Goal: Task Accomplishment & Management: Manage account settings

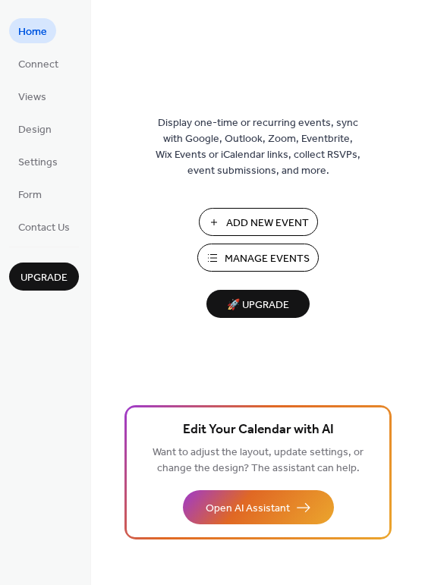
click at [257, 258] on span "Manage Events" at bounding box center [267, 259] width 85 height 16
click at [276, 256] on span "Manage Events" at bounding box center [267, 259] width 85 height 16
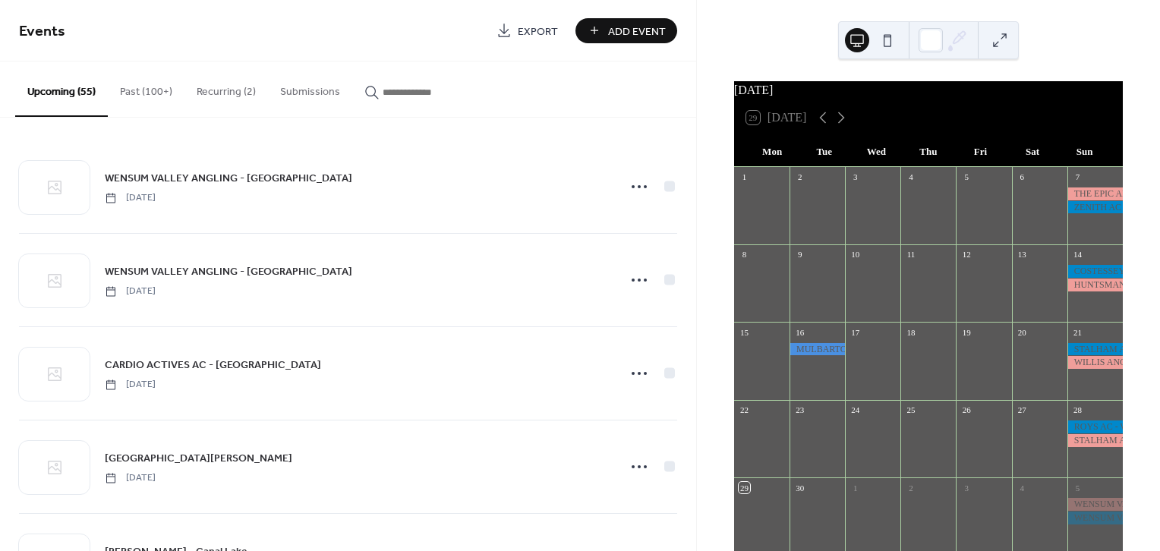
click at [421, 87] on input "button" at bounding box center [428, 92] width 91 height 16
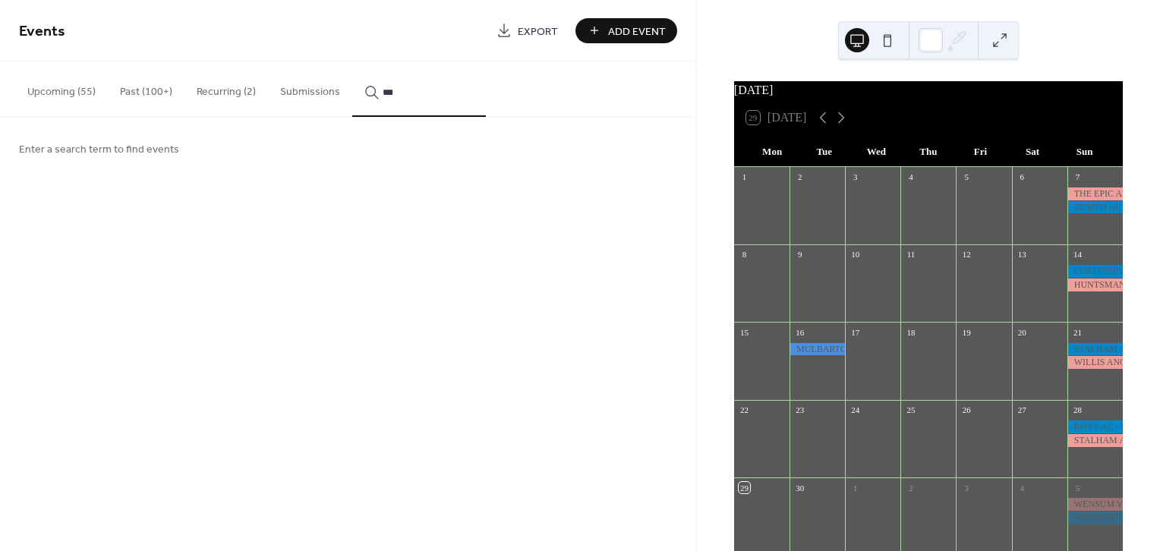
click at [352, 61] on button "**" at bounding box center [419, 88] width 134 height 55
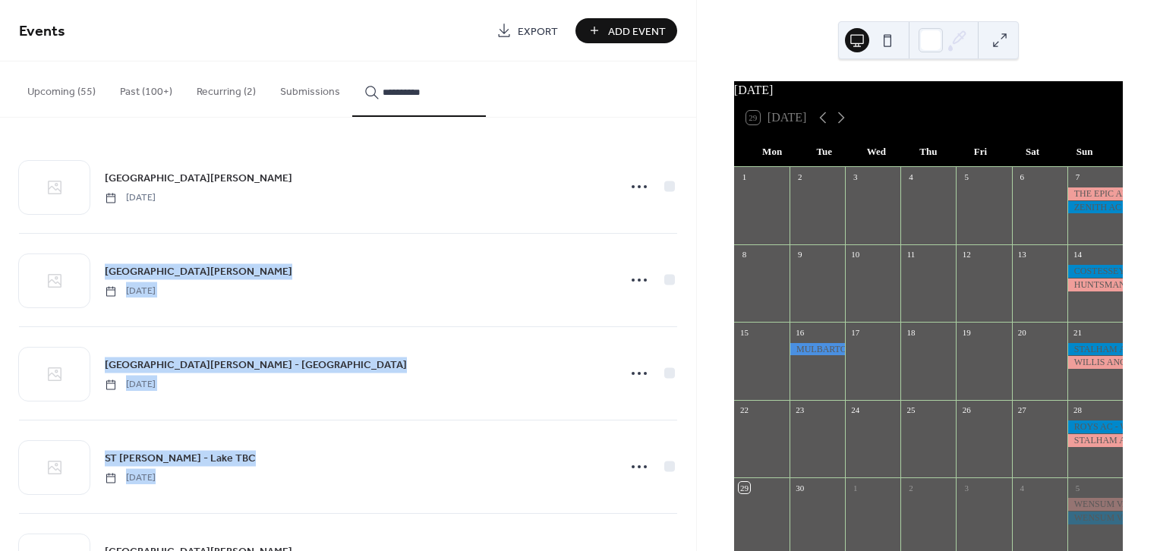
drag, startPoint x: 689, startPoint y: 151, endPoint x: 684, endPoint y: 314, distance: 163.3
click at [672, 373] on div "ST ANDREWS AC - Canal Lake Wednesday, May 5, 2021 ST ANDREWS AC - Canal Lake We…" at bounding box center [348, 334] width 696 height 433
drag, startPoint x: 690, startPoint y: 211, endPoint x: 707, endPoint y: 307, distance: 97.8
click at [691, 452] on div "ST ANDREWS AC - Canal Lake Wednesday, May 5, 2021 ST ANDREWS AC - Canal Lake We…" at bounding box center [348, 334] width 696 height 433
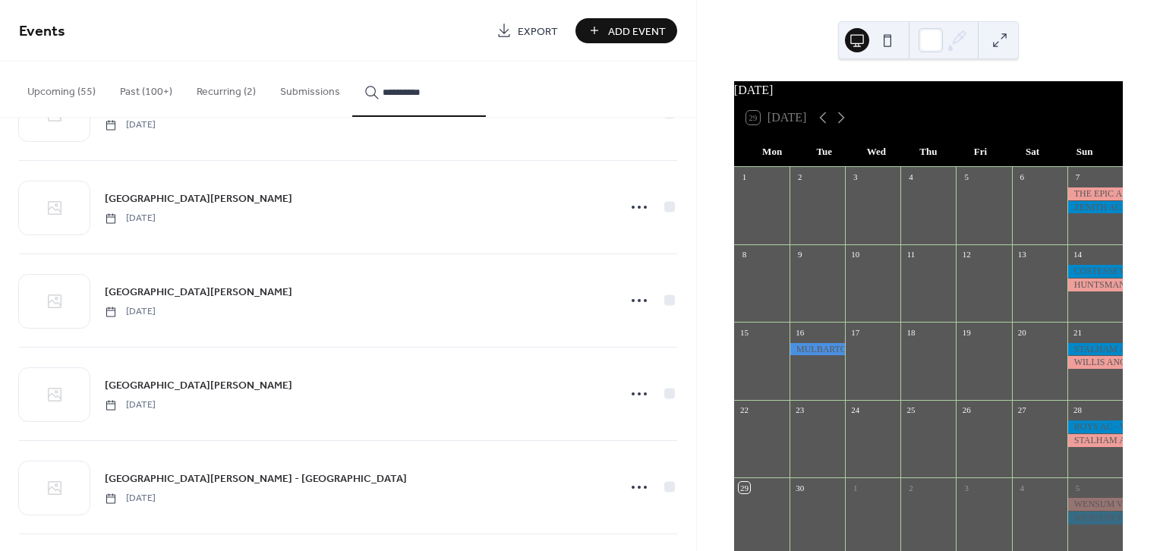
scroll to position [917, 0]
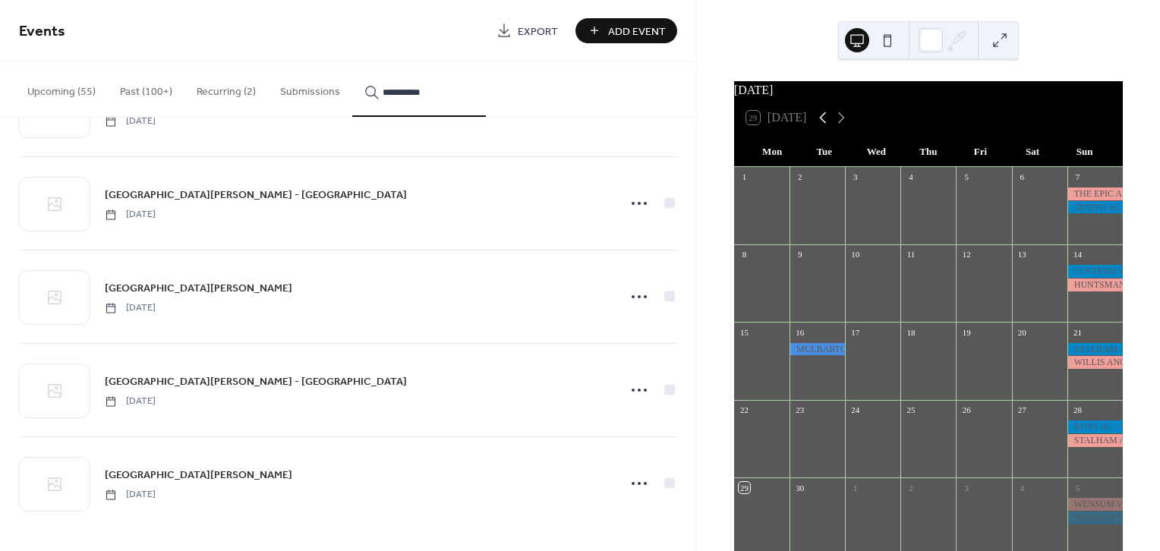
click at [820, 127] on icon at bounding box center [823, 118] width 18 height 18
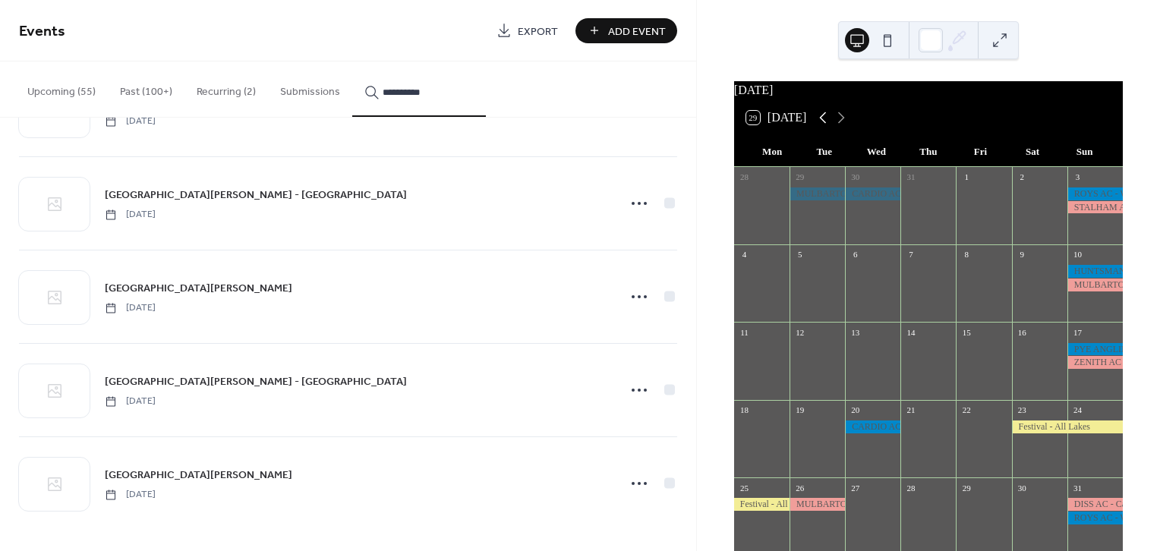
click at [819, 127] on icon at bounding box center [823, 118] width 18 height 18
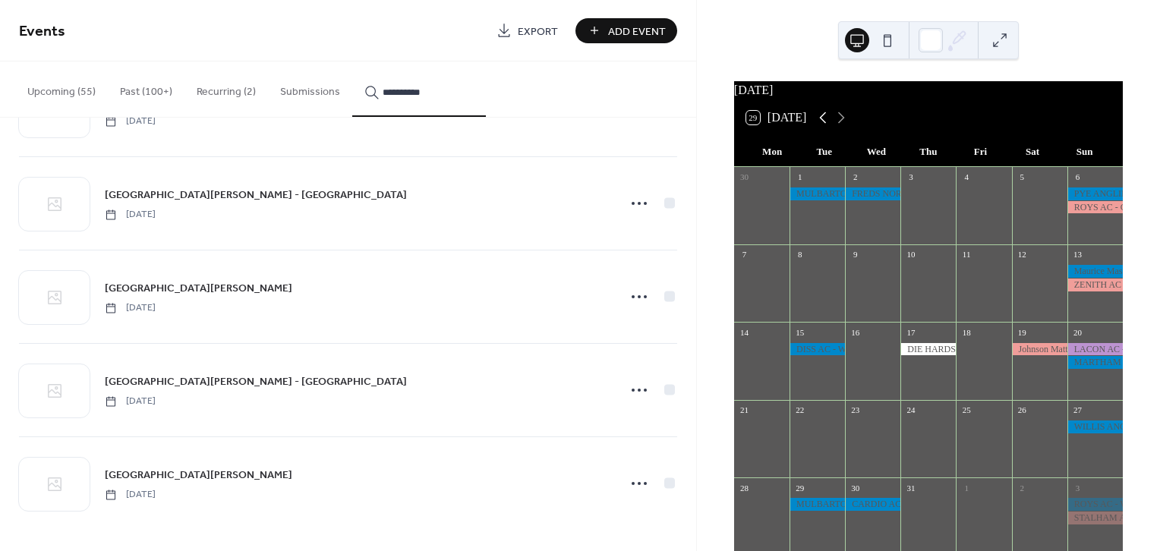
click at [819, 127] on icon at bounding box center [823, 118] width 18 height 18
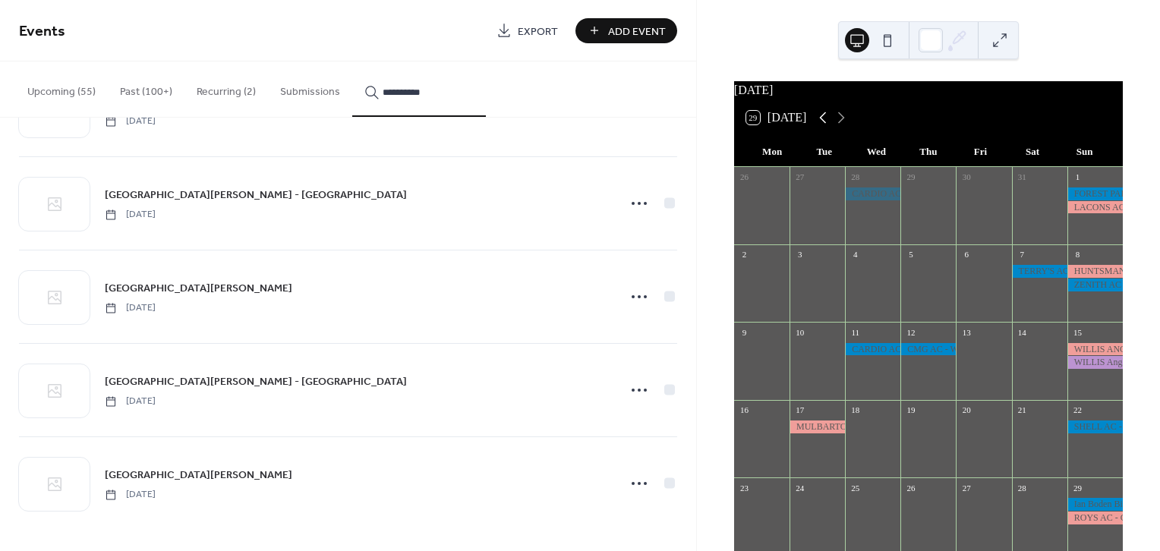
click at [819, 127] on icon at bounding box center [823, 118] width 18 height 18
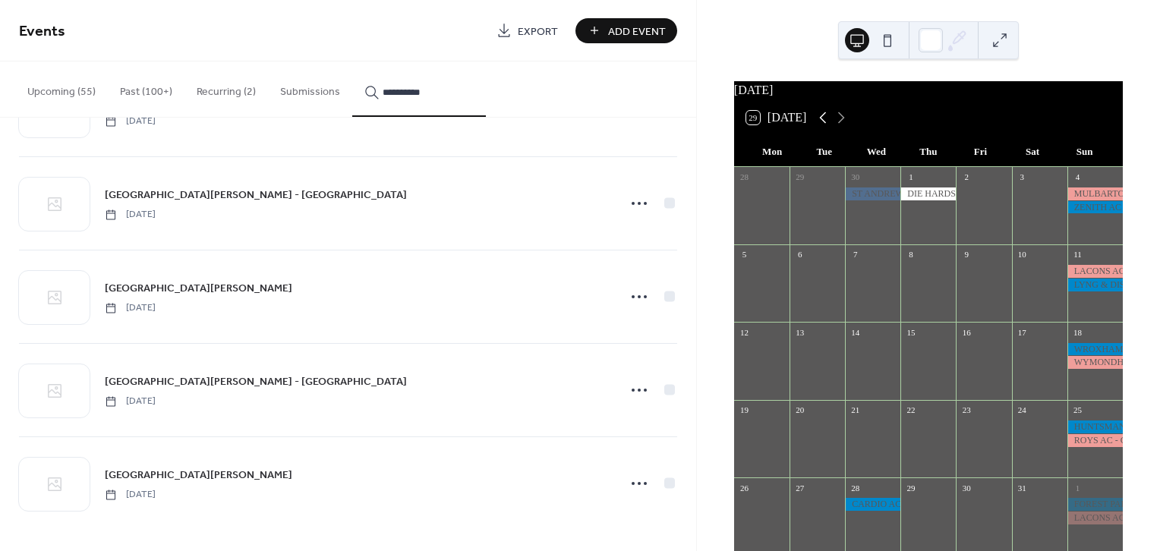
click at [818, 127] on icon at bounding box center [823, 118] width 18 height 18
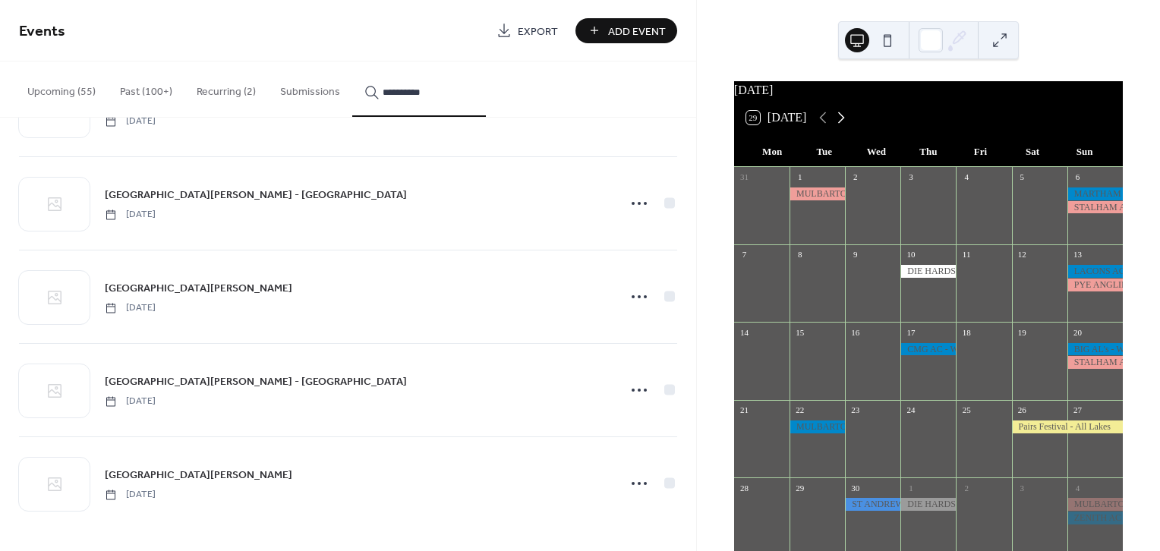
click at [846, 127] on icon at bounding box center [841, 118] width 18 height 18
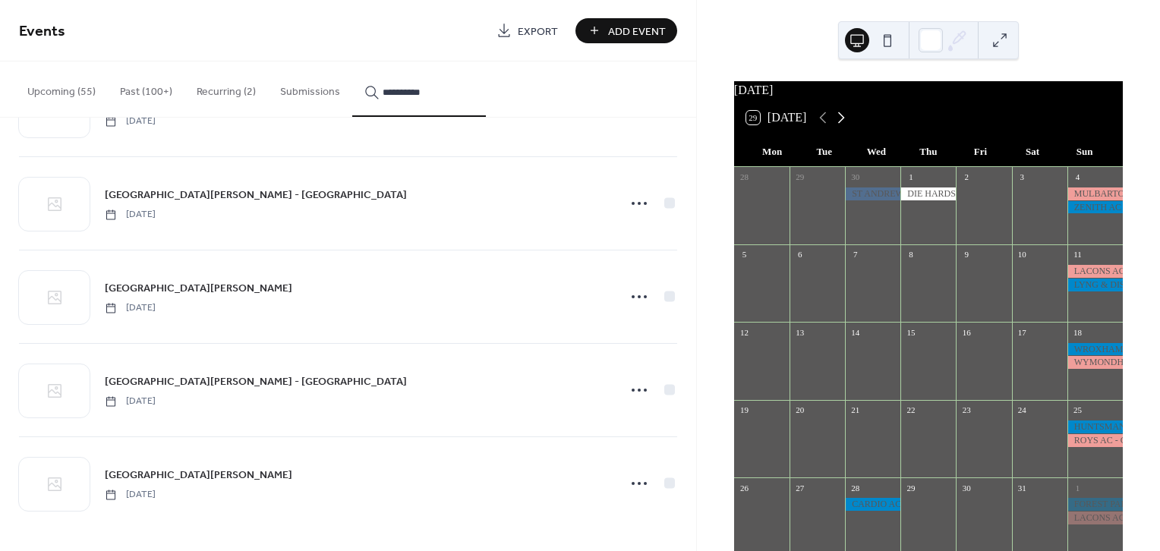
click at [845, 125] on icon at bounding box center [841, 118] width 18 height 18
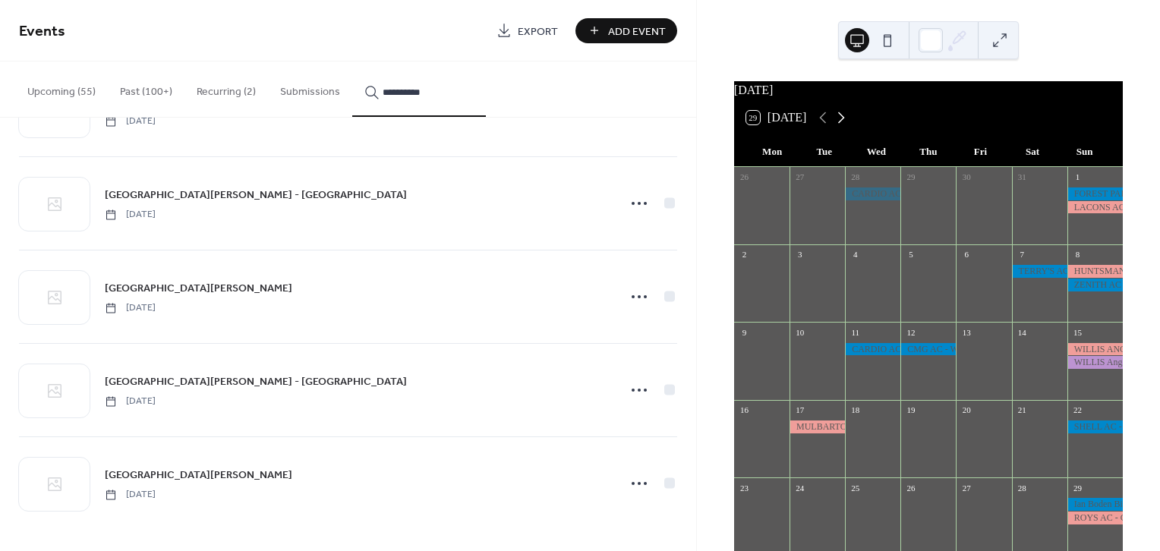
click at [845, 124] on icon at bounding box center [841, 117] width 7 height 11
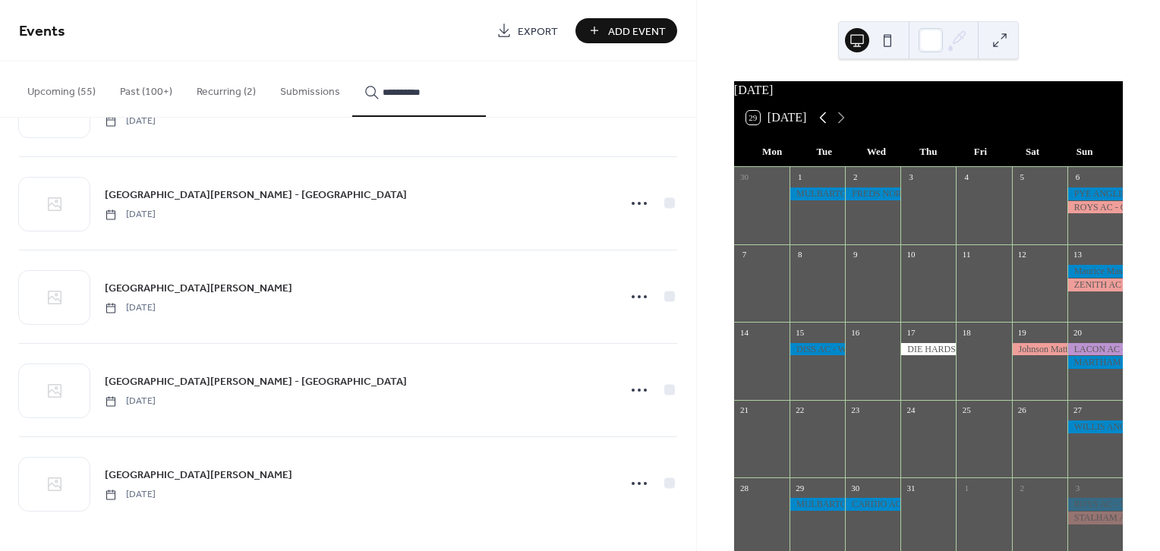
click at [818, 119] on icon at bounding box center [823, 118] width 18 height 18
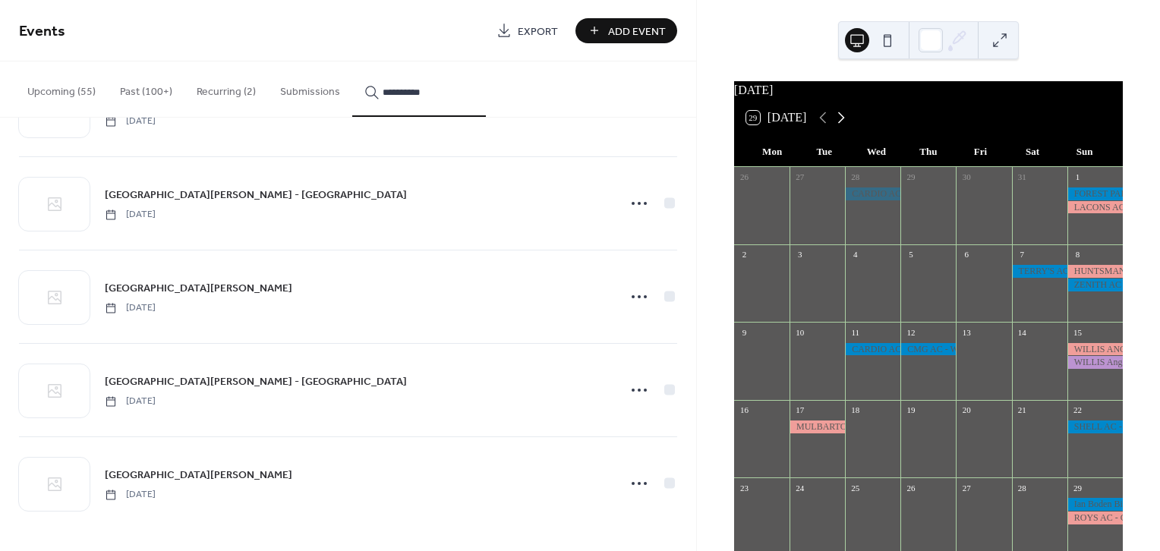
click at [845, 124] on icon at bounding box center [841, 117] width 7 height 11
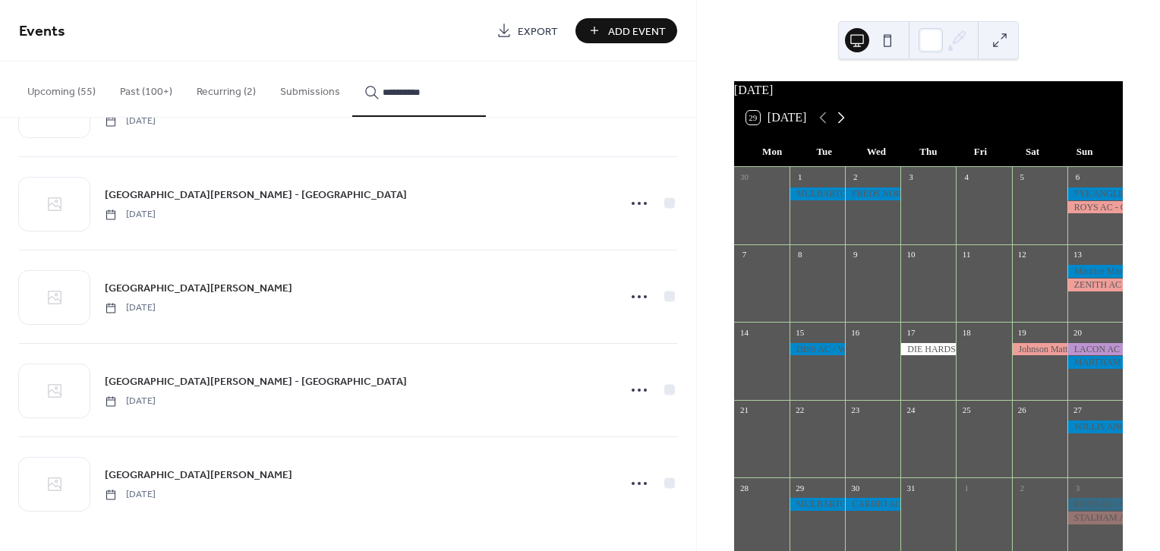
click at [845, 124] on icon at bounding box center [841, 117] width 7 height 11
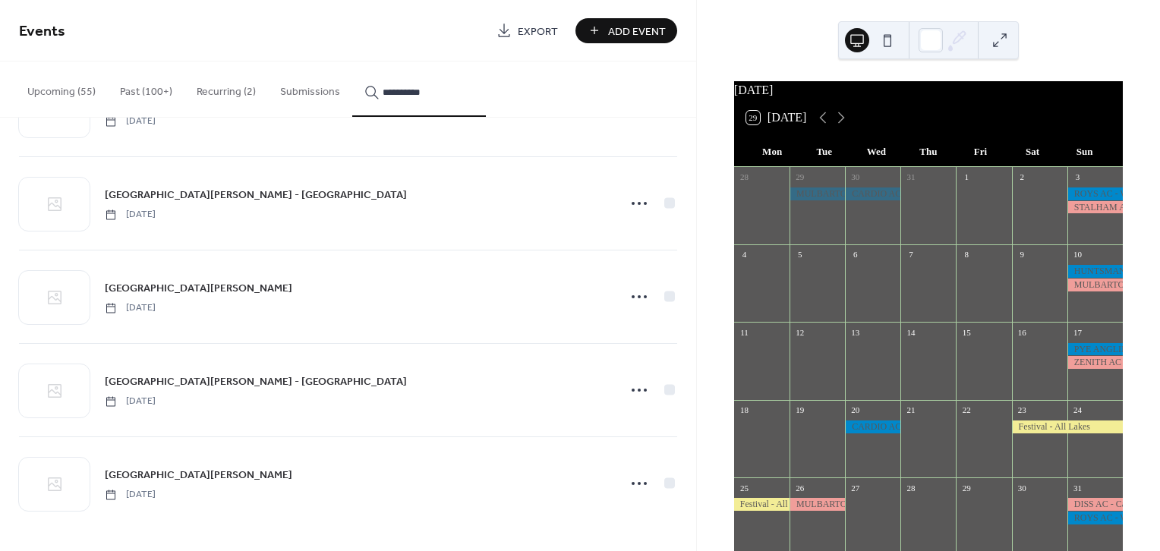
drag, startPoint x: 436, startPoint y: 87, endPoint x: 339, endPoint y: 62, distance: 100.9
click at [339, 68] on div "**********" at bounding box center [348, 89] width 696 height 56
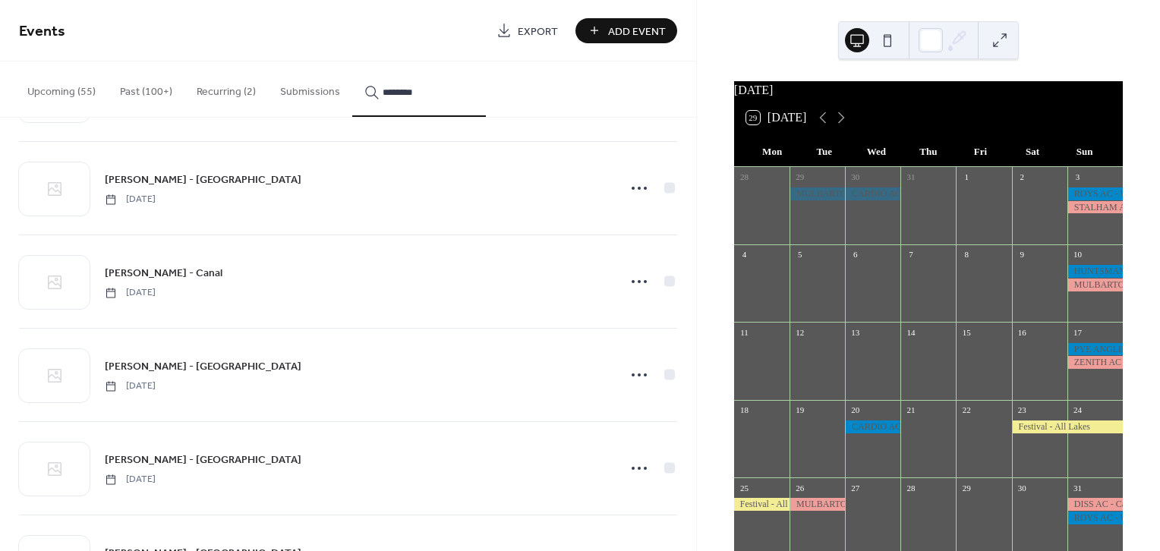
scroll to position [1663, 0]
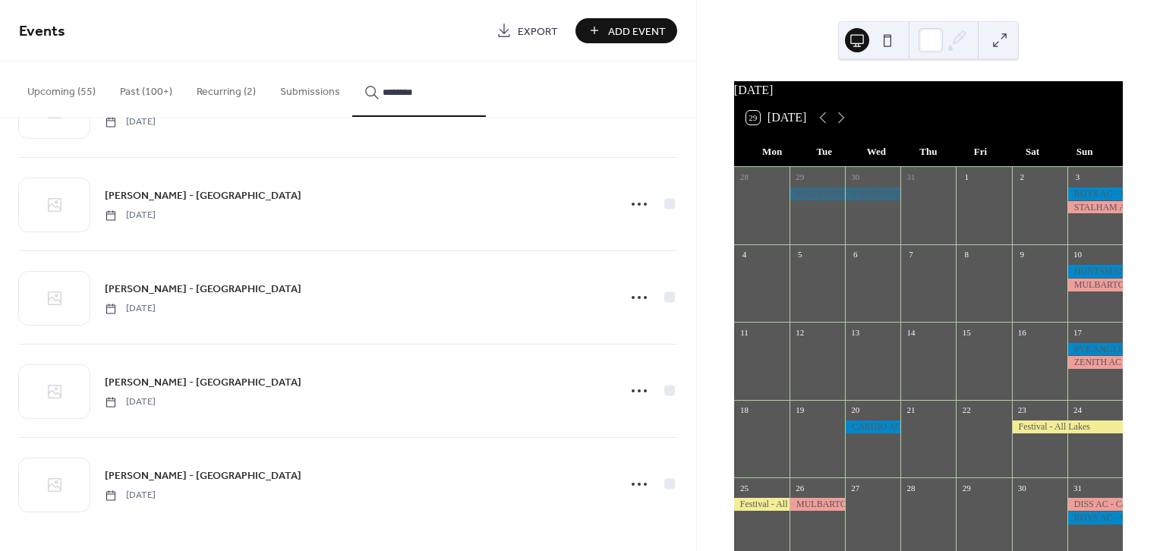
type input "********"
drag, startPoint x: 690, startPoint y: 493, endPoint x: 689, endPoint y: 480, distance: 12.9
click at [690, 477] on div "HUNTSMAN AC - Canal Sunday, June 13, 2021 HUNTSMAN AC - Canal Sunday, September…" at bounding box center [348, 334] width 696 height 433
drag, startPoint x: 690, startPoint y: 487, endPoint x: 689, endPoint y: 471, distance: 16.0
click at [689, 471] on div "HUNTSMAN AC - Canal Sunday, June 13, 2021 HUNTSMAN AC - Canal Sunday, September…" at bounding box center [348, 334] width 696 height 433
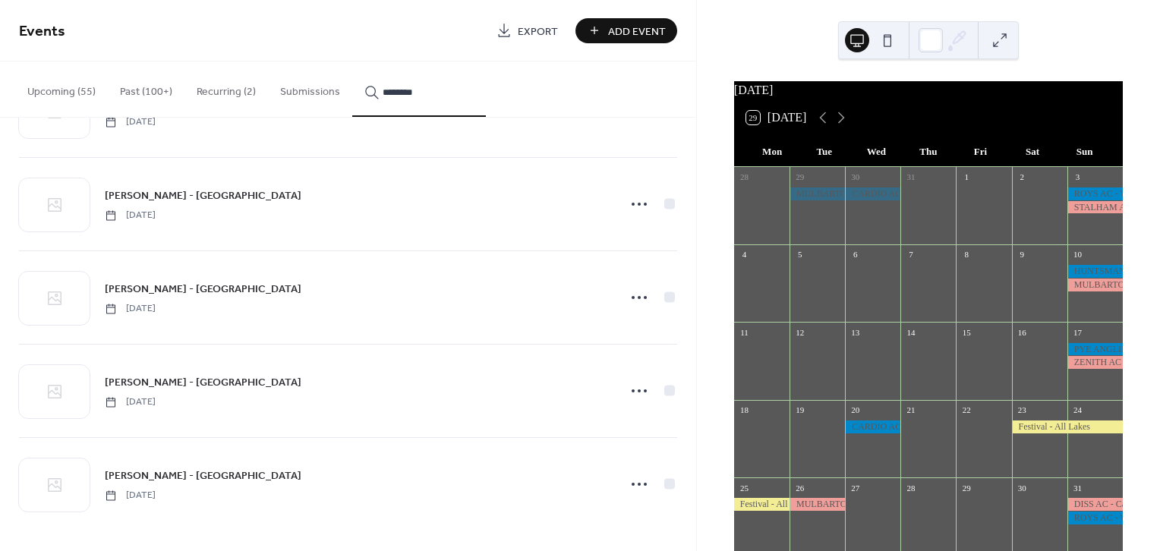
click at [688, 427] on div "HUNTSMAN AC - Canal Sunday, June 13, 2021 HUNTSMAN AC - Canal Sunday, September…" at bounding box center [348, 334] width 696 height 433
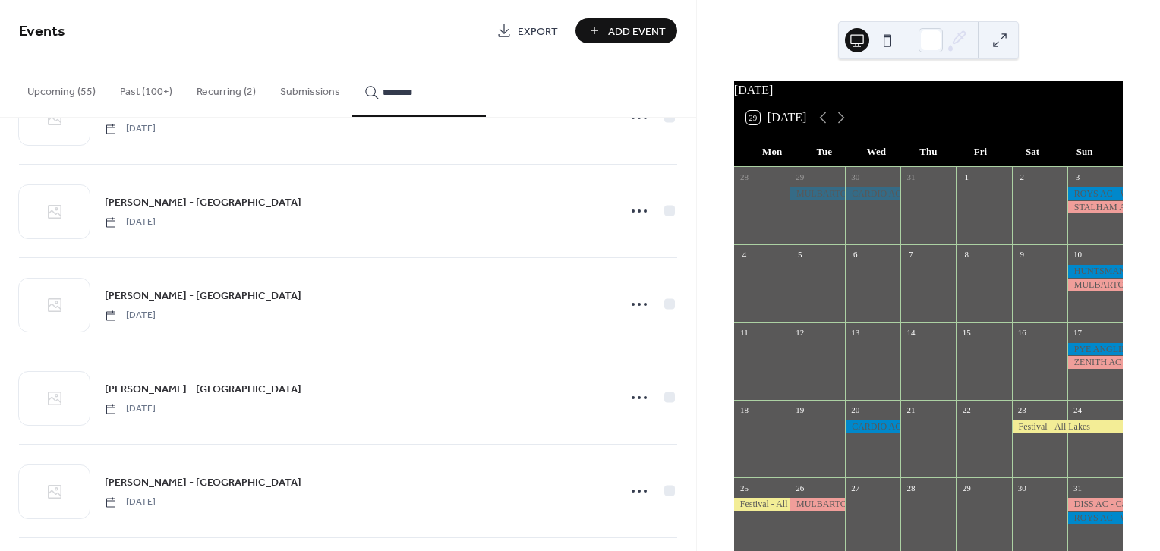
click at [634, 487] on icon at bounding box center [639, 491] width 24 height 24
click at [628, 414] on span "Duplicate" at bounding box center [614, 420] width 40 height 16
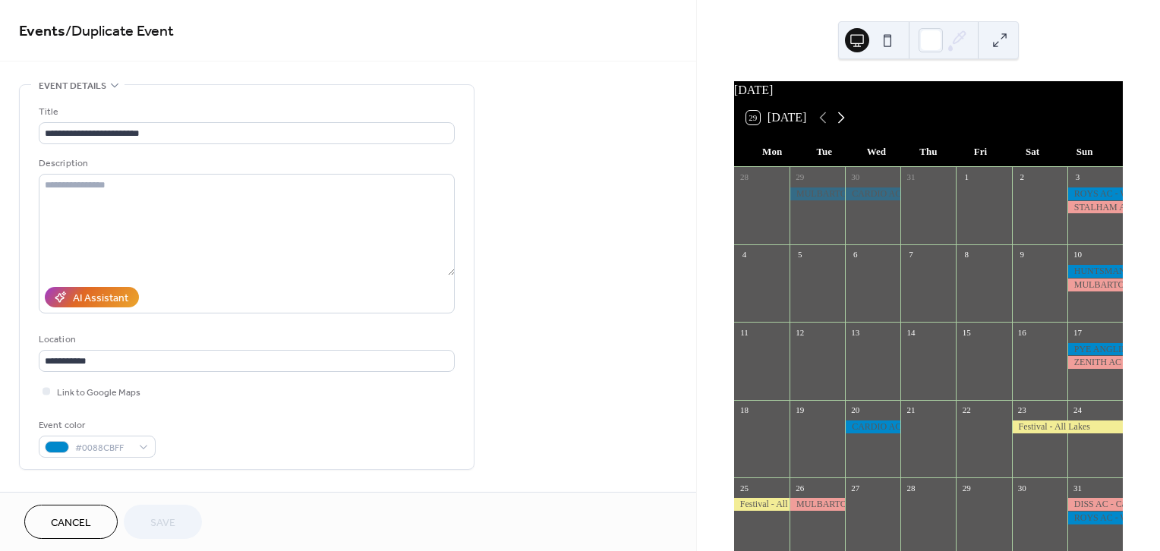
click at [845, 124] on icon at bounding box center [841, 117] width 7 height 11
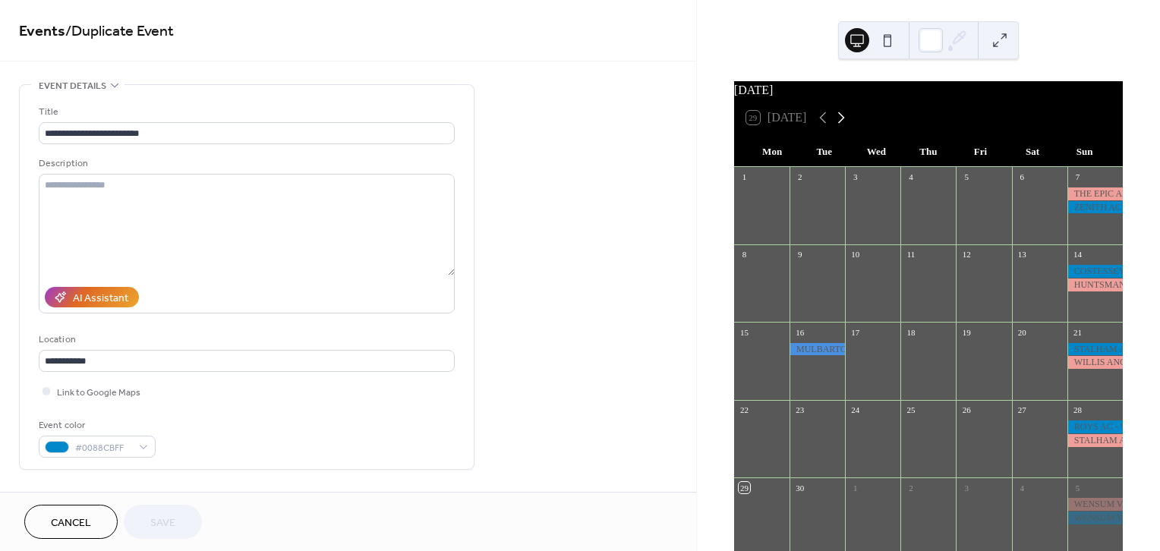
click at [845, 124] on icon at bounding box center [841, 117] width 7 height 11
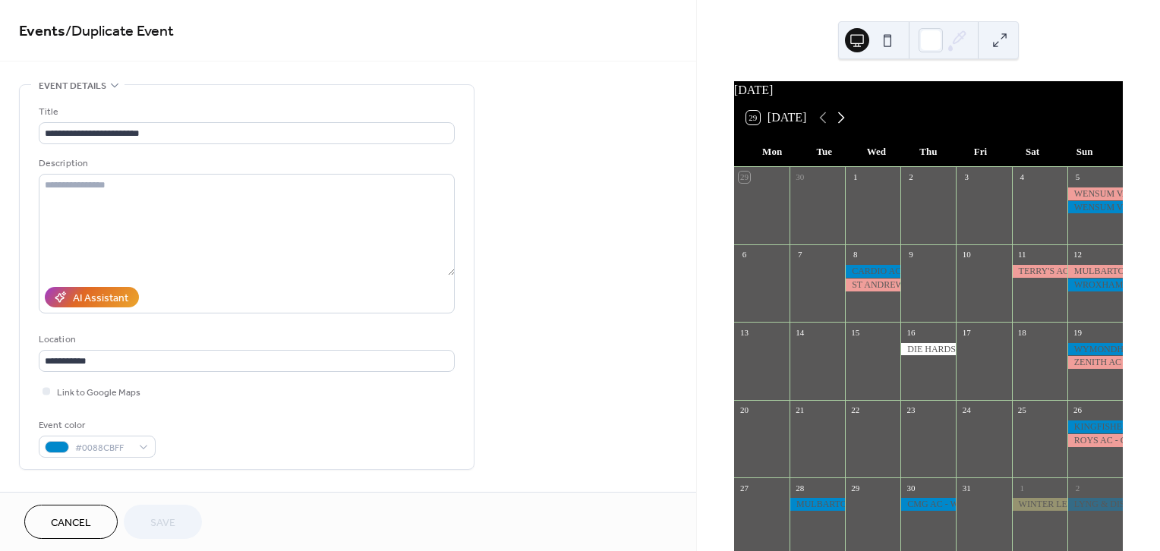
click at [845, 124] on icon at bounding box center [841, 117] width 7 height 11
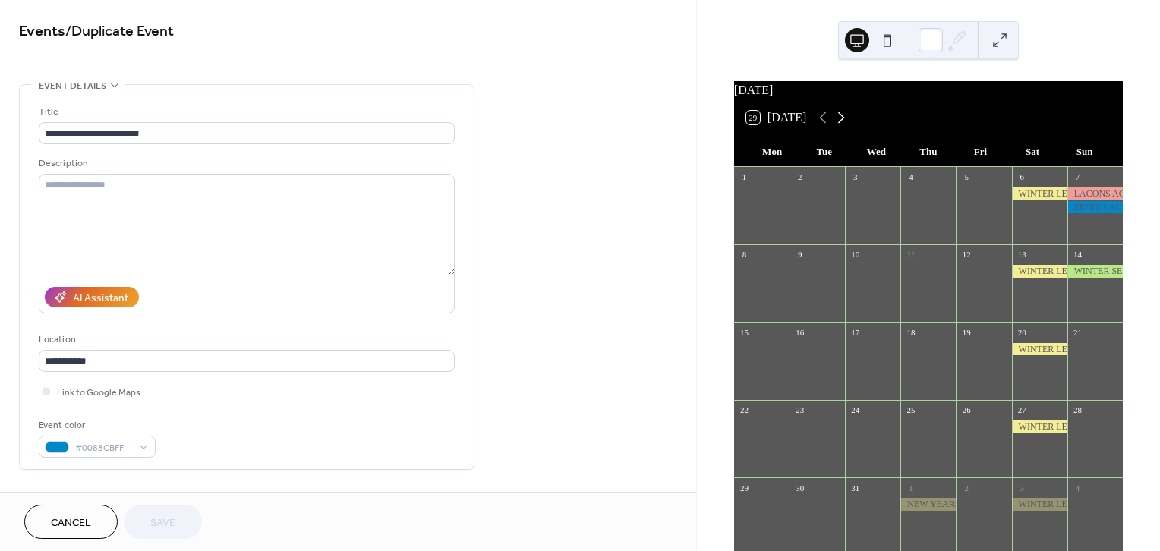
click at [845, 124] on icon at bounding box center [841, 117] width 7 height 11
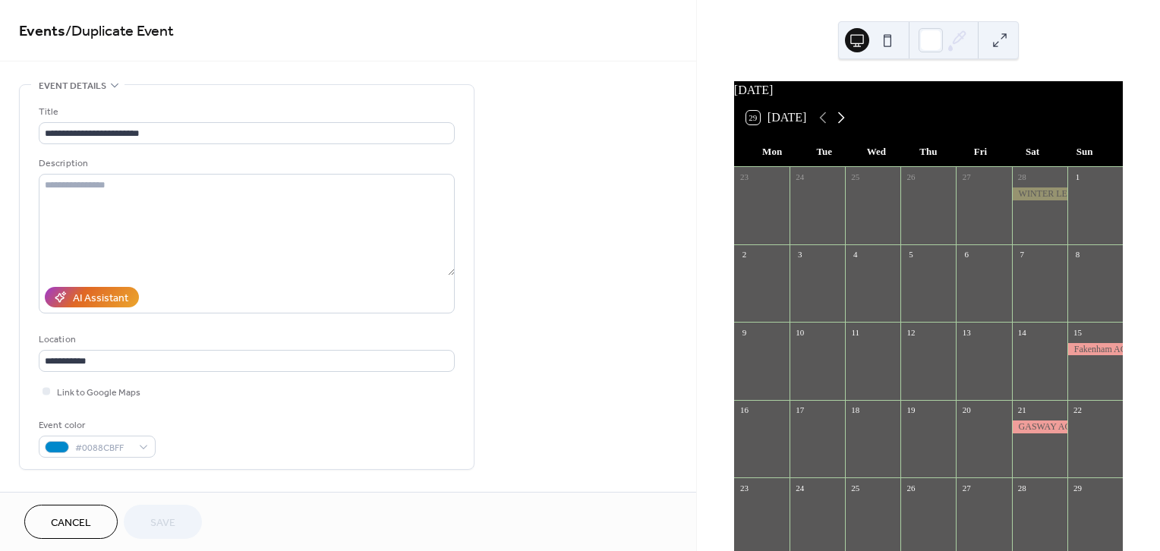
click at [845, 124] on icon at bounding box center [841, 117] width 7 height 11
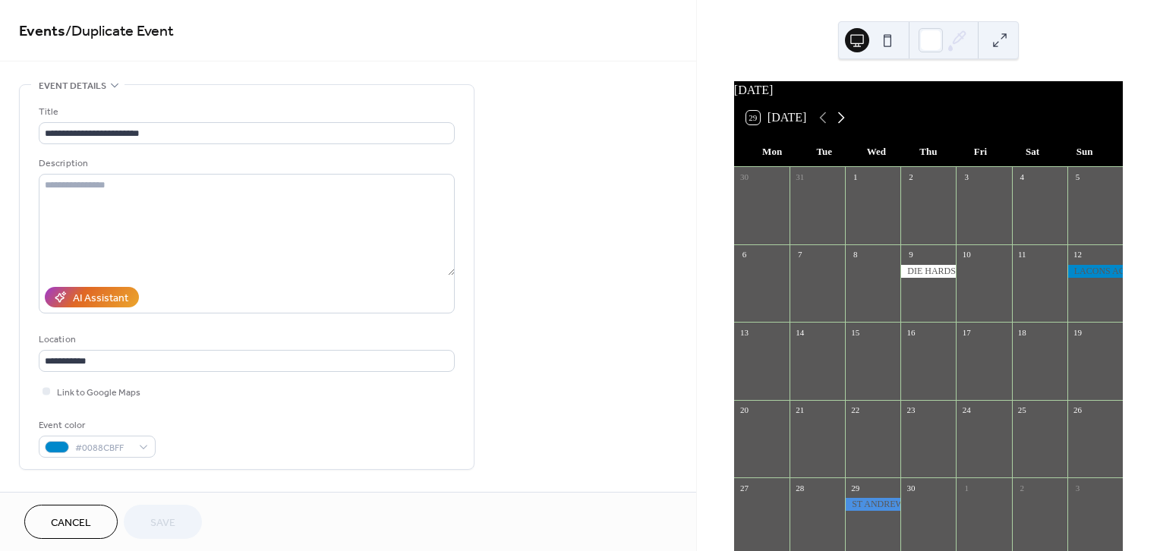
click at [845, 124] on icon at bounding box center [841, 117] width 7 height 11
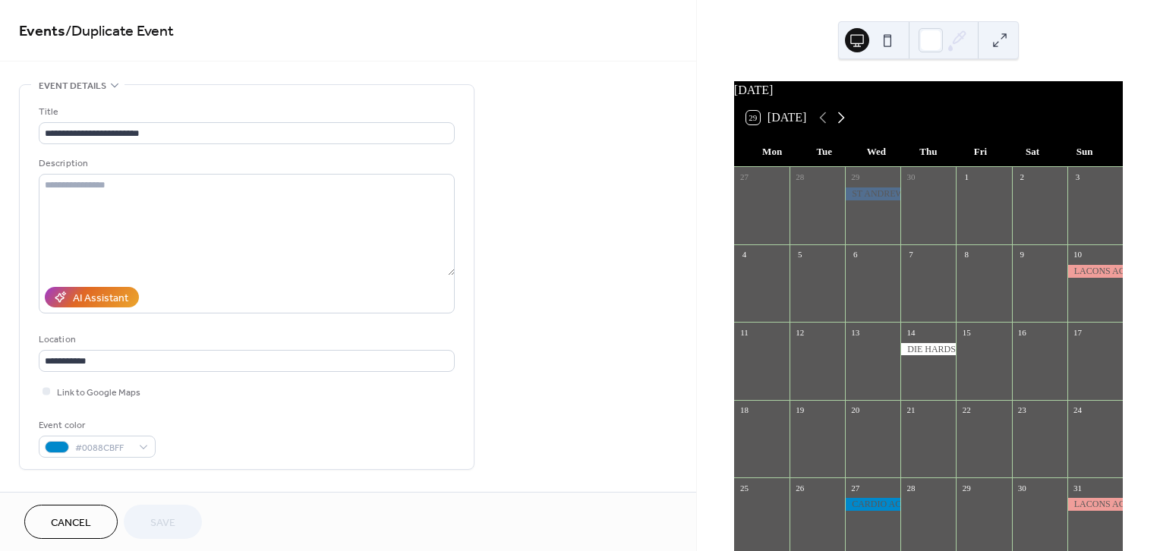
click at [845, 124] on icon at bounding box center [841, 117] width 7 height 11
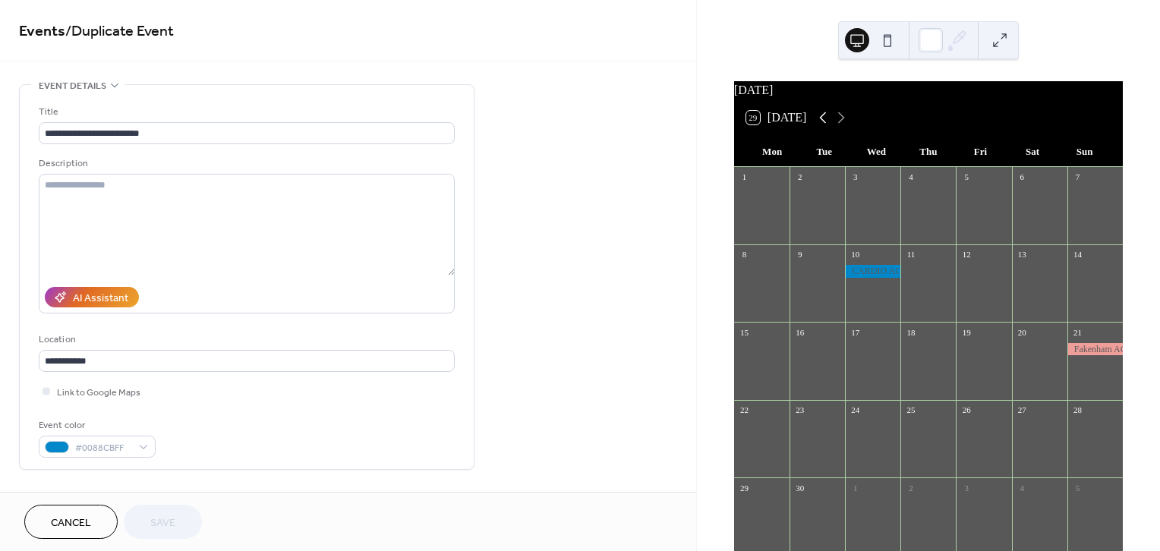
click at [829, 126] on icon at bounding box center [823, 118] width 18 height 18
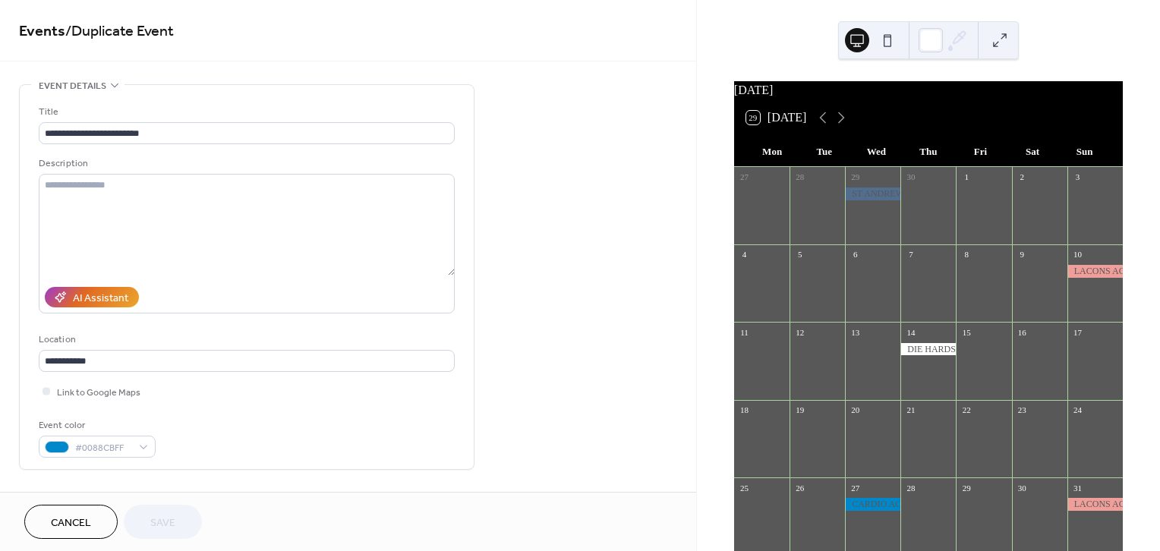
click at [1071, 420] on div "24" at bounding box center [1094, 410] width 55 height 20
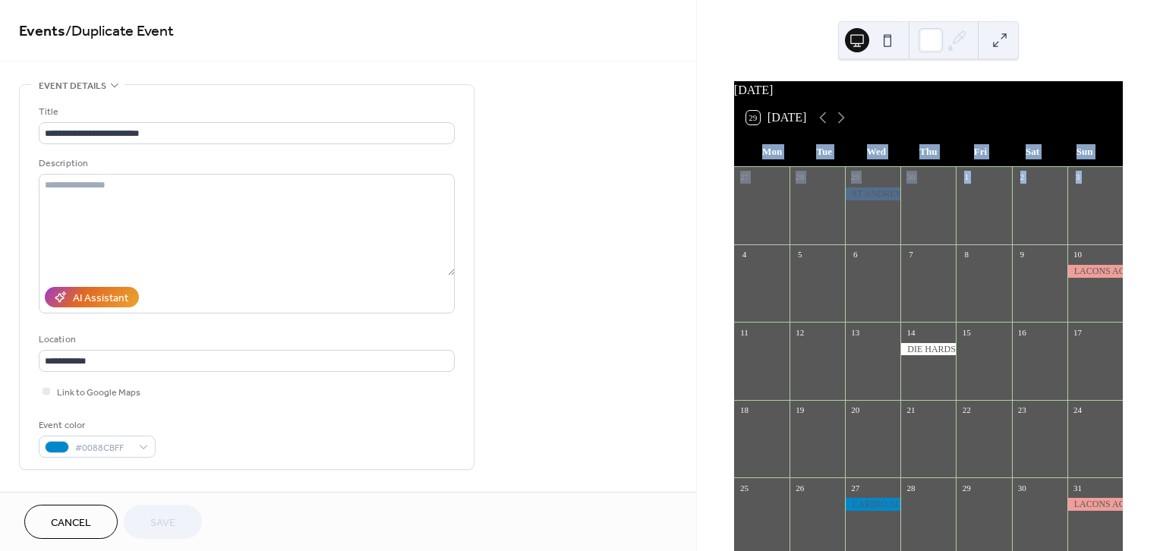
drag, startPoint x: 1155, startPoint y: 131, endPoint x: 1153, endPoint y: 206, distance: 75.9
click at [1153, 206] on div "May 2026 29 Today Mon Tue Wed Thu Fri Sat Sun 27 28 29 30 1 2 3 4 5 6 7 8 9 10 …" at bounding box center [928, 275] width 463 height 551
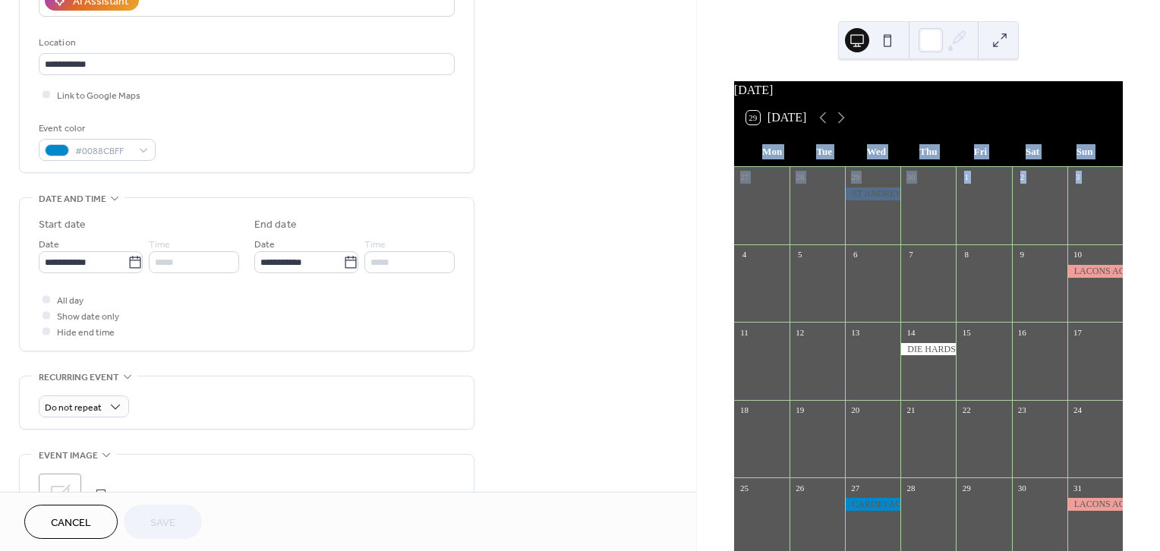
scroll to position [298, 0]
click at [133, 257] on icon at bounding box center [134, 261] width 11 height 12
click at [128, 257] on input "**********" at bounding box center [83, 261] width 89 height 22
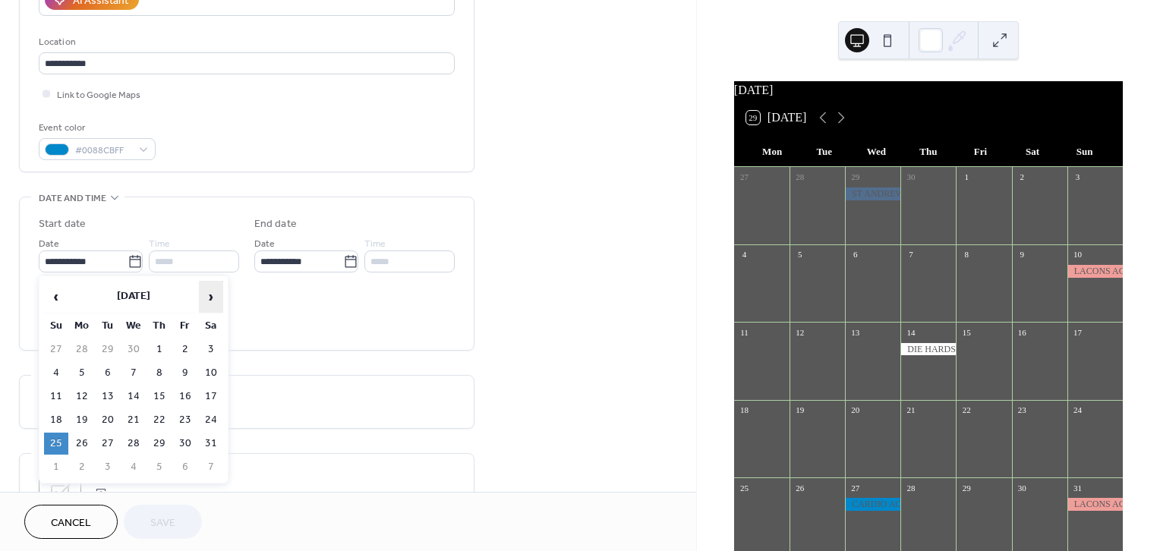
click at [209, 299] on span "›" at bounding box center [211, 297] width 23 height 30
click at [209, 300] on span "›" at bounding box center [211, 297] width 23 height 30
click at [209, 299] on span "›" at bounding box center [211, 297] width 23 height 30
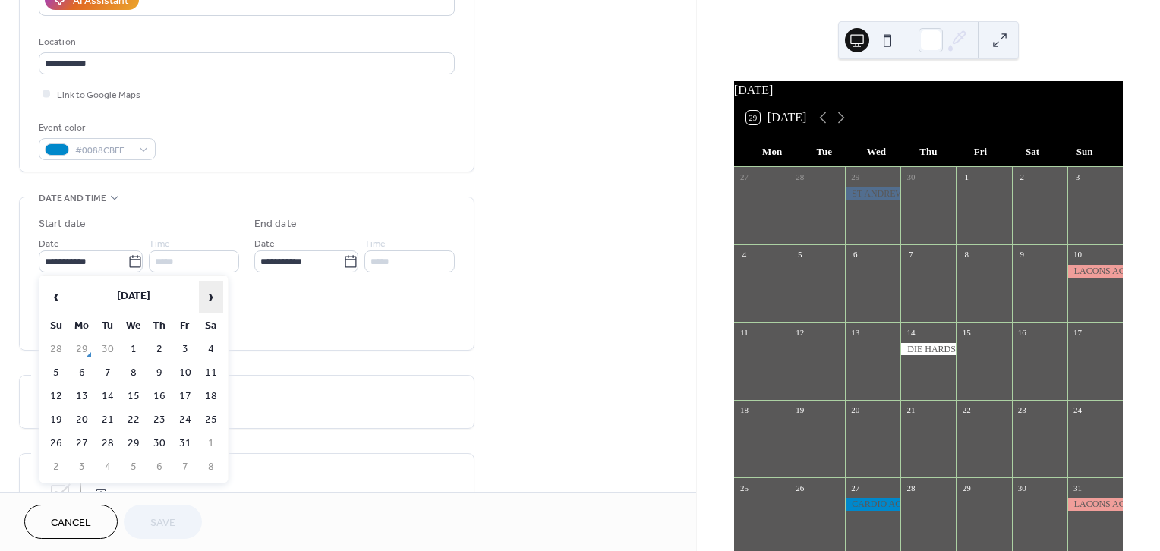
click at [209, 299] on span "›" at bounding box center [211, 297] width 23 height 30
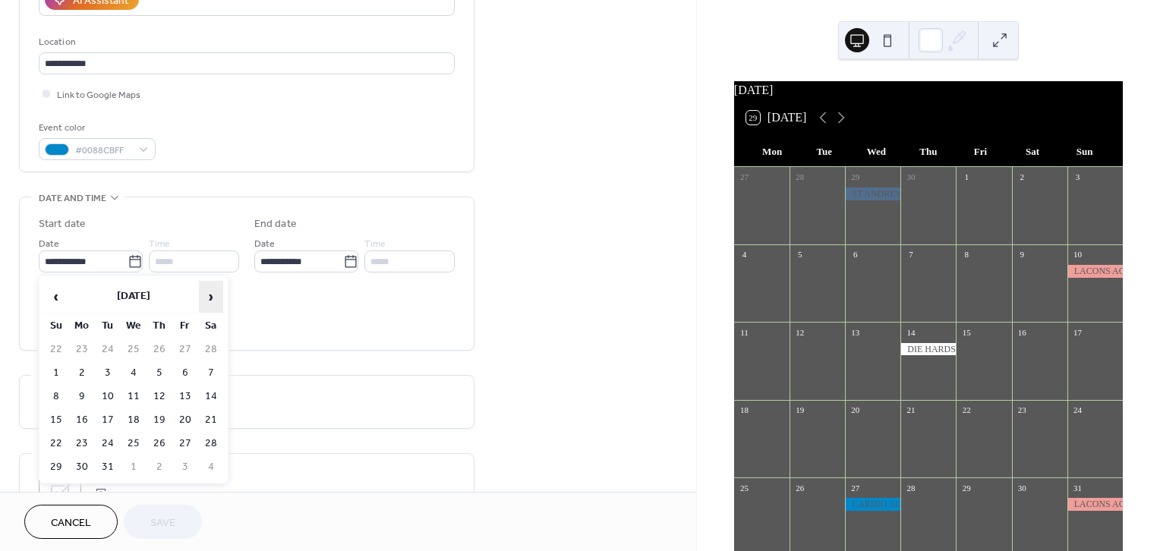
click at [209, 299] on span "›" at bounding box center [211, 297] width 23 height 30
click at [56, 440] on td "24" at bounding box center [56, 444] width 24 height 22
type input "**********"
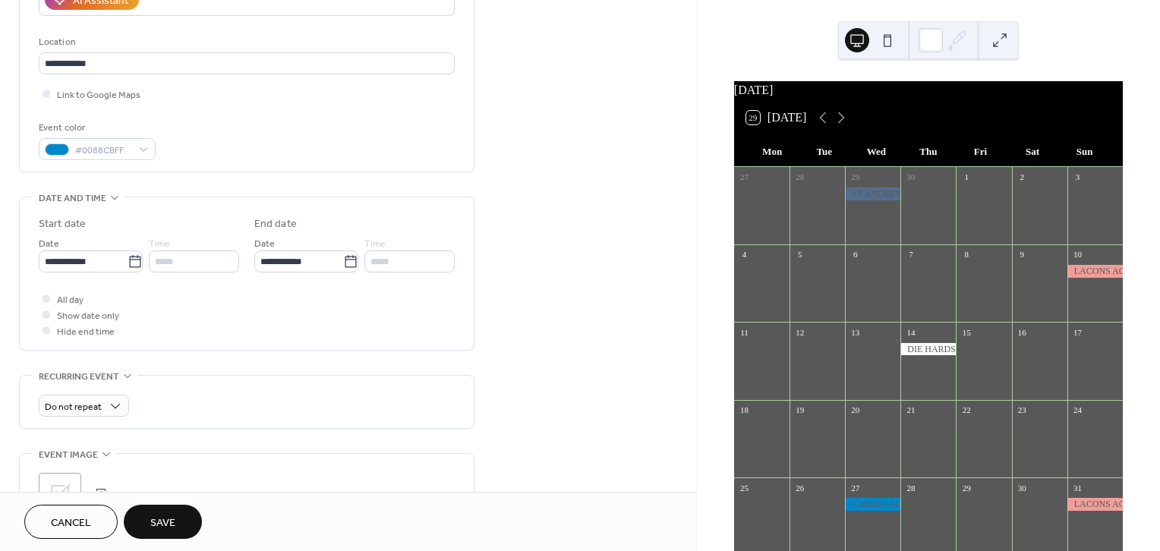
click at [170, 520] on span "Save" at bounding box center [162, 523] width 25 height 16
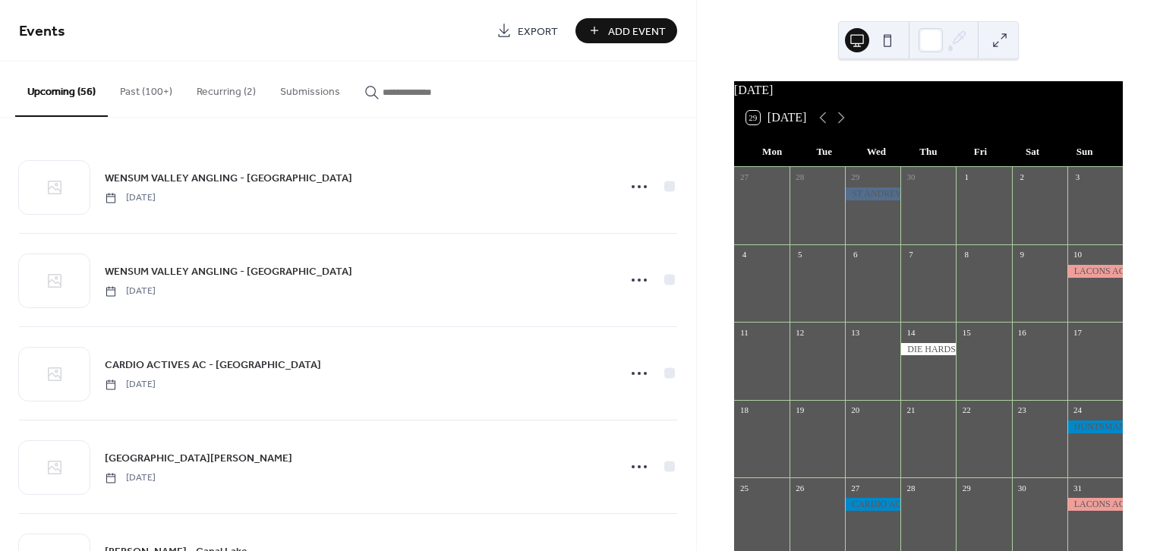
click at [417, 94] on input "button" at bounding box center [428, 92] width 91 height 16
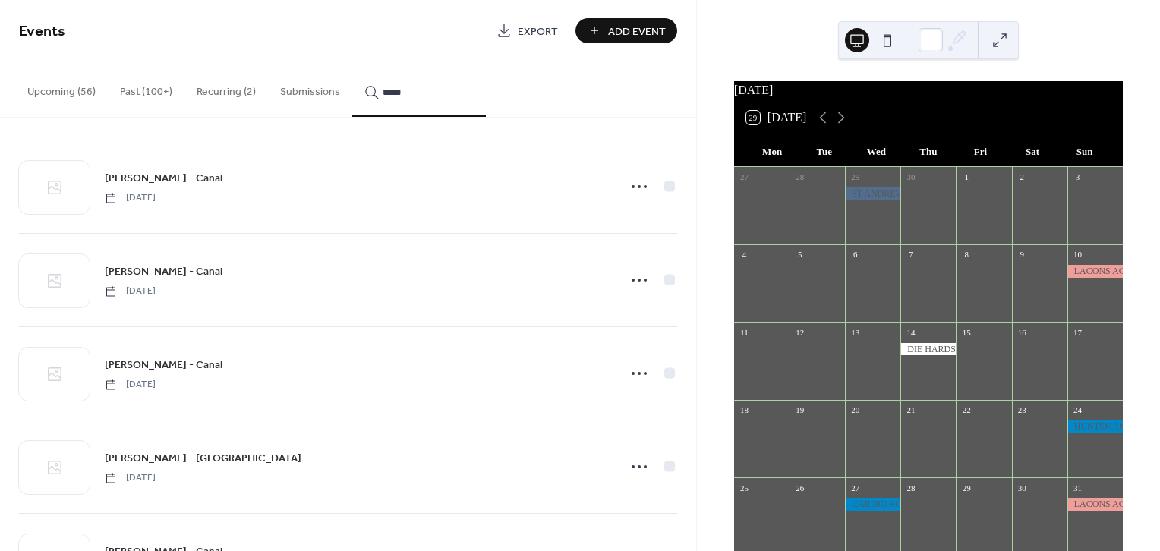
drag, startPoint x: 420, startPoint y: 89, endPoint x: 338, endPoint y: 82, distance: 83.0
click at [338, 82] on div "Upcoming (56) Past (100+) Recurring (2) Submissions *****" at bounding box center [348, 89] width 696 height 56
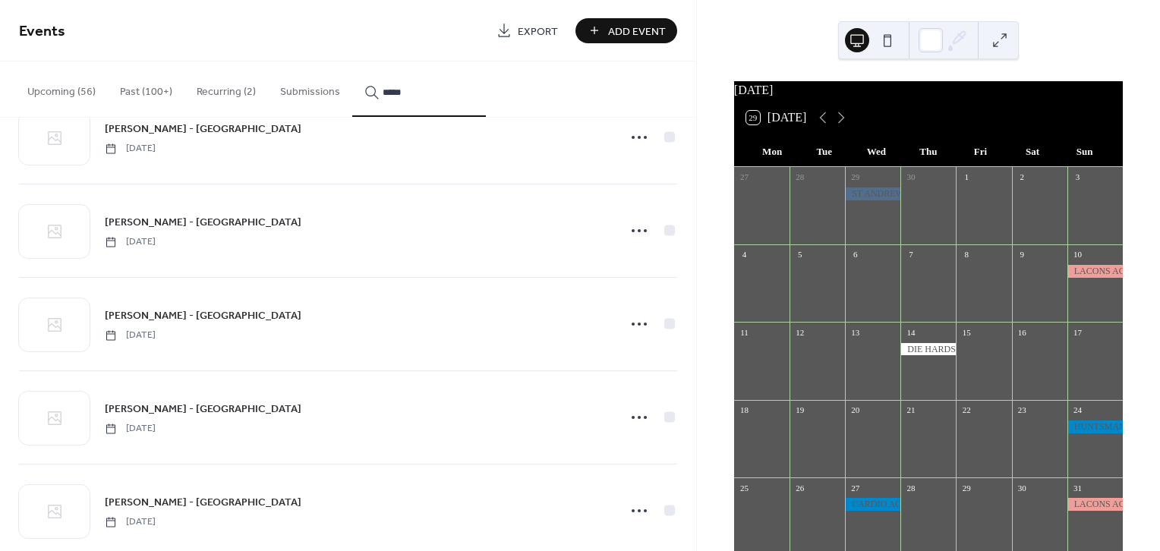
scroll to position [1473, 0]
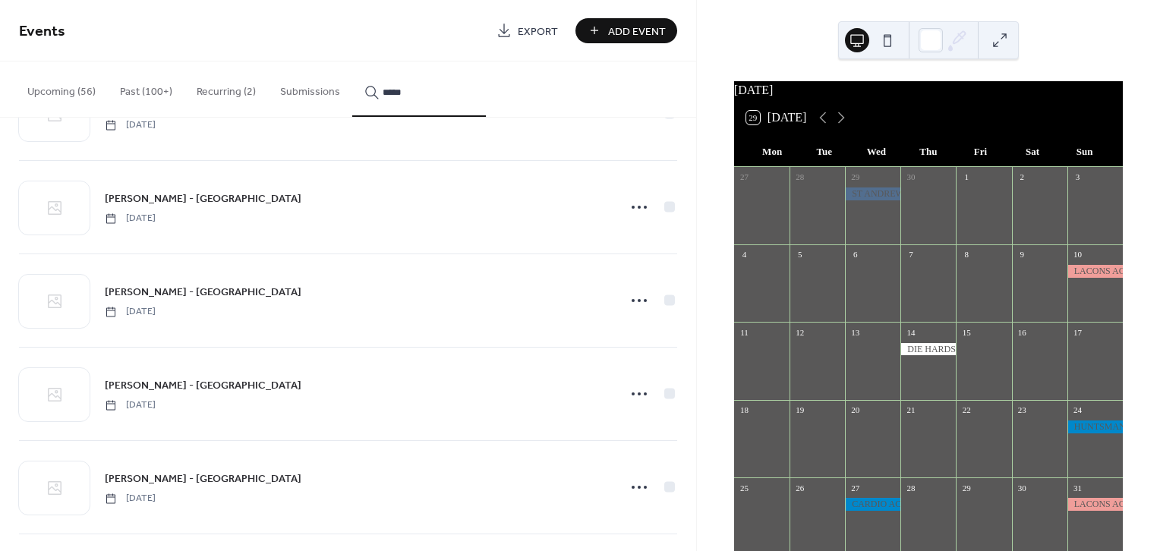
type input "*****"
click at [636, 387] on icon at bounding box center [639, 394] width 24 height 24
click at [605, 448] on span "Duplicate" at bounding box center [614, 444] width 40 height 16
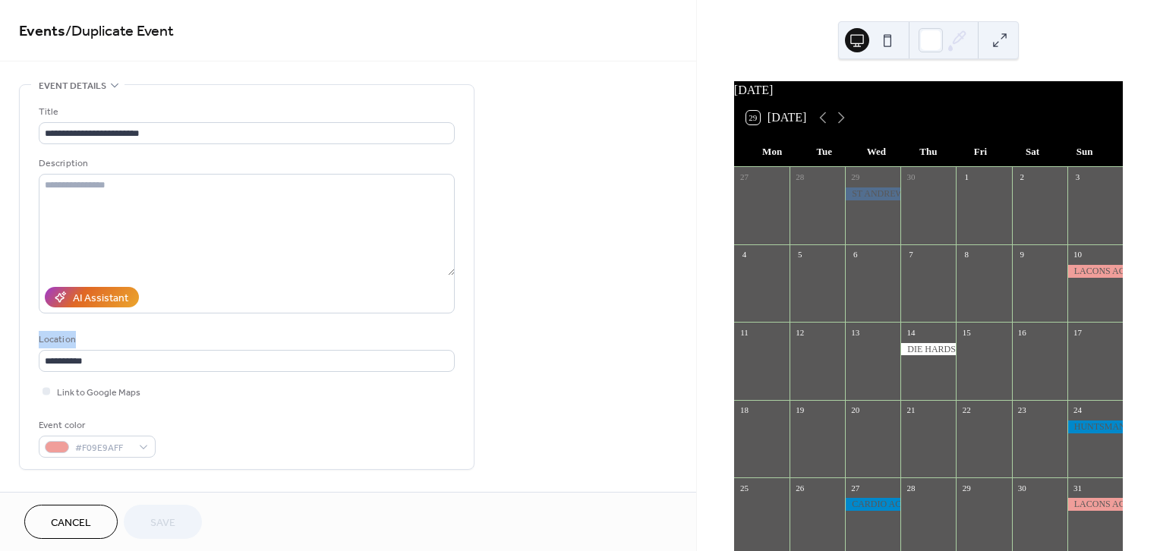
drag, startPoint x: 690, startPoint y: 176, endPoint x: 688, endPoint y: 291, distance: 114.6
click at [675, 367] on div "**********" at bounding box center [348, 548] width 696 height 929
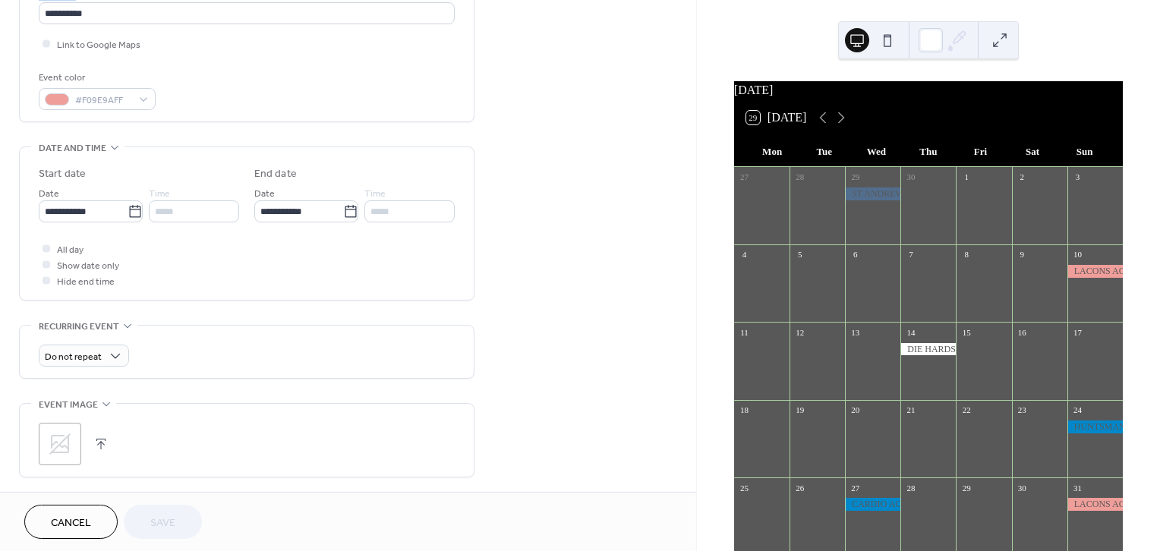
scroll to position [367, 0]
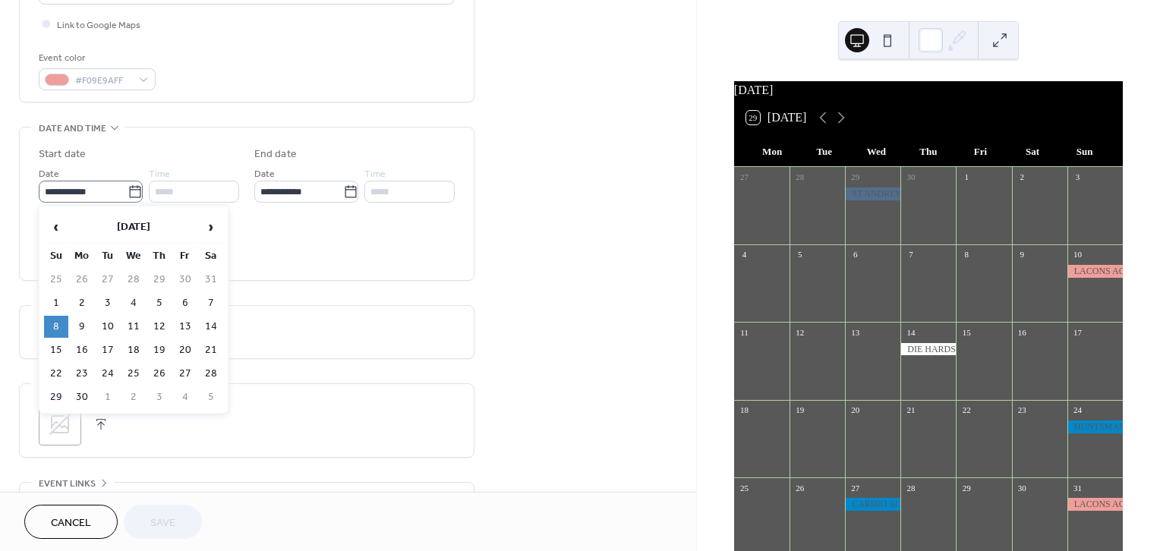
click at [134, 187] on icon at bounding box center [135, 191] width 15 height 15
click at [128, 187] on input "**********" at bounding box center [83, 192] width 89 height 22
click at [207, 227] on span "›" at bounding box center [211, 227] width 23 height 30
click at [207, 226] on span "›" at bounding box center [211, 227] width 23 height 30
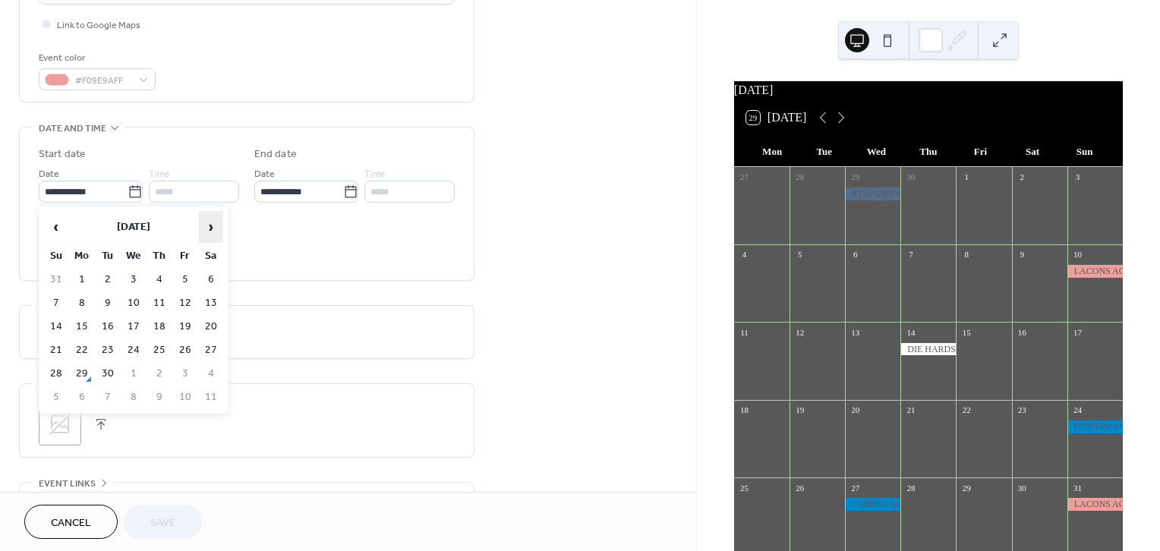
click at [206, 226] on span "›" at bounding box center [211, 227] width 23 height 30
click at [206, 225] on span "›" at bounding box center [211, 227] width 23 height 30
click at [205, 225] on span "›" at bounding box center [211, 227] width 23 height 30
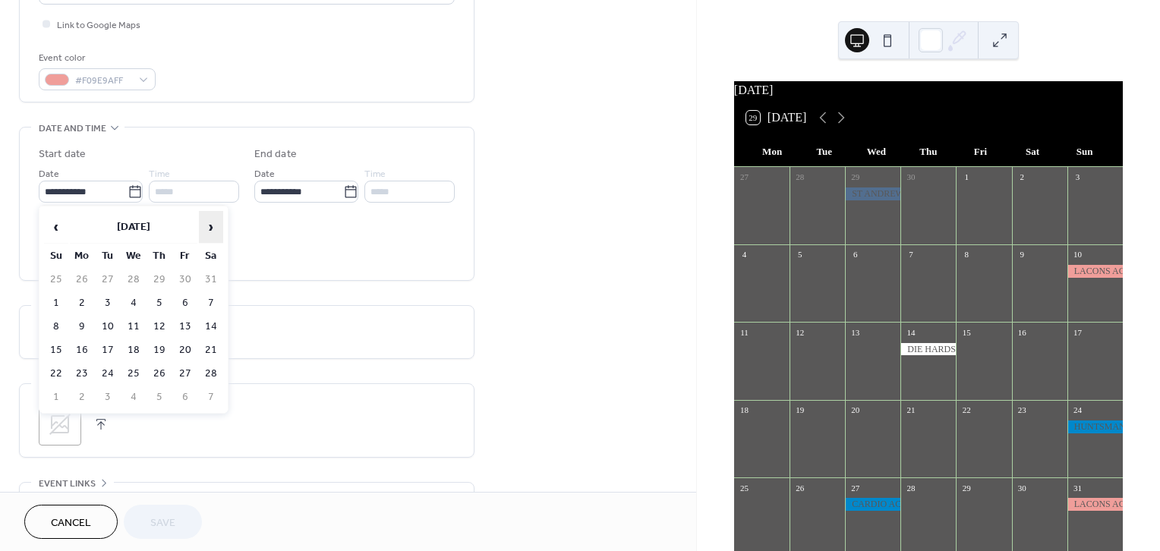
click at [205, 225] on span "›" at bounding box center [211, 227] width 23 height 30
click at [55, 294] on td "7" at bounding box center [56, 303] width 24 height 22
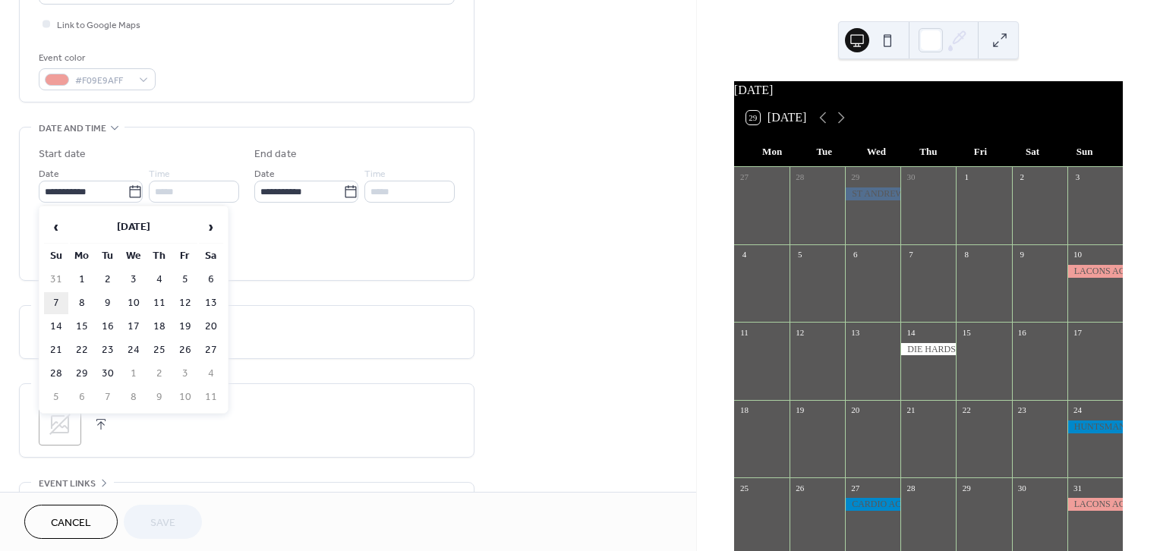
type input "**********"
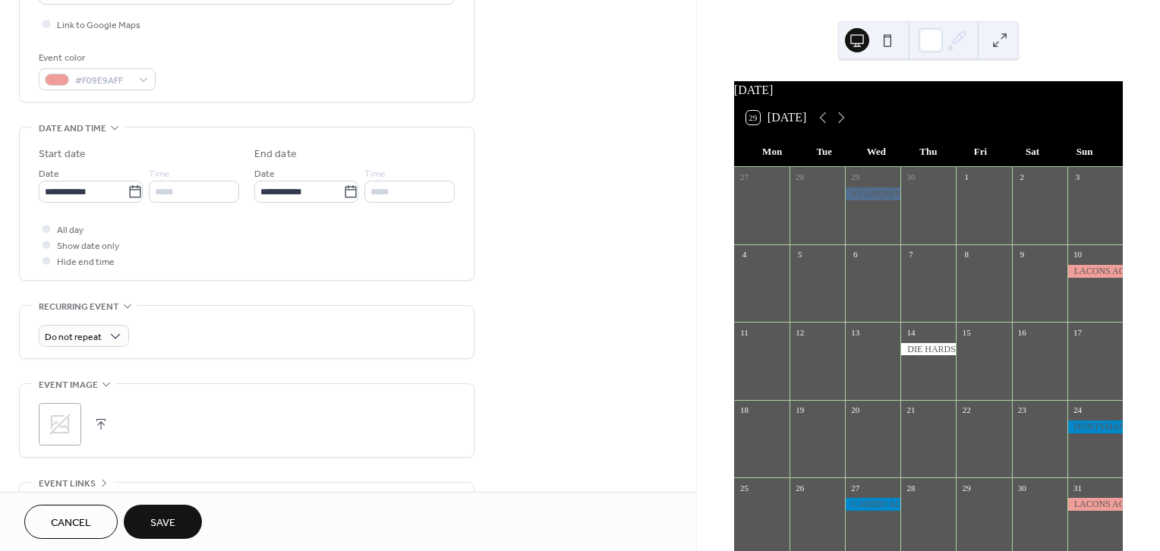
click at [153, 512] on button "Save" at bounding box center [163, 522] width 78 height 34
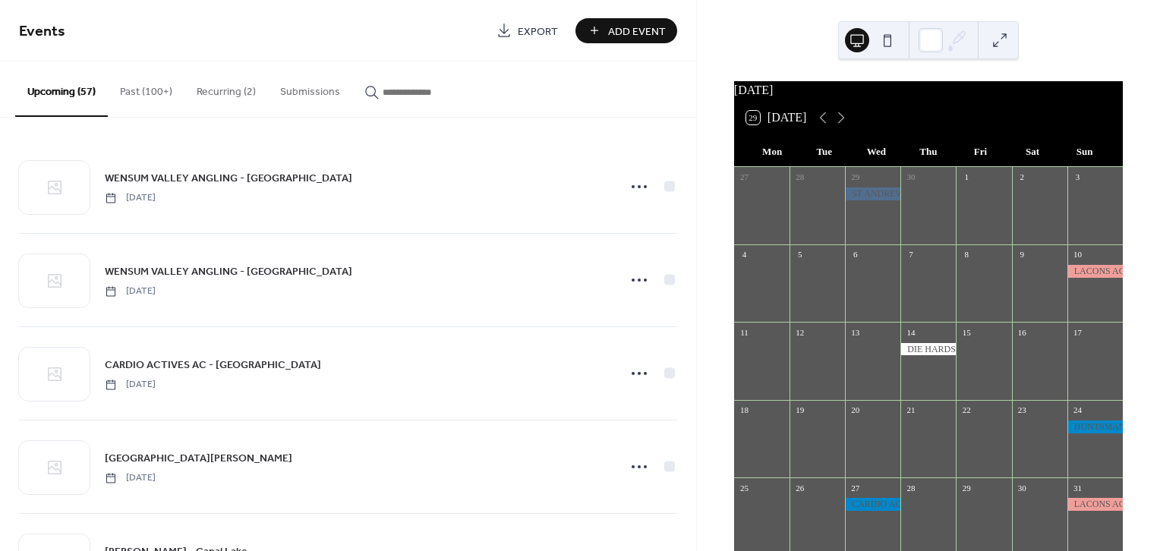
click at [446, 87] on input "button" at bounding box center [428, 92] width 91 height 16
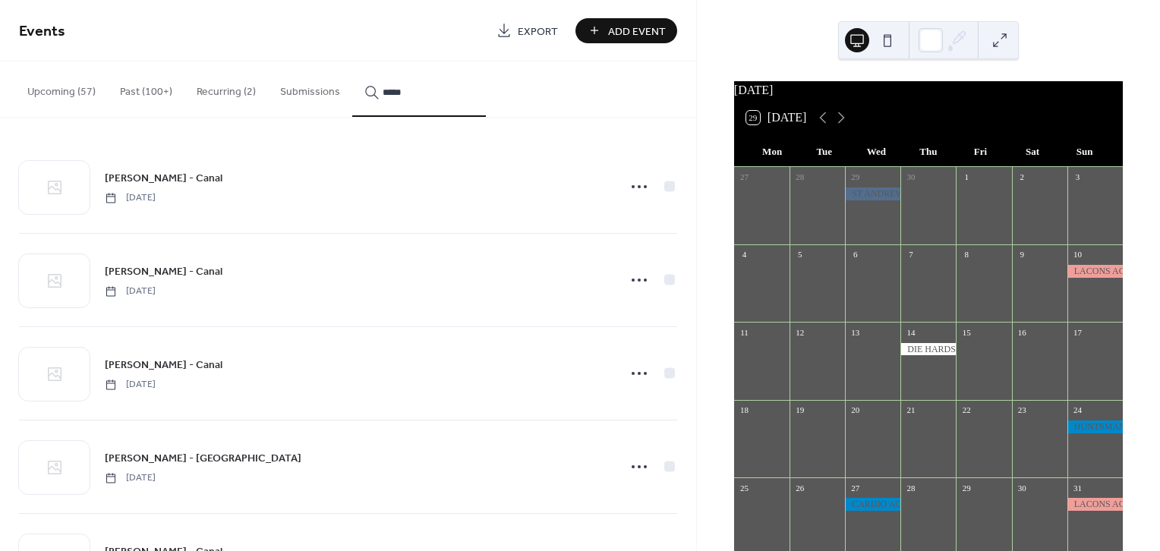
type input "*****"
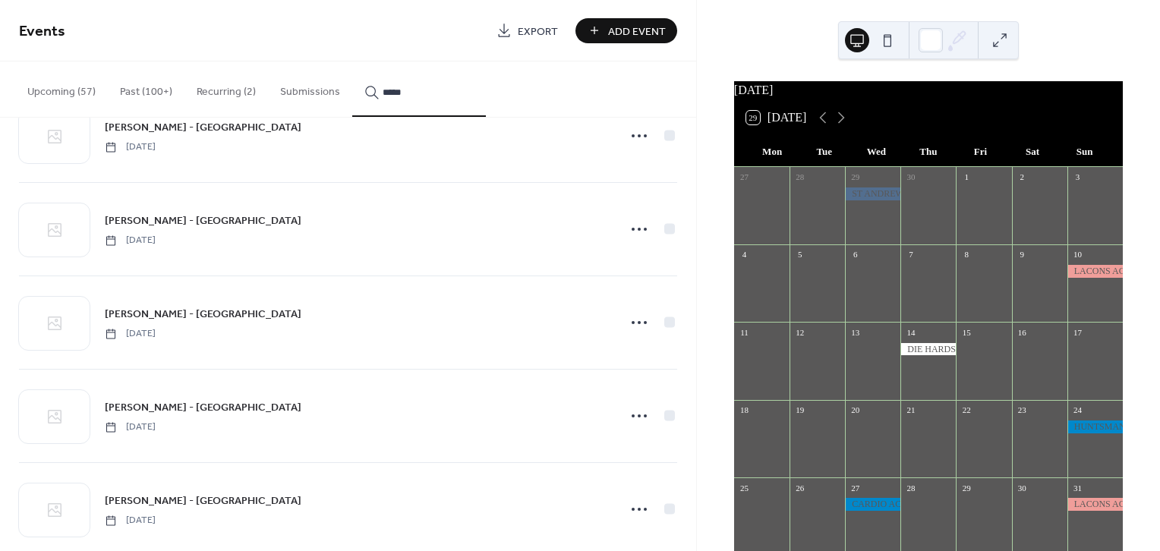
scroll to position [1566, 0]
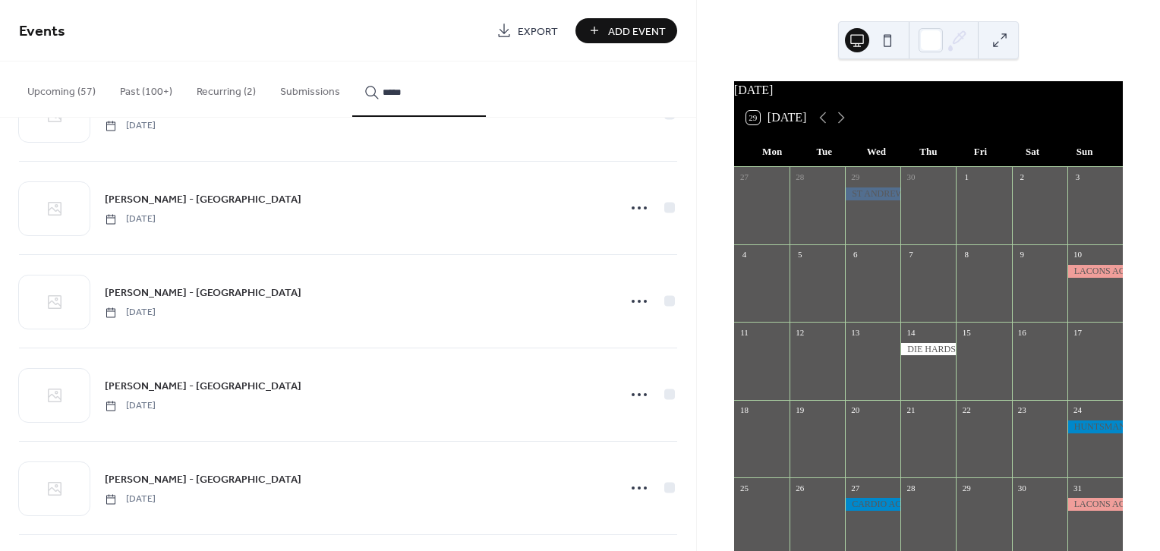
click at [637, 389] on icon at bounding box center [639, 395] width 24 height 24
click at [609, 444] on span "Duplicate" at bounding box center [614, 445] width 40 height 16
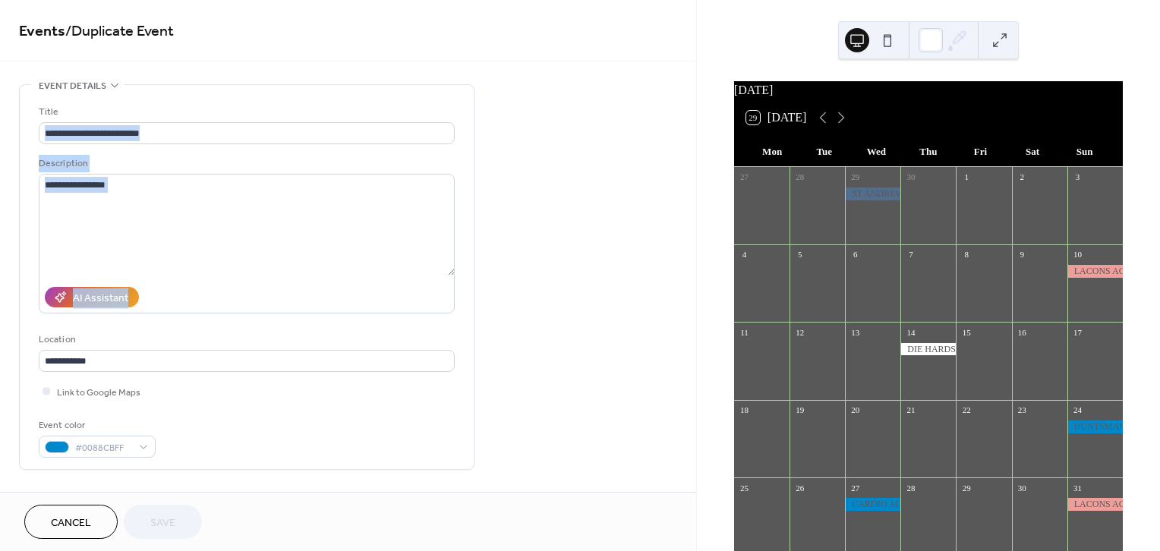
drag, startPoint x: 690, startPoint y: 97, endPoint x: 697, endPoint y: 237, distance: 139.8
click at [694, 279] on div "**********" at bounding box center [348, 246] width 696 height 492
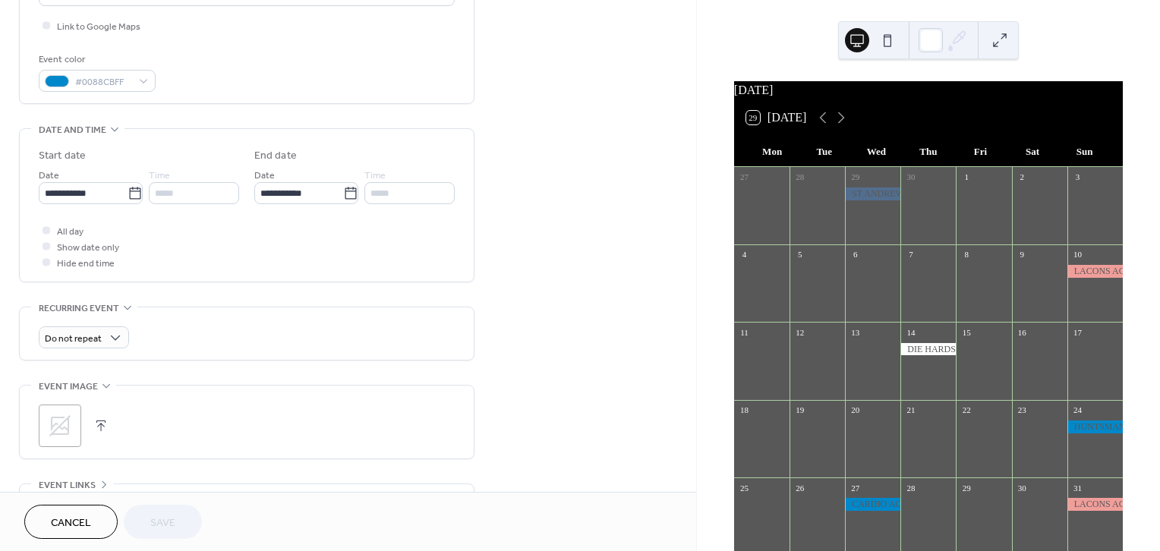
scroll to position [364, 0]
click at [100, 194] on input "**********" at bounding box center [83, 195] width 89 height 22
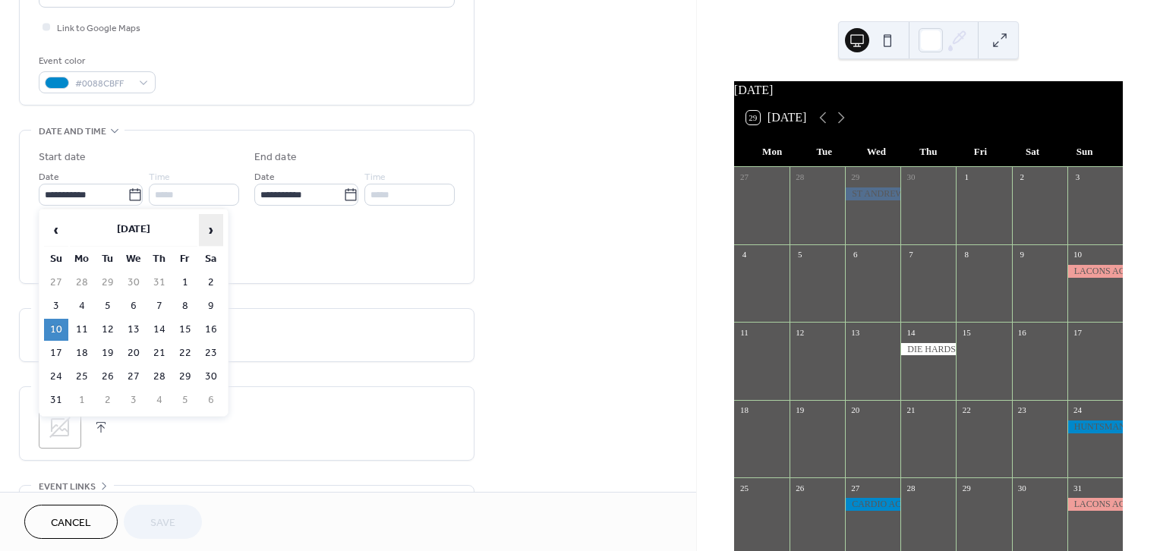
click at [206, 228] on span "›" at bounding box center [211, 230] width 23 height 30
click at [206, 227] on span "›" at bounding box center [211, 230] width 23 height 30
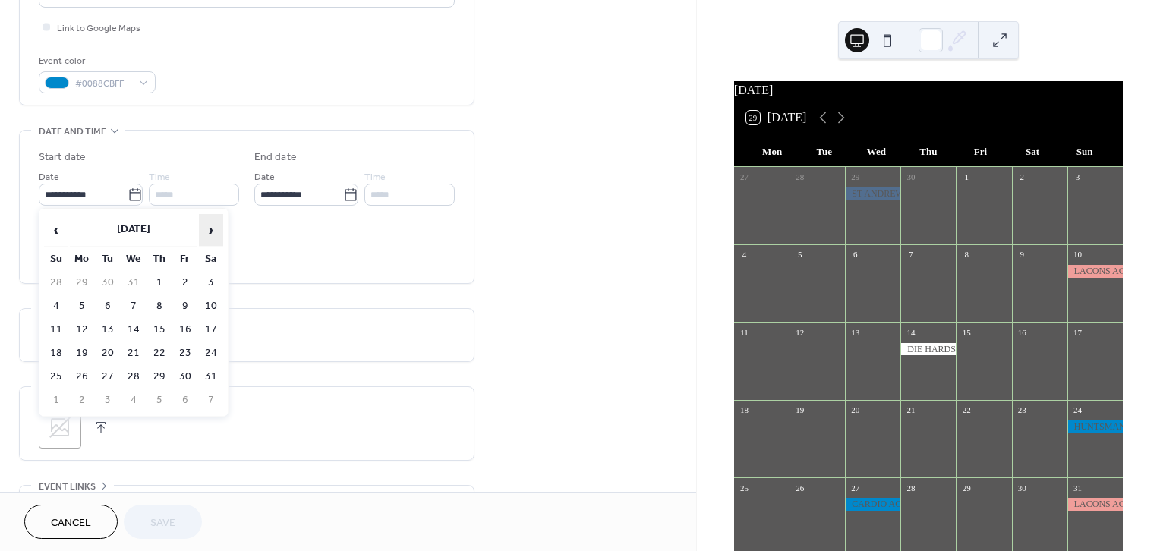
click at [206, 227] on span "›" at bounding box center [211, 230] width 23 height 30
click at [206, 226] on span "›" at bounding box center [211, 230] width 23 height 30
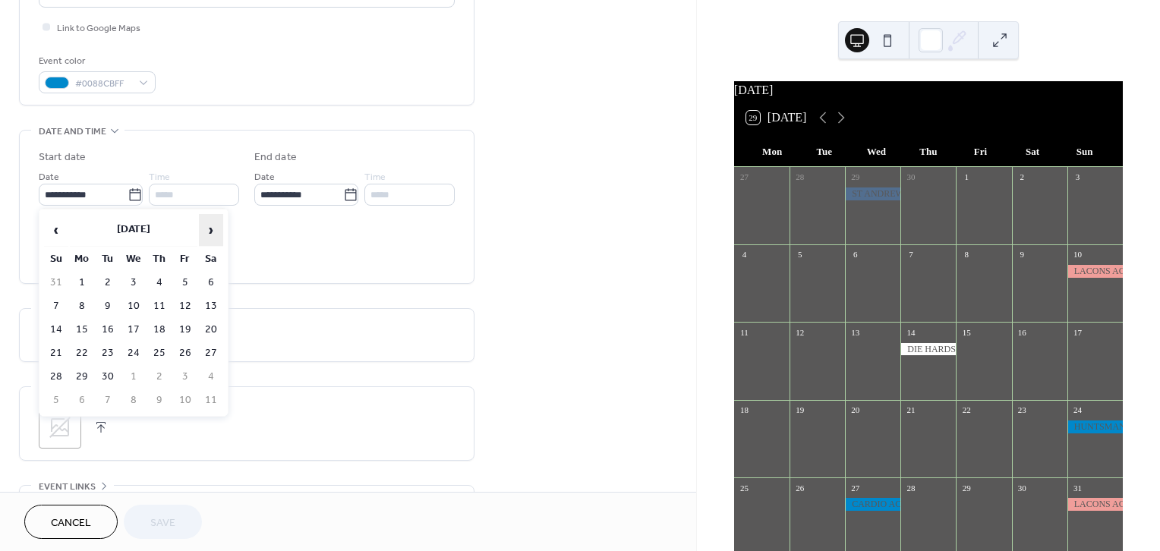
click at [206, 226] on span "›" at bounding box center [211, 230] width 23 height 30
click at [55, 323] on td "9" at bounding box center [56, 330] width 24 height 22
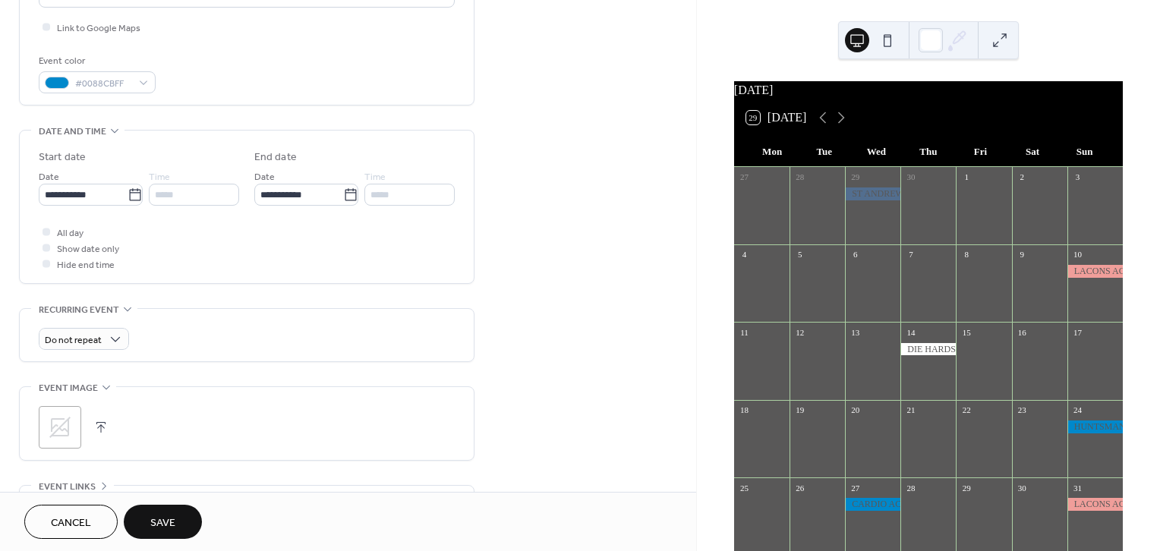
type input "**********"
click at [159, 511] on button "Save" at bounding box center [163, 522] width 78 height 34
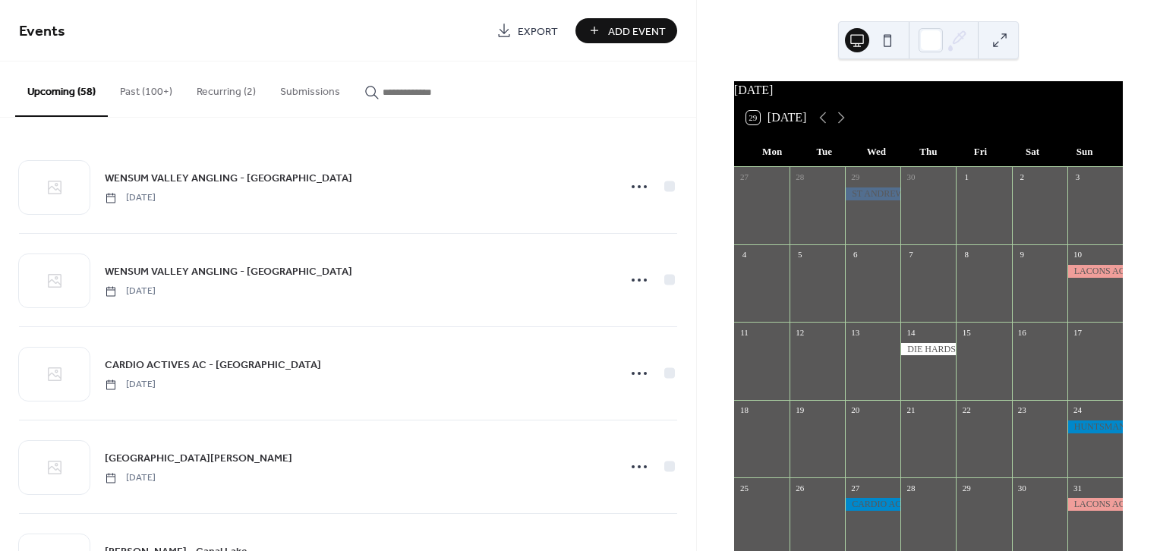
click at [417, 85] on input "button" at bounding box center [428, 92] width 91 height 16
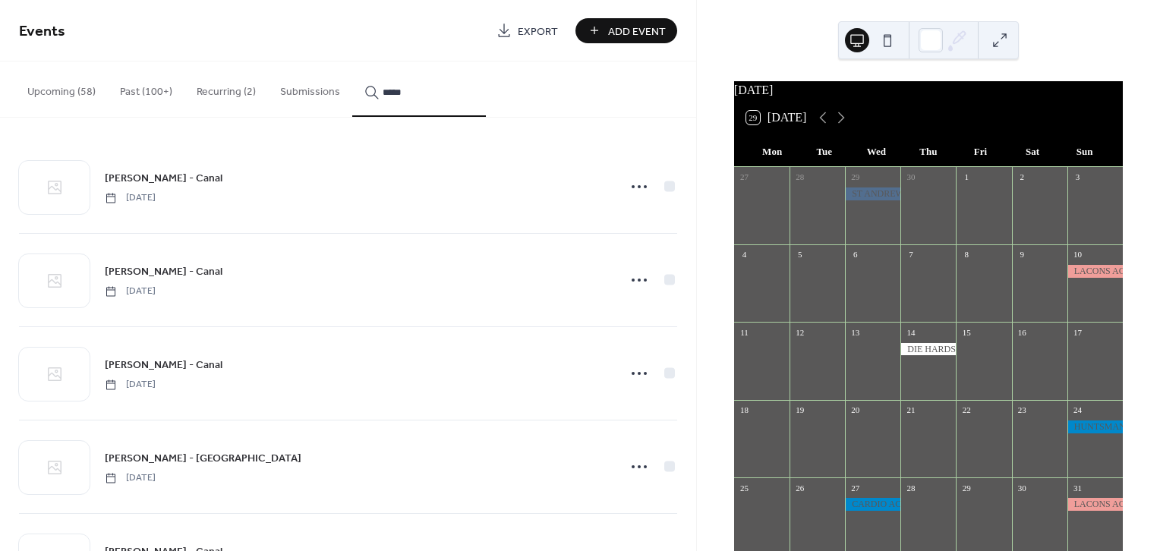
type input "*****"
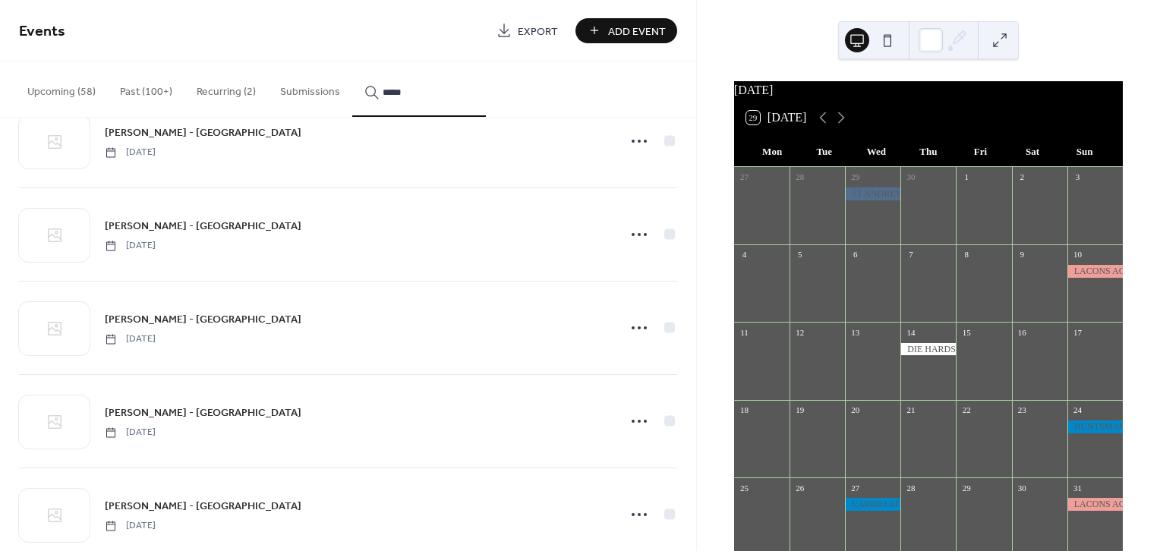
scroll to position [1943, 0]
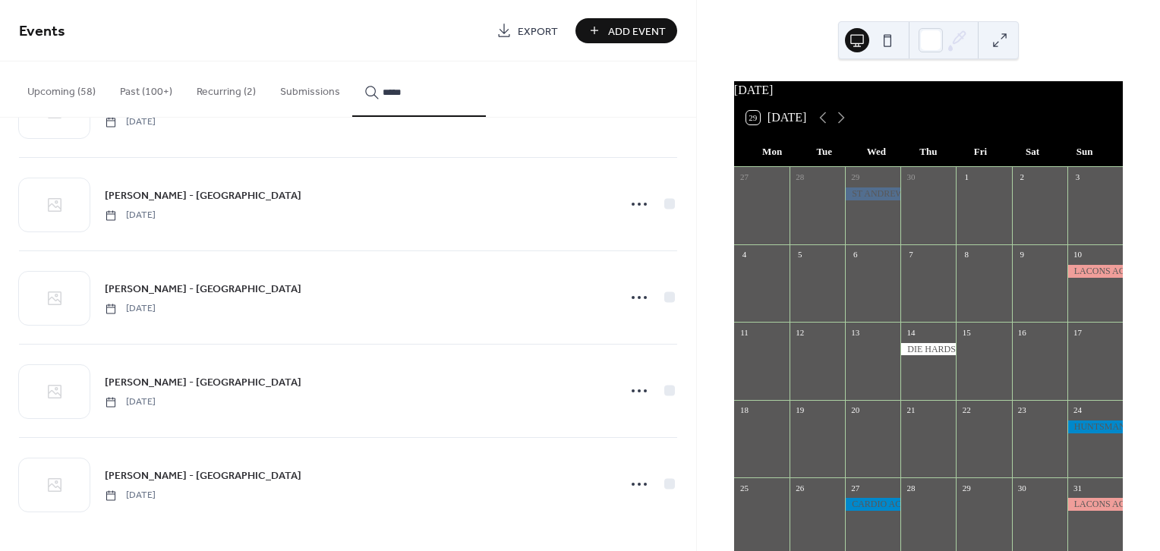
drag, startPoint x: 695, startPoint y: 479, endPoint x: 694, endPoint y: 508, distance: 28.9
click at [694, 508] on div "HUNTSMAN AC - Canal Sunday, June 13, 2021 HUNTSMAN AC - Canal Sunday, September…" at bounding box center [348, 334] width 696 height 433
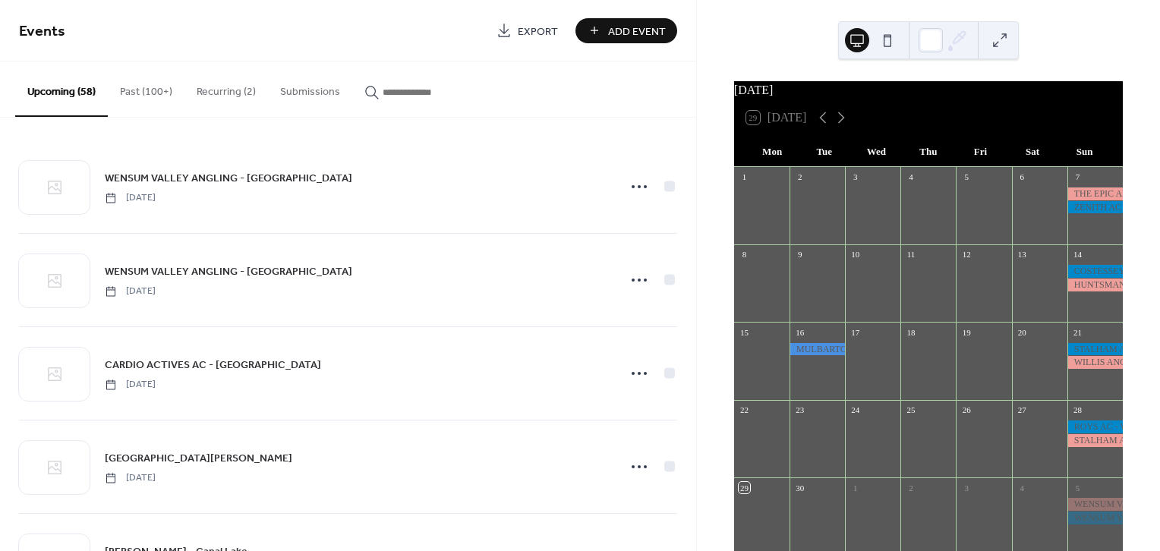
click at [388, 92] on input "button" at bounding box center [428, 92] width 91 height 16
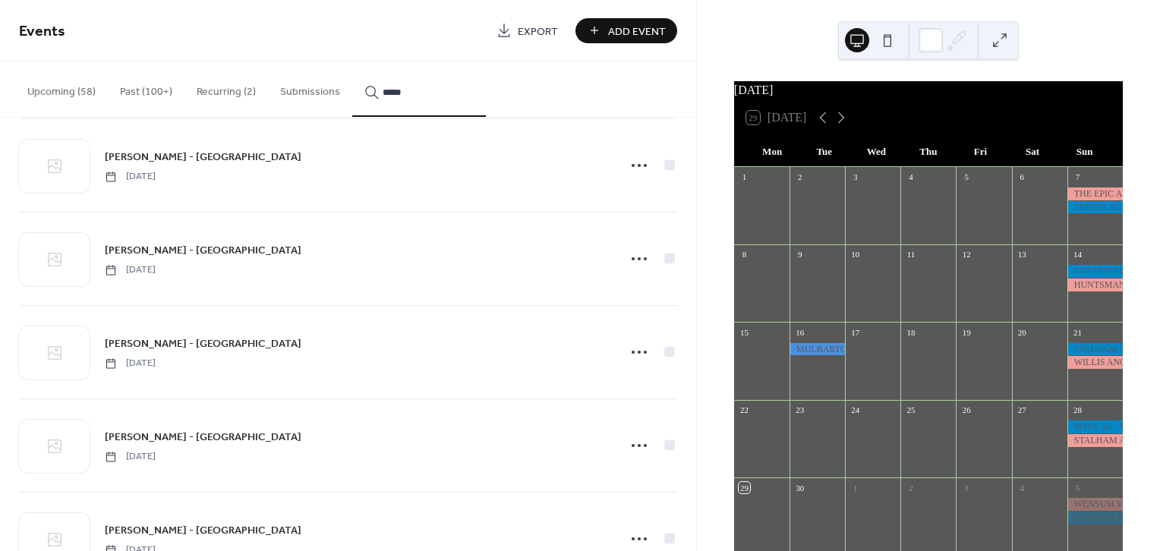
scroll to position [1943, 0]
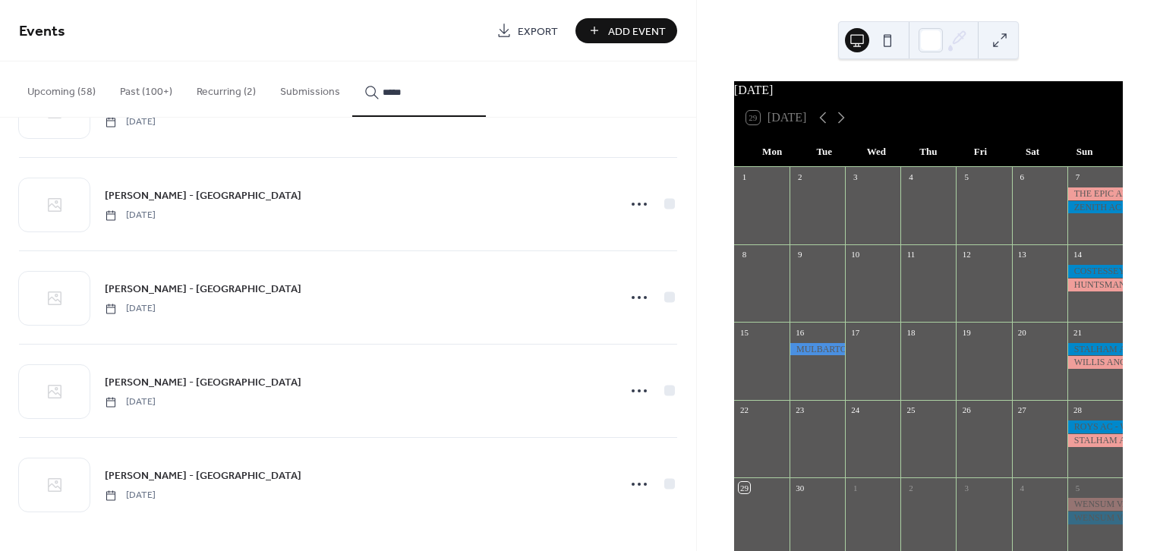
type input "*****"
drag, startPoint x: 1154, startPoint y: 230, endPoint x: 1143, endPoint y: 387, distance: 157.5
click at [1143, 387] on div "[DATE] 29 [DATE] Mon Tue Wed Thu Fri Sat Sun 1 2 3 4 5 6 7 8 9 10 11 12 13 14 1…" at bounding box center [928, 275] width 463 height 551
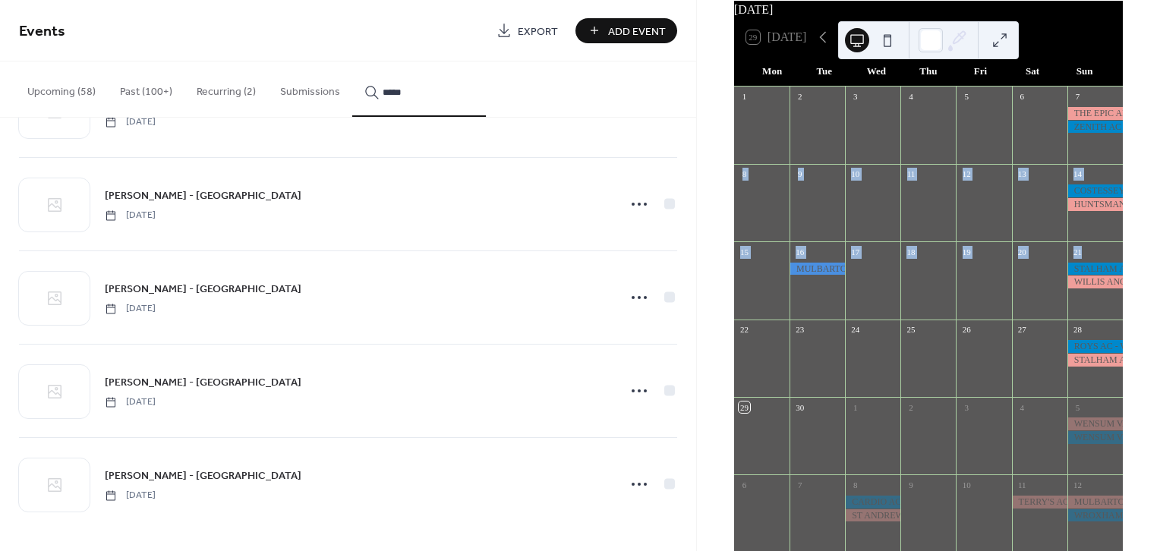
scroll to position [127, 0]
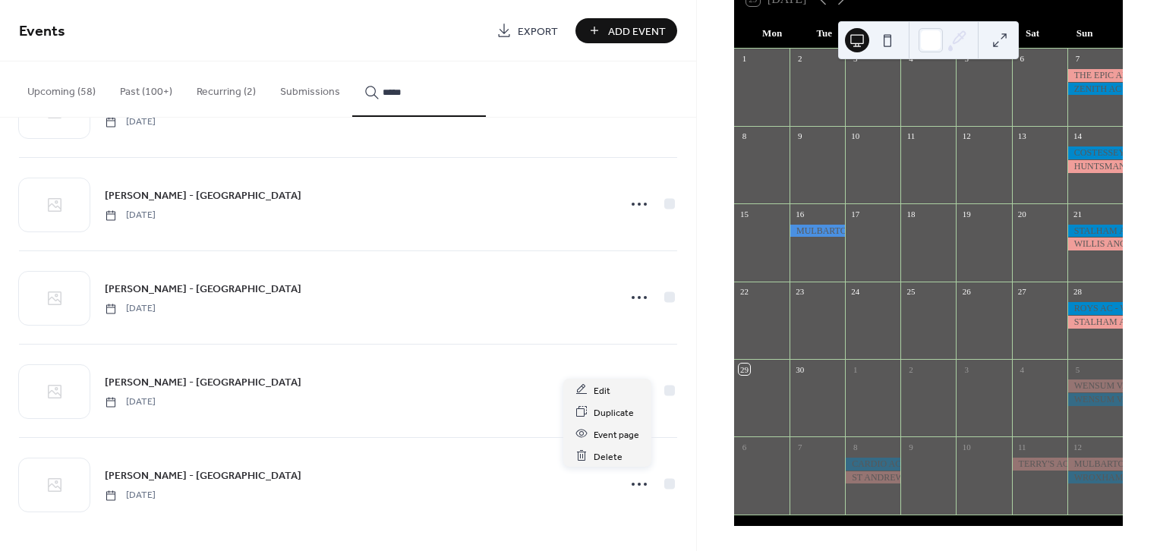
click at [628, 473] on icon at bounding box center [639, 484] width 24 height 24
click at [625, 408] on span "Duplicate" at bounding box center [614, 413] width 40 height 16
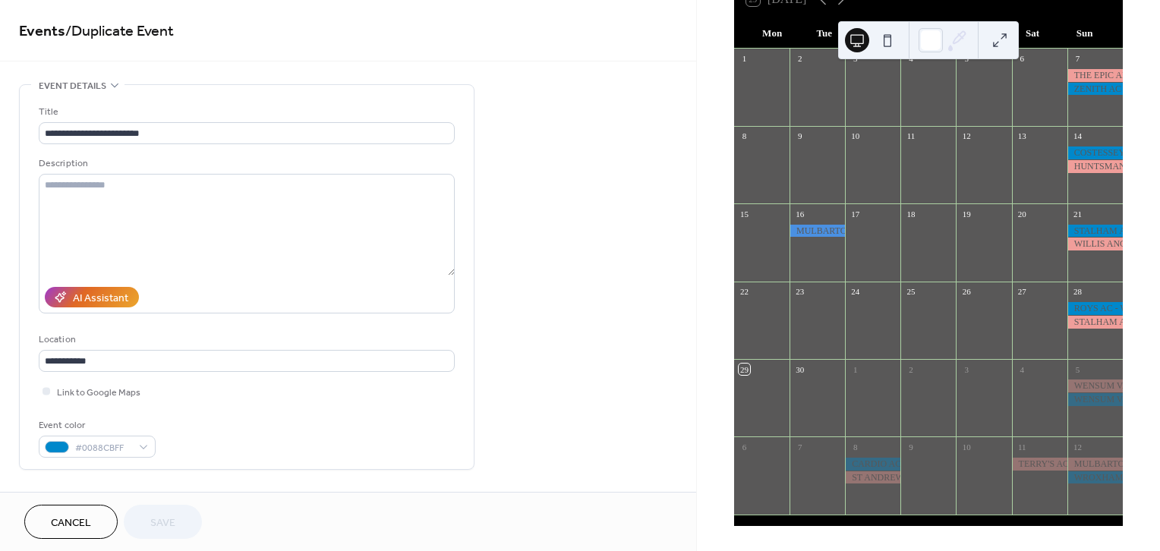
click at [55, 526] on span "Cancel" at bounding box center [71, 523] width 40 height 16
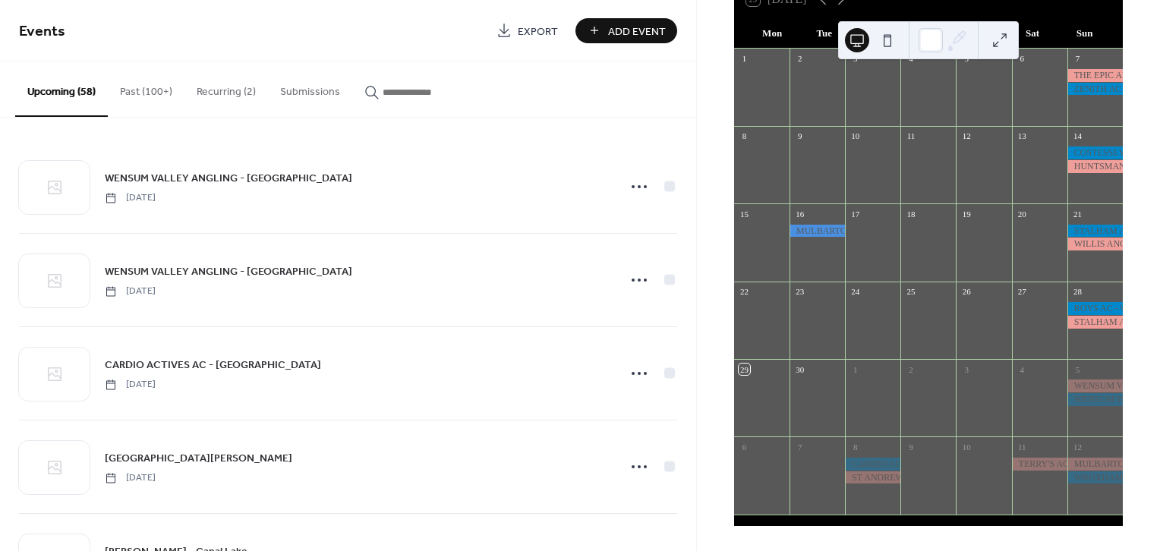
click at [423, 93] on input "button" at bounding box center [428, 92] width 91 height 16
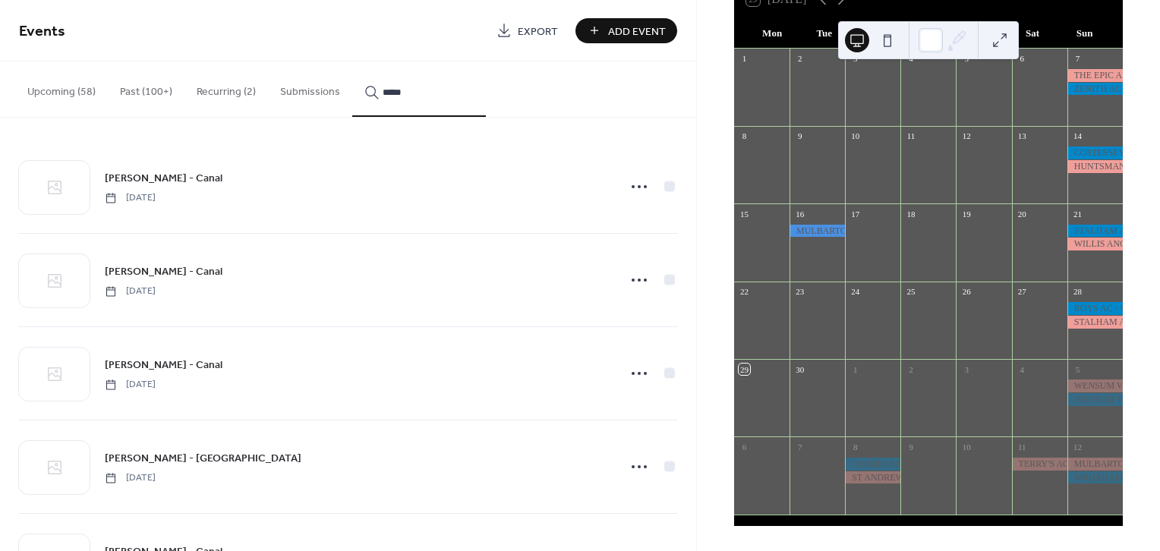
type input "*****"
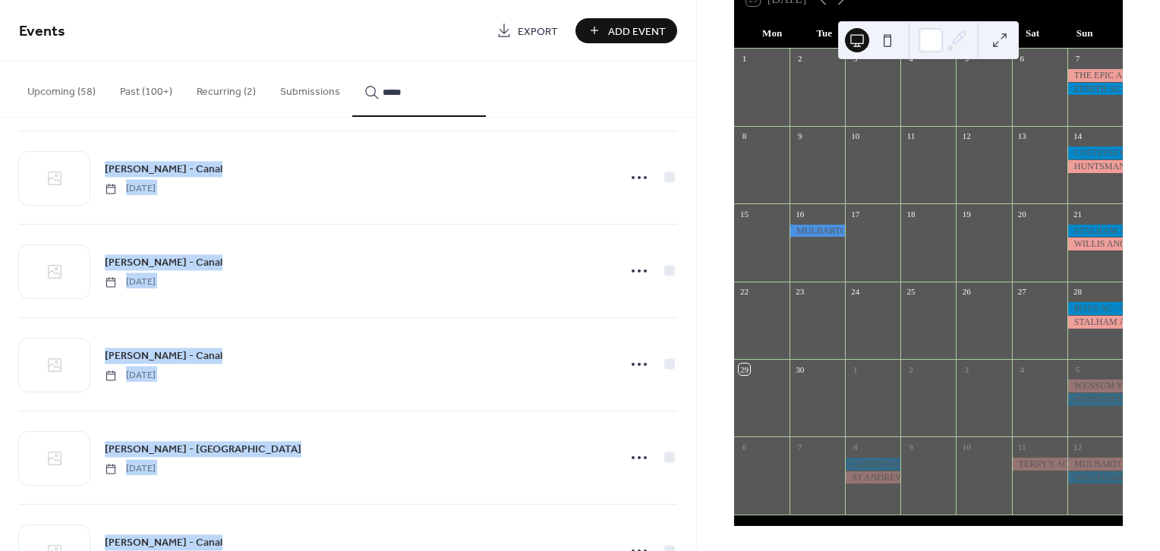
scroll to position [1943, 0]
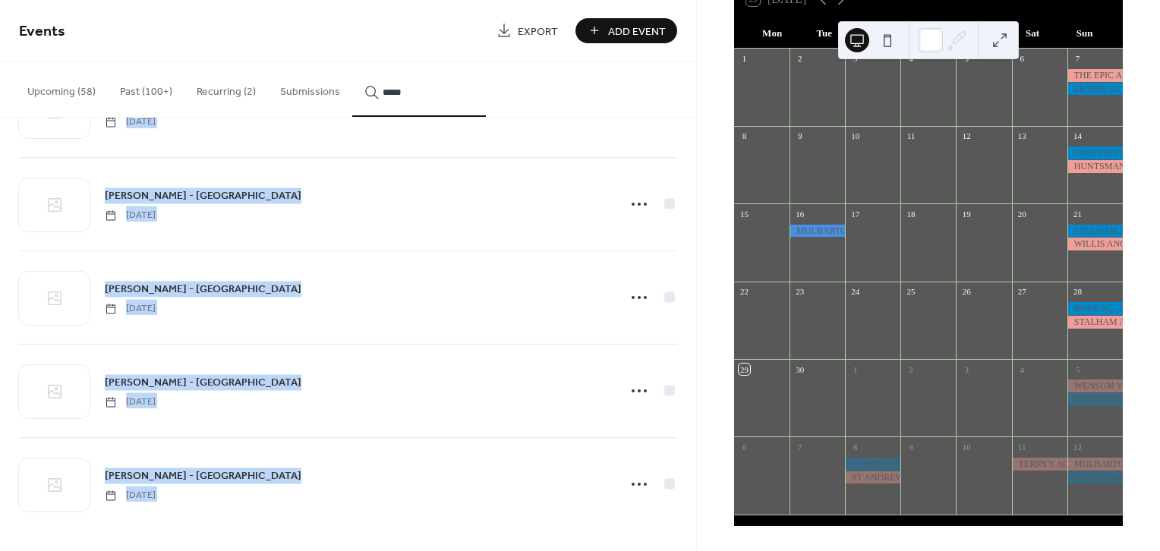
drag, startPoint x: 690, startPoint y: 149, endPoint x: 669, endPoint y: 606, distance: 458.1
click at [669, 550] on html "Events Export Add Event Upcoming (58) Past (100+) Recurring (2) Submissions ***…" at bounding box center [580, 275] width 1160 height 551
click at [644, 389] on icon at bounding box center [639, 391] width 24 height 24
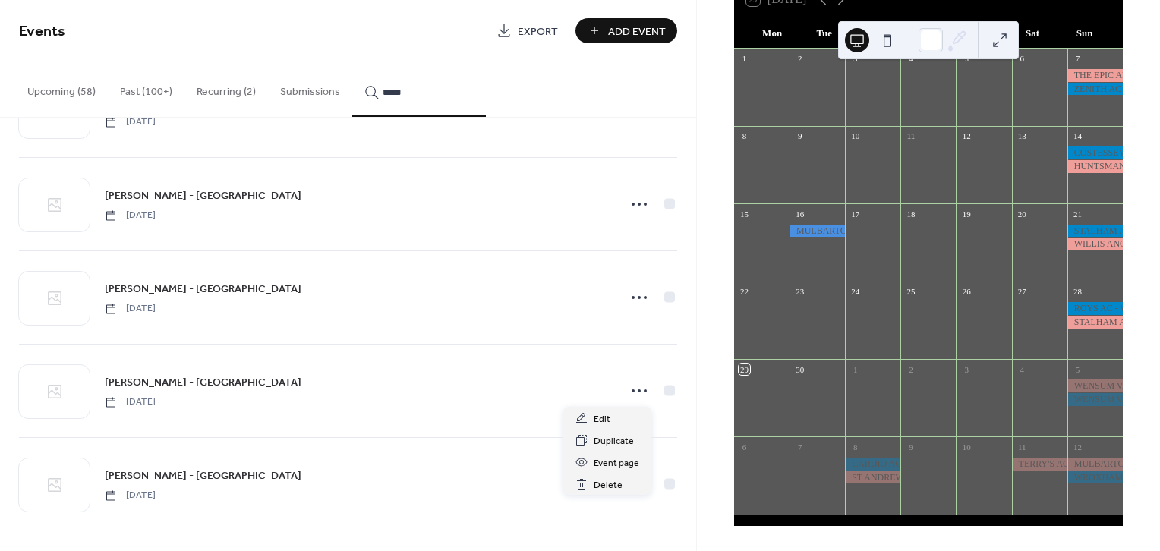
click at [631, 385] on icon at bounding box center [639, 391] width 24 height 24
click at [629, 385] on icon at bounding box center [639, 391] width 24 height 24
click at [622, 438] on span "Duplicate" at bounding box center [614, 441] width 40 height 16
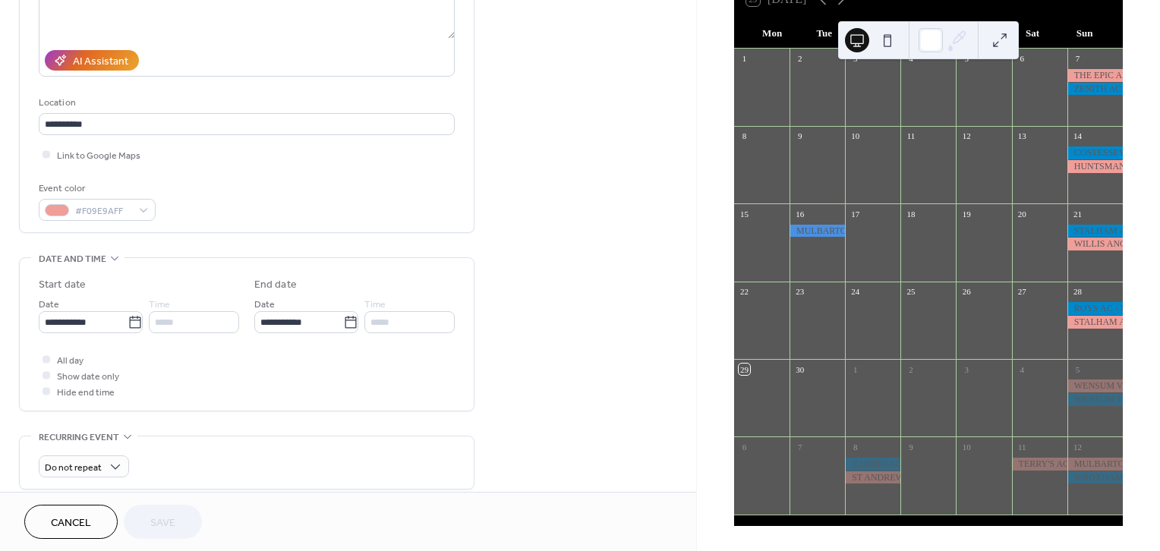
scroll to position [520, 0]
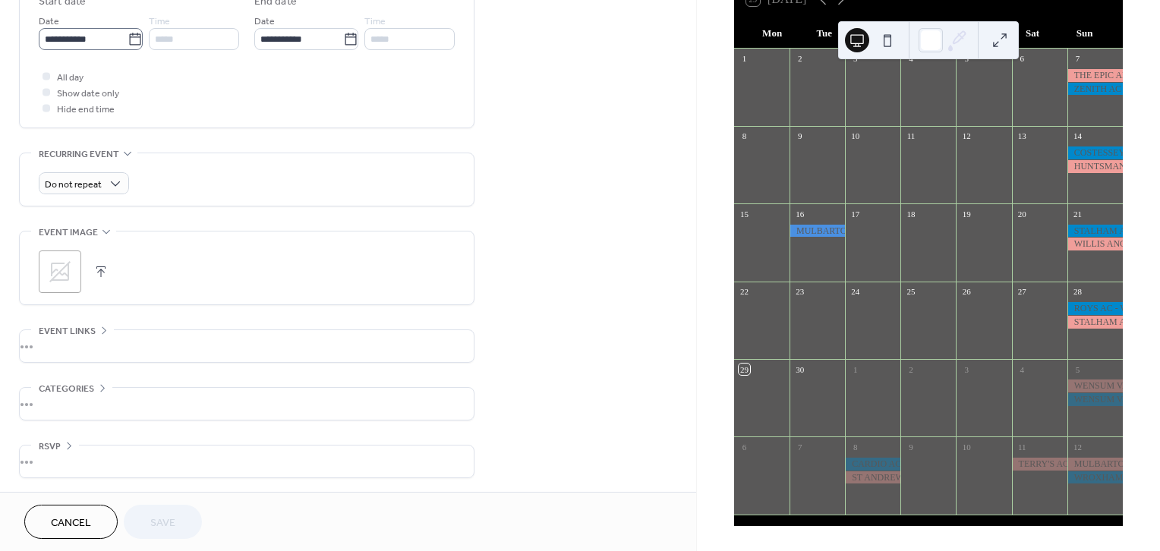
click at [134, 32] on icon at bounding box center [135, 39] width 15 height 15
click at [128, 31] on input "**********" at bounding box center [83, 39] width 89 height 22
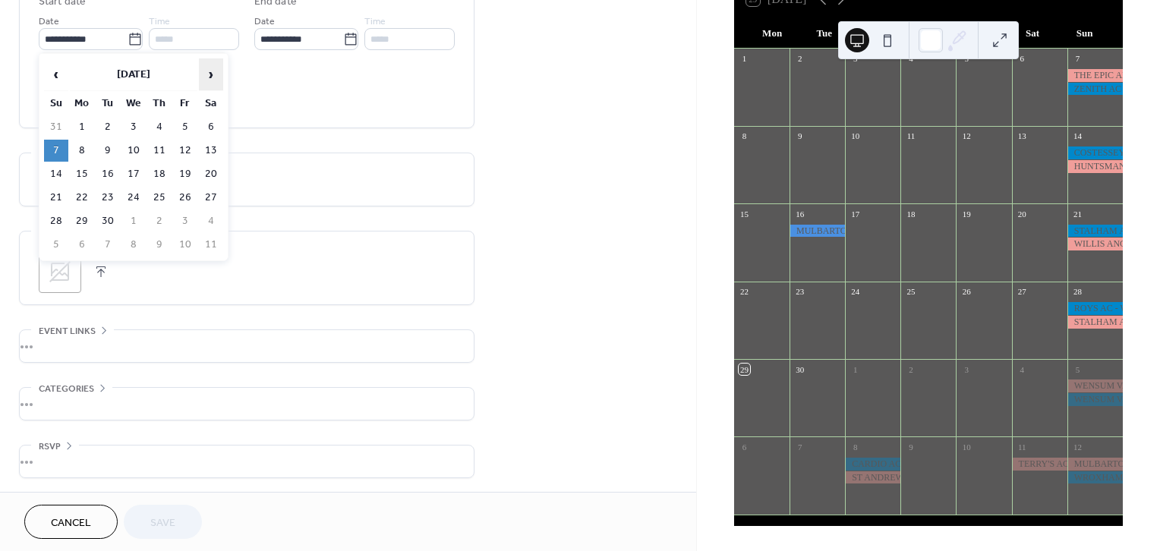
click at [206, 73] on span "›" at bounding box center [211, 74] width 23 height 30
click at [206, 75] on span "›" at bounding box center [211, 74] width 23 height 30
click at [205, 74] on span "›" at bounding box center [211, 74] width 23 height 30
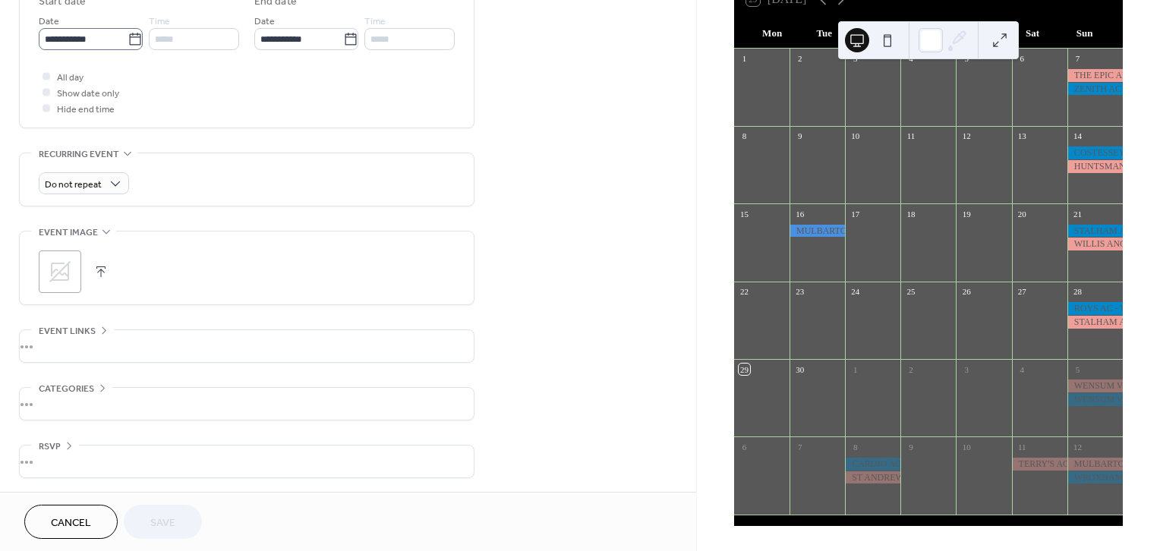
click at [132, 36] on icon at bounding box center [135, 39] width 15 height 15
click at [128, 36] on input "**********" at bounding box center [83, 39] width 89 height 22
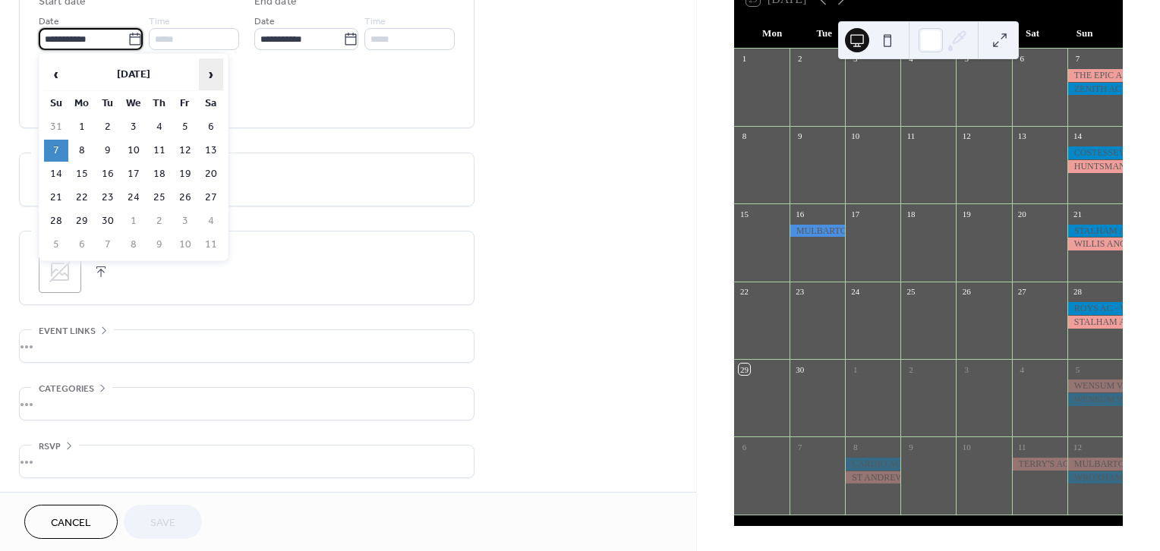
click at [209, 72] on span "›" at bounding box center [211, 74] width 23 height 30
click at [60, 165] on td "13" at bounding box center [56, 174] width 24 height 22
type input "**********"
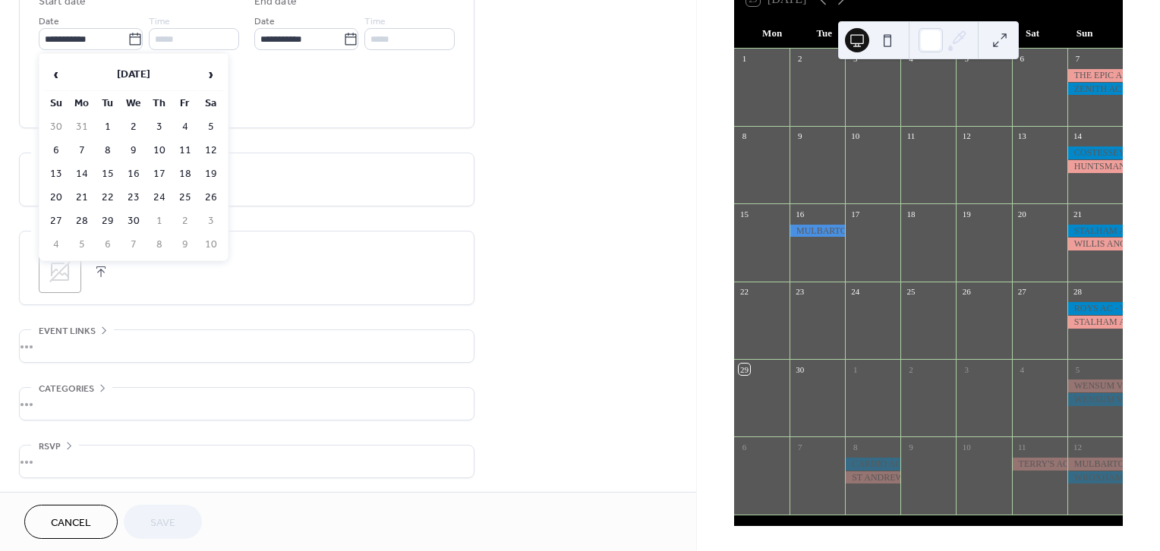
type input "**********"
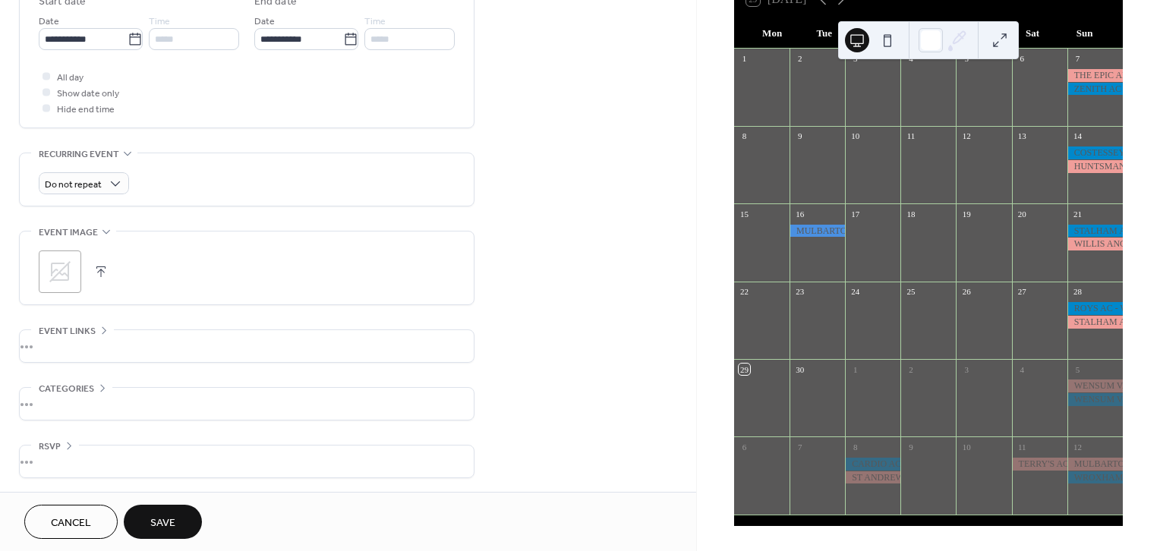
click at [167, 524] on span "Save" at bounding box center [162, 523] width 25 height 16
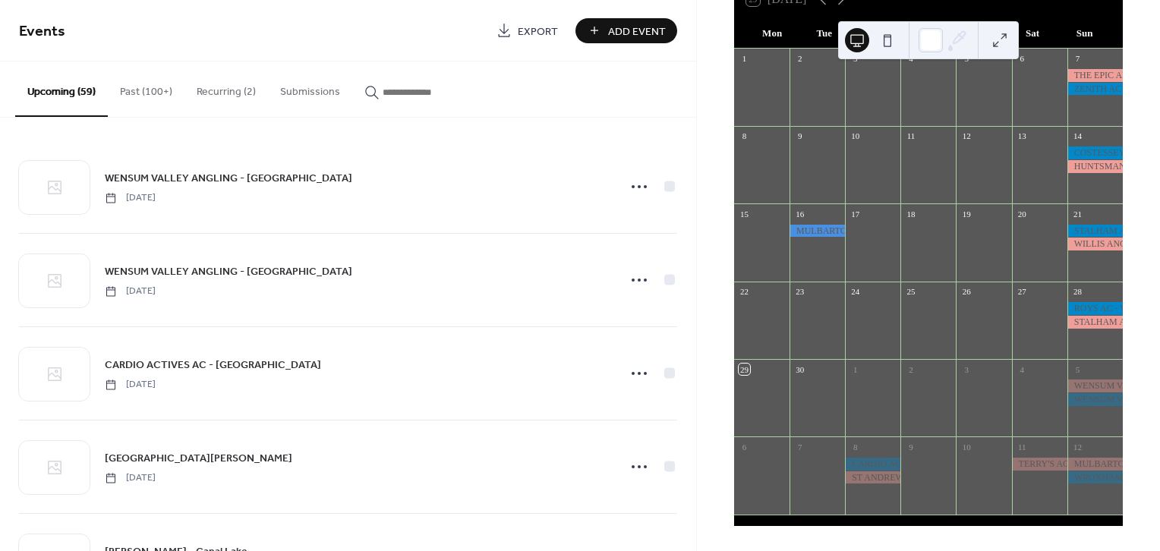
click at [534, 87] on div "Upcoming (59) Past (100+) Recurring (2) Submissions" at bounding box center [348, 89] width 696 height 56
click at [427, 93] on input "button" at bounding box center [428, 92] width 91 height 16
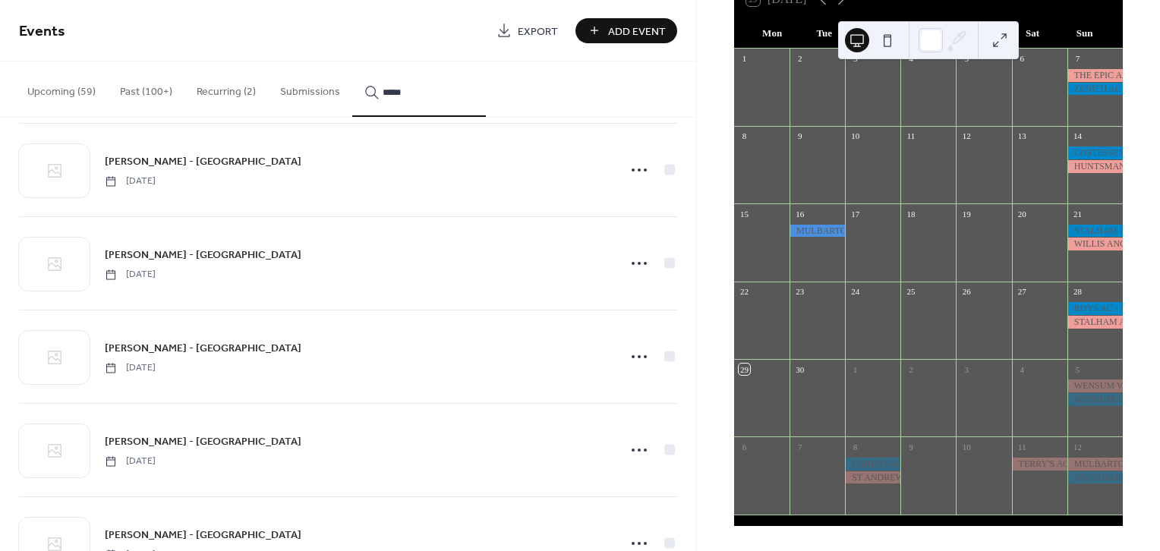
scroll to position [2036, 0]
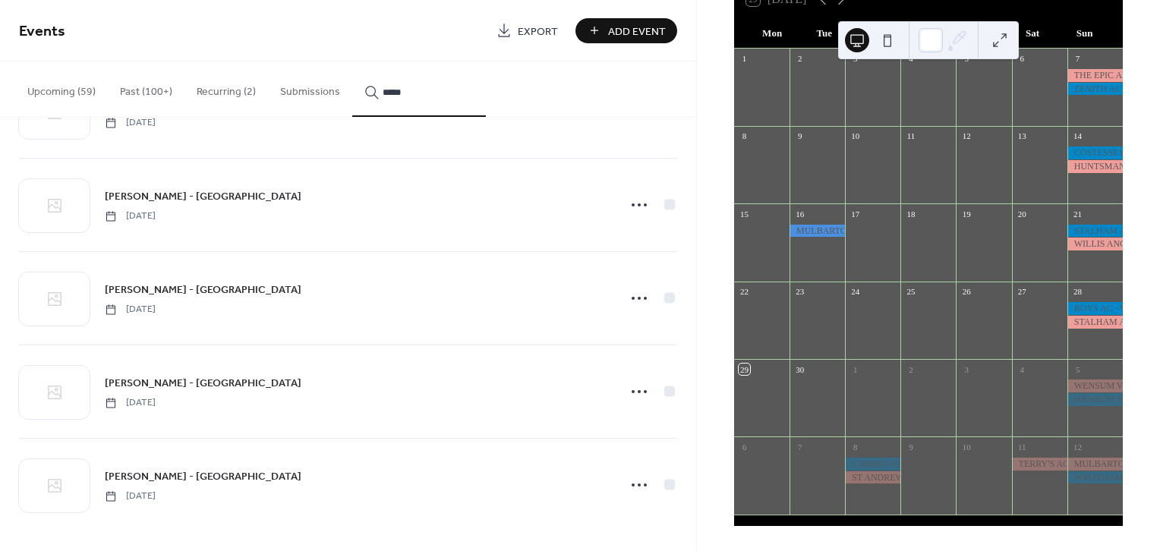
type input "*****"
click at [637, 477] on icon at bounding box center [639, 485] width 24 height 24
drag, startPoint x: 626, startPoint y: 396, endPoint x: 625, endPoint y: 414, distance: 18.2
click at [625, 414] on div "Edit Duplicate Event page Delete" at bounding box center [607, 423] width 88 height 88
click at [625, 414] on span "Duplicate" at bounding box center [614, 413] width 40 height 16
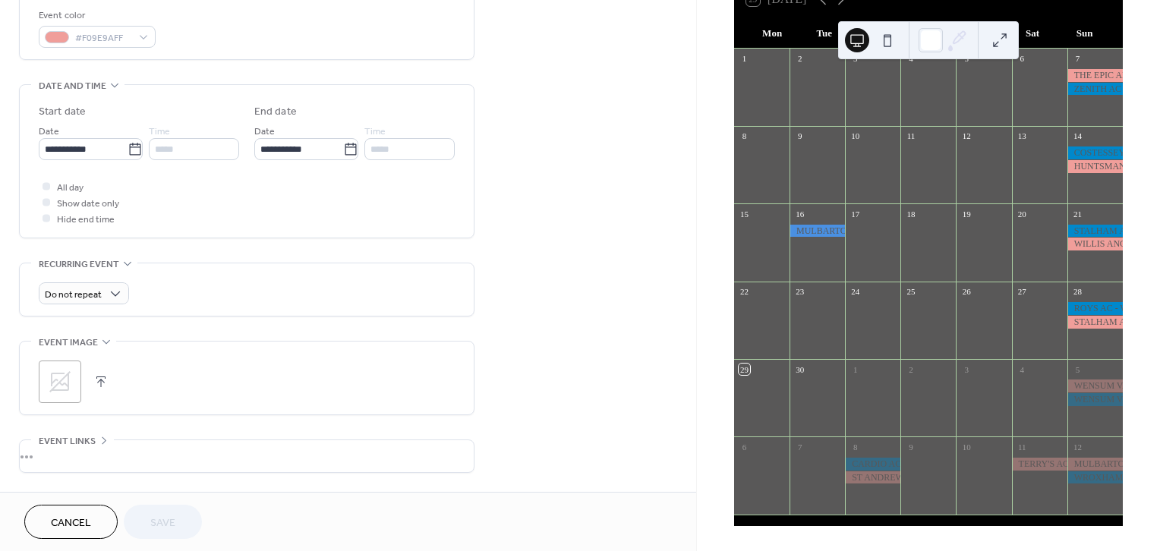
scroll to position [410, 0]
click at [135, 146] on icon at bounding box center [134, 149] width 11 height 12
click at [128, 146] on input "**********" at bounding box center [83, 149] width 89 height 22
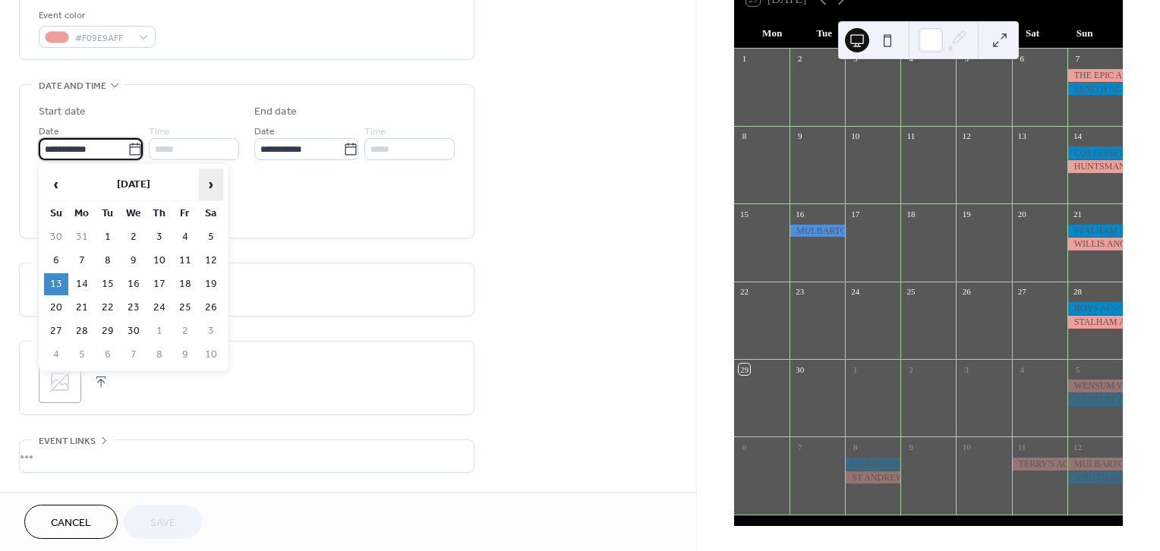
click at [210, 187] on span "›" at bounding box center [211, 184] width 23 height 30
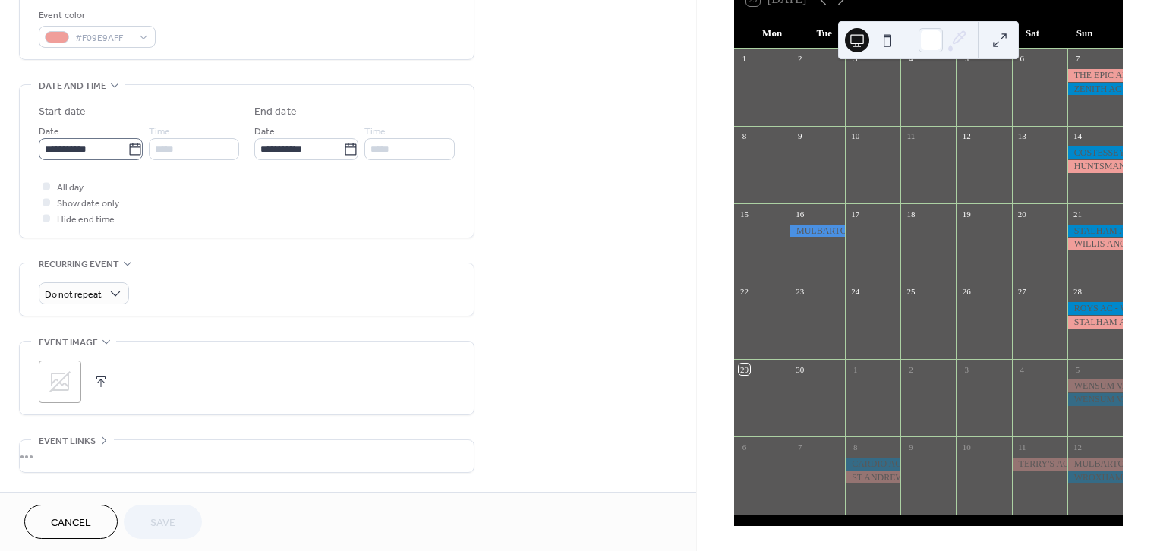
click at [131, 143] on icon at bounding box center [134, 149] width 11 height 12
click at [128, 143] on input "**********" at bounding box center [83, 149] width 89 height 22
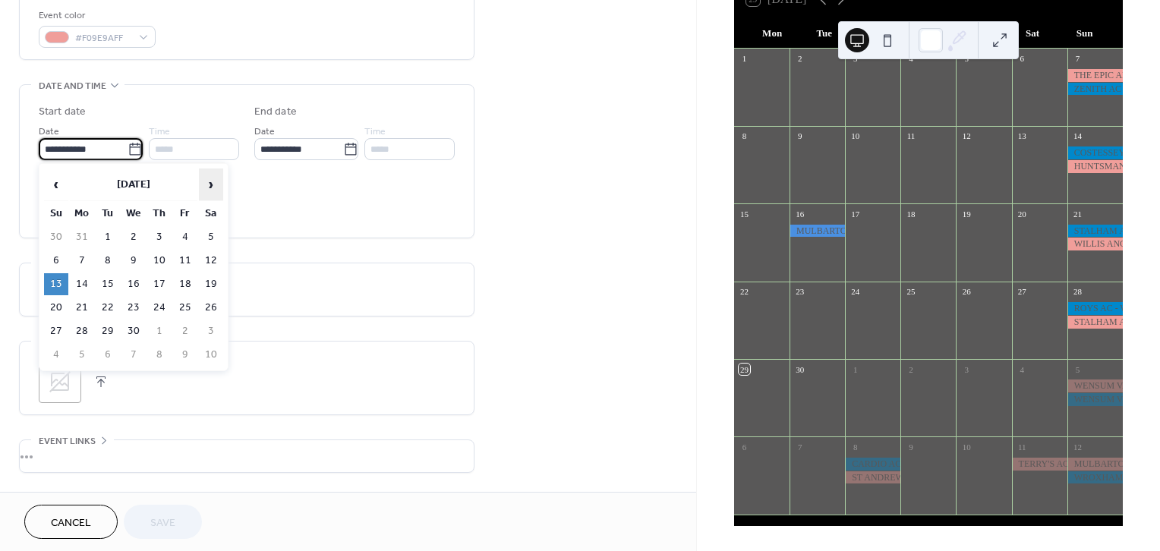
click at [216, 180] on span "›" at bounding box center [211, 184] width 23 height 30
click at [52, 351] on td "29" at bounding box center [56, 355] width 24 height 22
type input "**********"
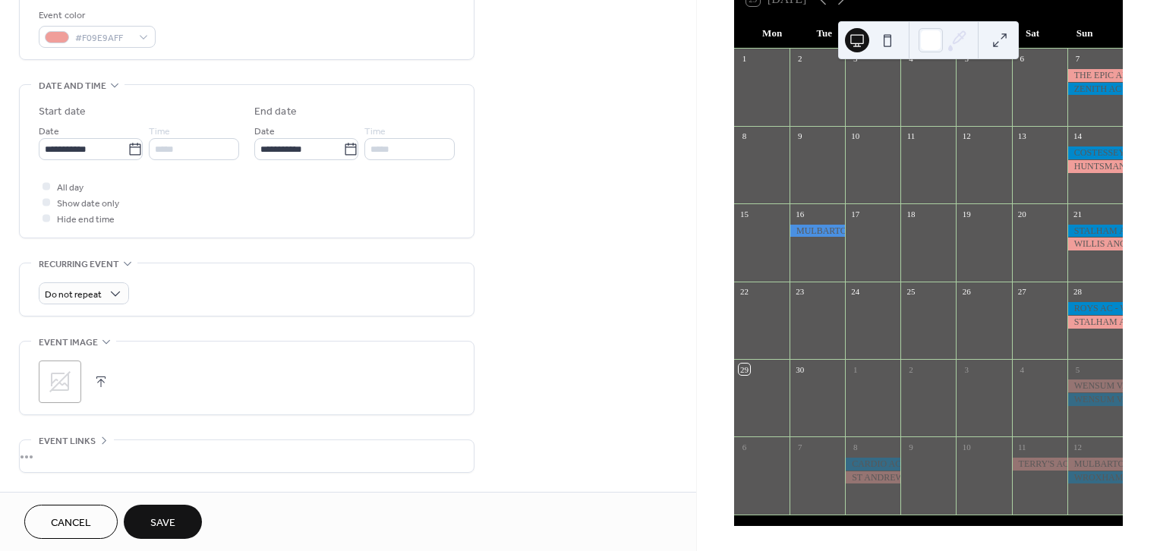
click at [170, 507] on button "Save" at bounding box center [163, 522] width 78 height 34
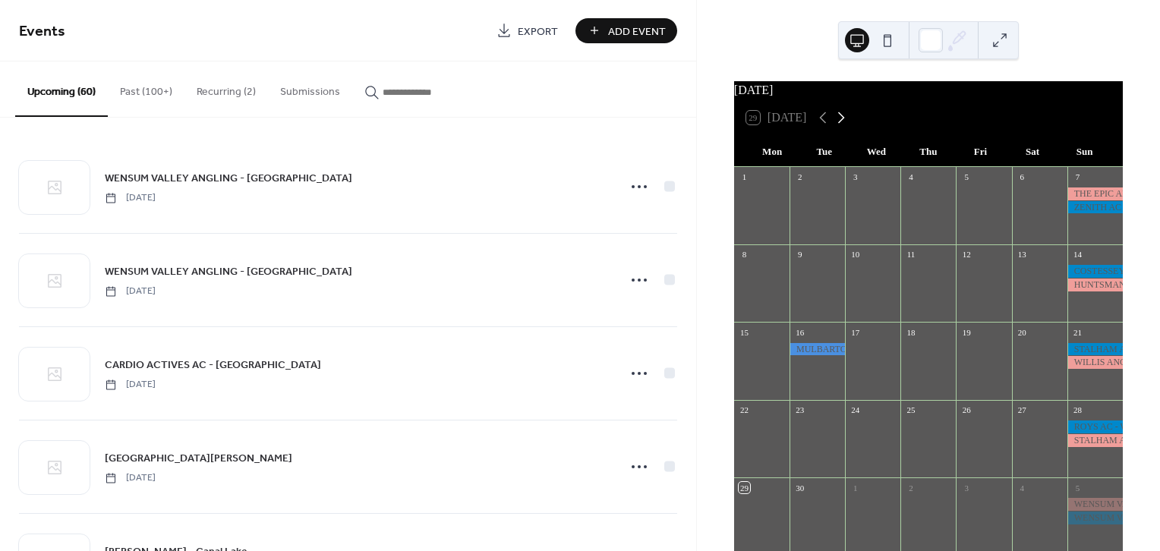
click at [849, 127] on icon at bounding box center [841, 118] width 18 height 18
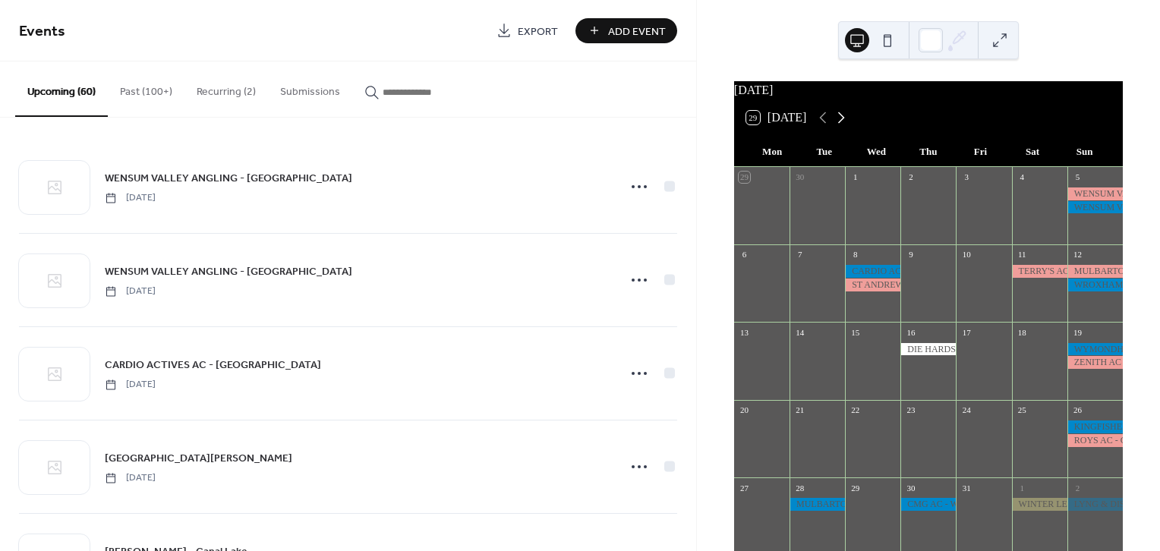
click at [848, 127] on icon at bounding box center [841, 118] width 18 height 18
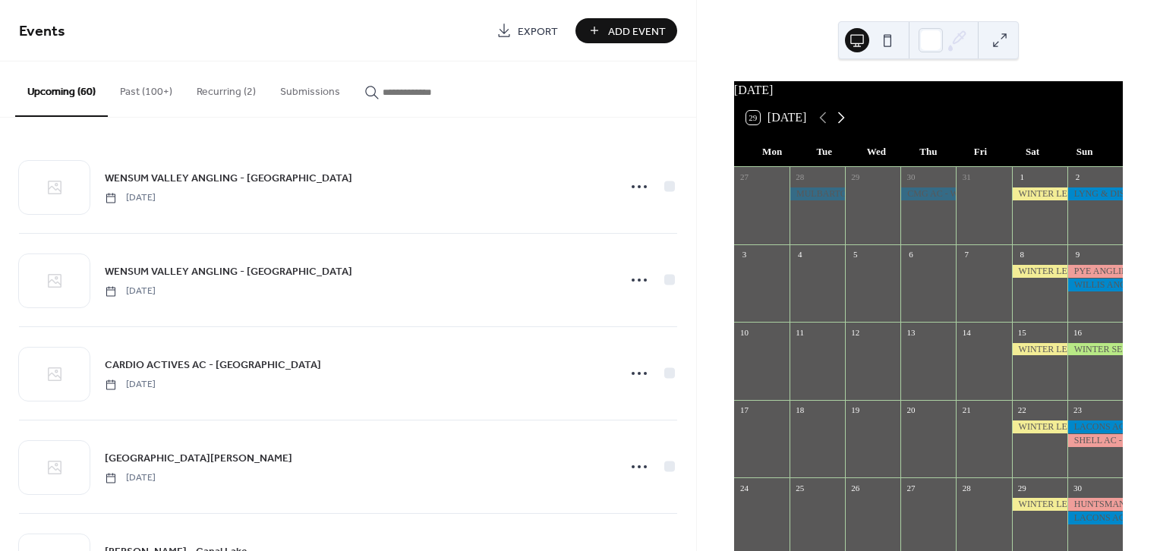
click at [847, 127] on icon at bounding box center [841, 118] width 18 height 18
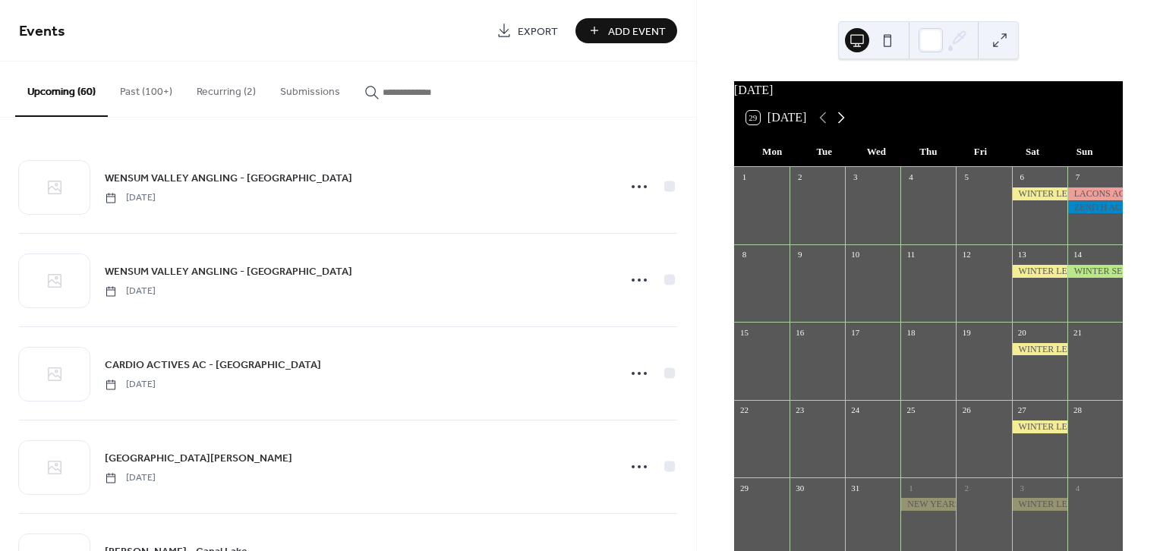
click at [847, 127] on icon at bounding box center [841, 118] width 18 height 18
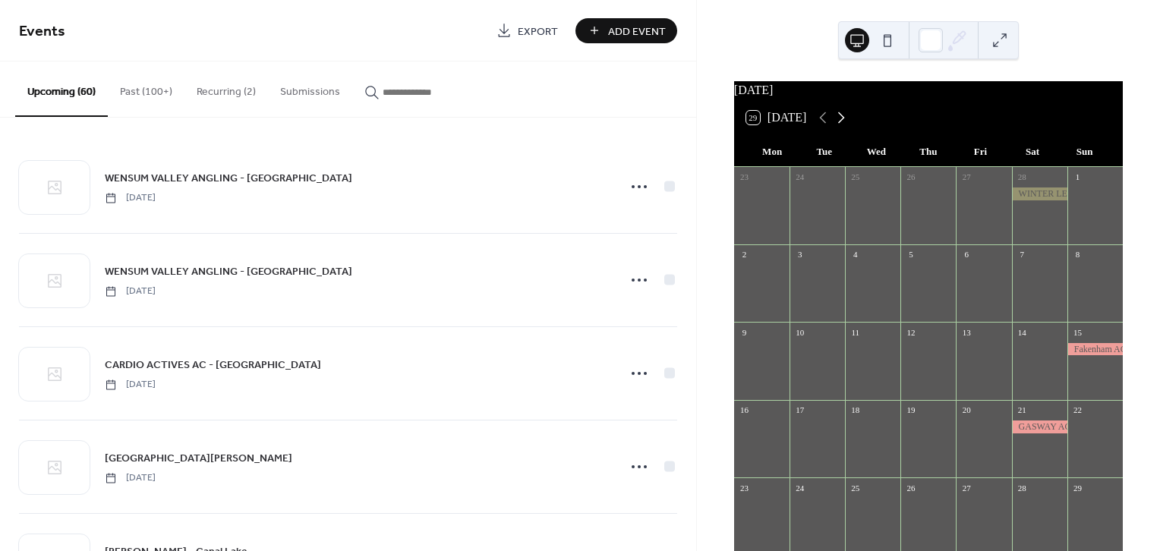
click at [847, 127] on icon at bounding box center [841, 118] width 18 height 18
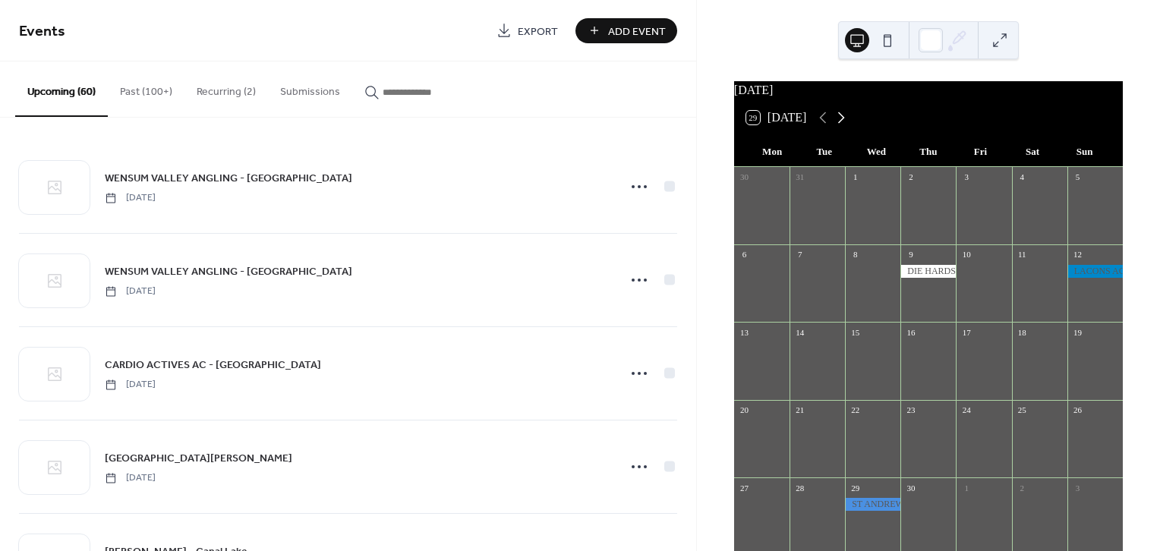
click at [847, 127] on icon at bounding box center [841, 118] width 18 height 18
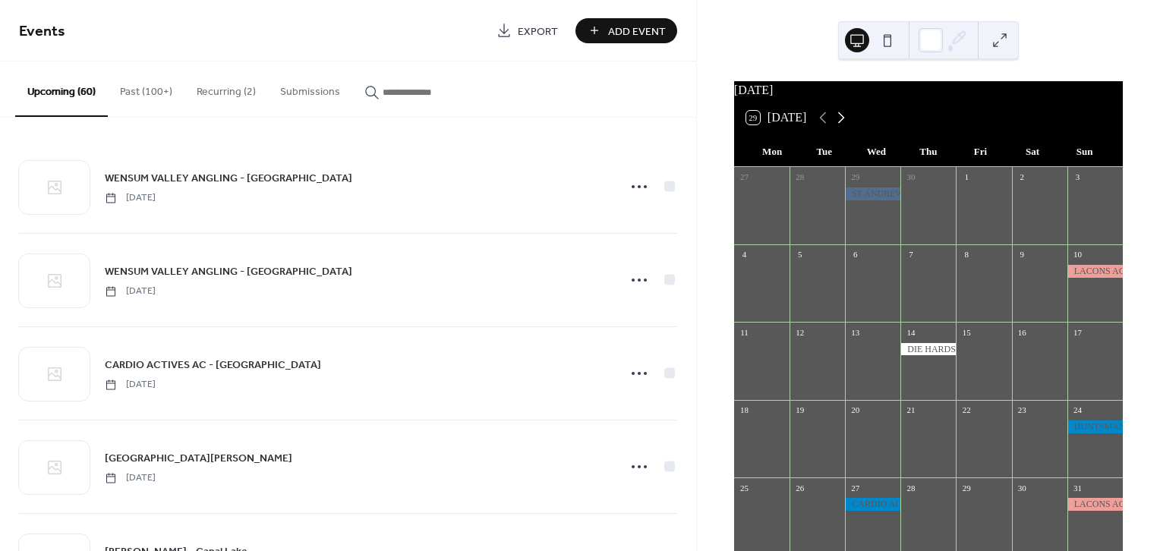
click at [839, 126] on icon at bounding box center [841, 118] width 18 height 18
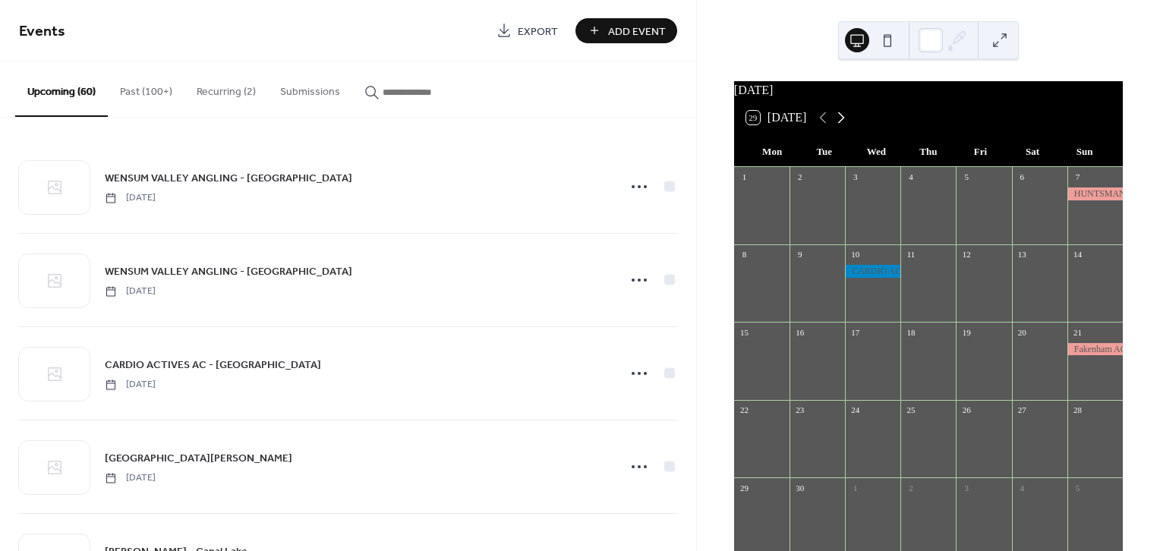
click at [839, 126] on icon at bounding box center [841, 118] width 18 height 18
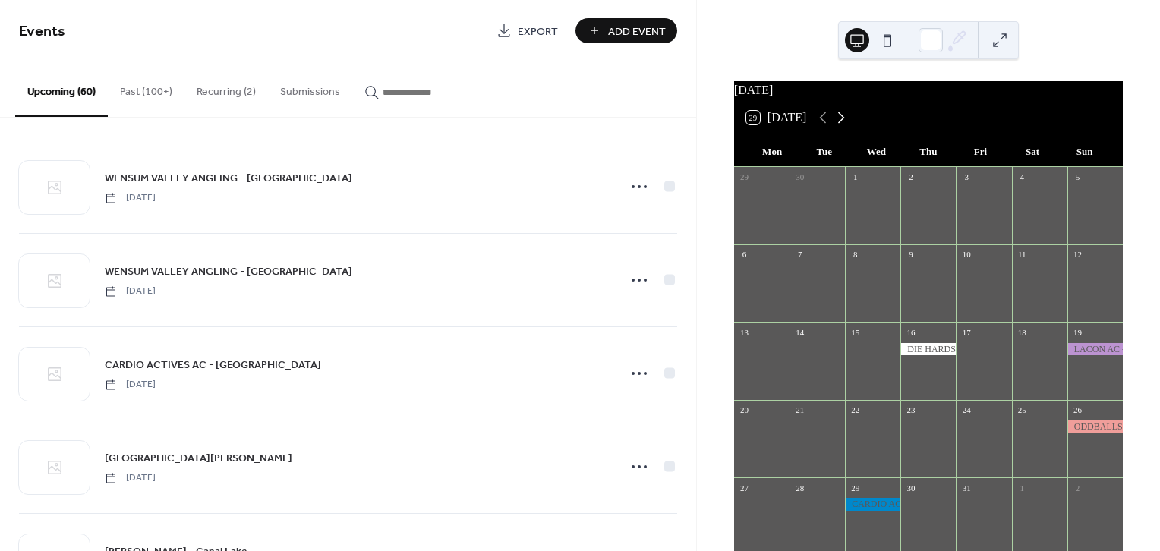
click at [837, 124] on icon at bounding box center [841, 118] width 18 height 18
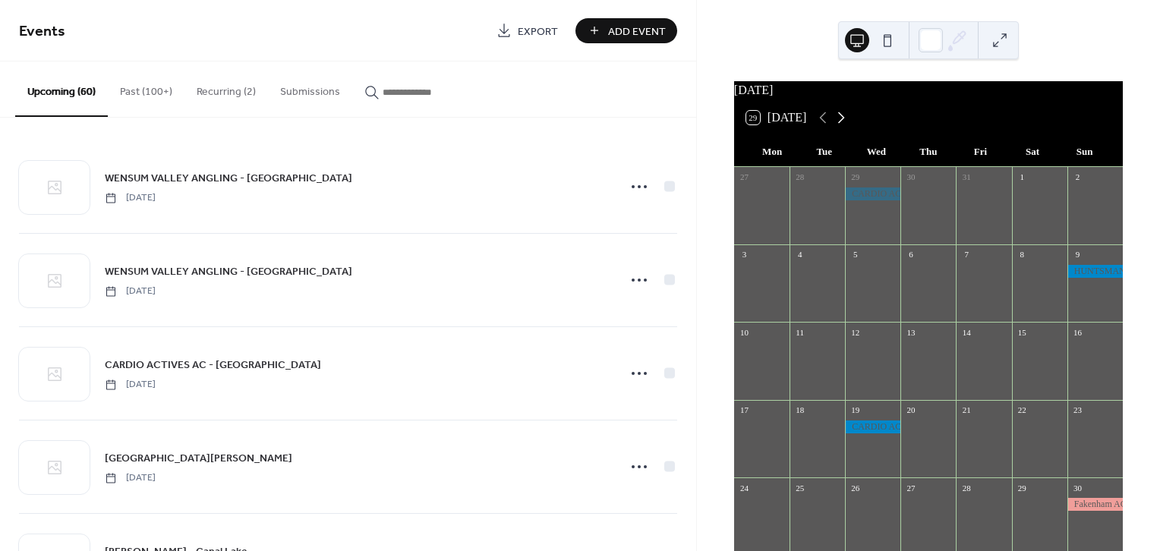
click at [837, 124] on icon at bounding box center [841, 118] width 18 height 18
click at [844, 127] on icon at bounding box center [841, 118] width 18 height 18
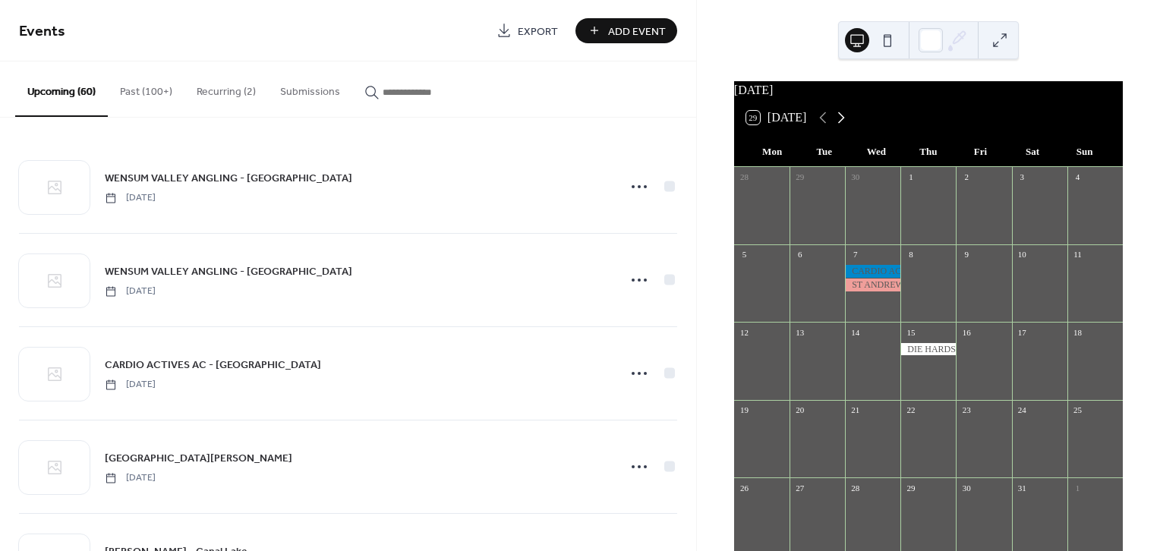
click at [845, 127] on icon at bounding box center [841, 118] width 18 height 18
click at [1017, 509] on div at bounding box center [1039, 504] width 55 height 13
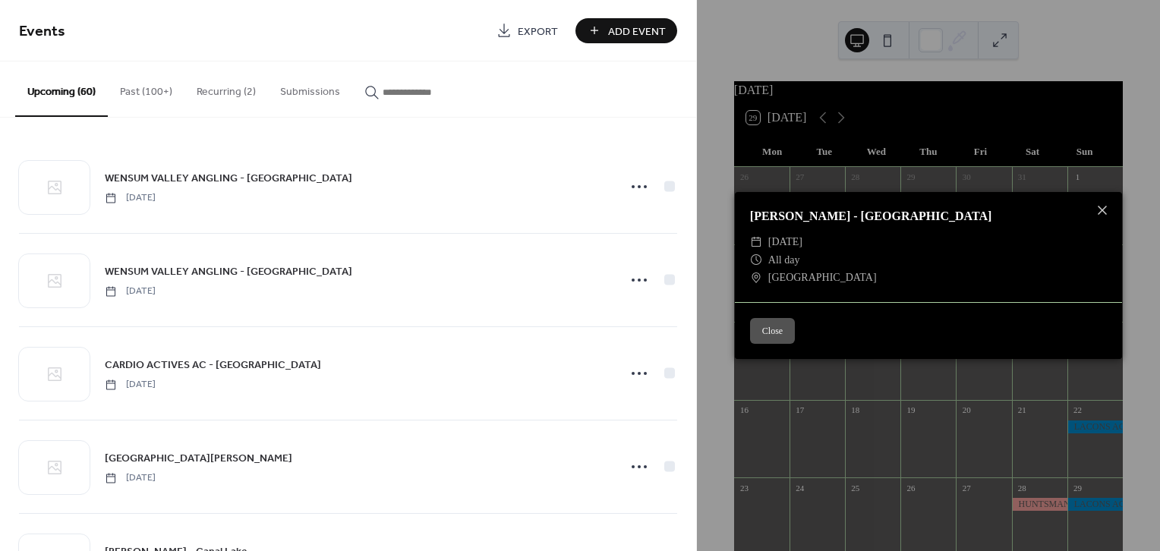
click at [1017, 509] on div "HUNTSMAN AC - Canal Lake ​ Saturday, November 28, 2026 ​ All day ​ Canal Lake C…" at bounding box center [928, 275] width 463 height 551
click at [787, 331] on button "Close" at bounding box center [772, 331] width 45 height 26
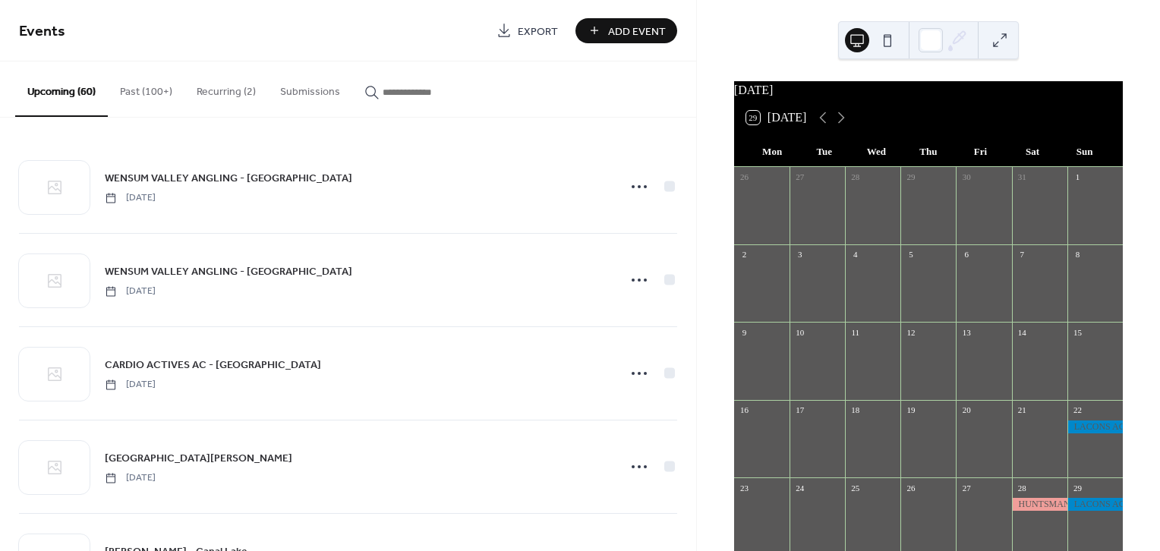
click at [429, 87] on input "button" at bounding box center [428, 92] width 91 height 16
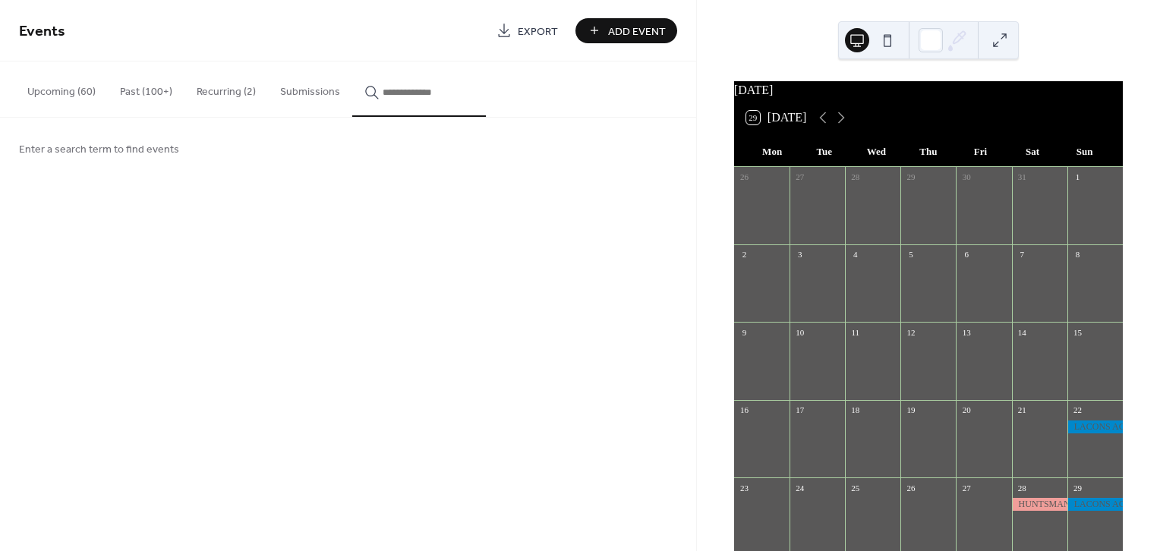
drag, startPoint x: 431, startPoint y: 82, endPoint x: 370, endPoint y: 84, distance: 61.5
click at [370, 85] on icon "button" at bounding box center [371, 92] width 15 height 15
click at [383, 84] on input "button" at bounding box center [428, 92] width 91 height 16
drag, startPoint x: 379, startPoint y: 80, endPoint x: 288, endPoint y: 372, distance: 305.1
click at [287, 375] on div "Events Export Add Event Upcoming (60) Past (100+) Recurring (2) Submissions WEN…" at bounding box center [348, 275] width 696 height 551
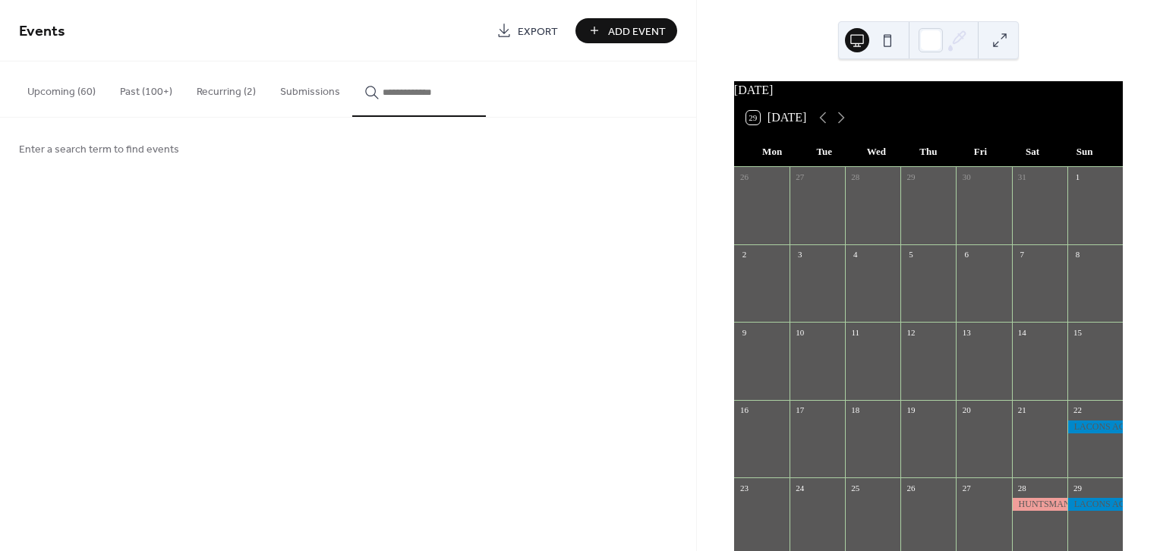
click at [430, 82] on button "button" at bounding box center [419, 88] width 134 height 55
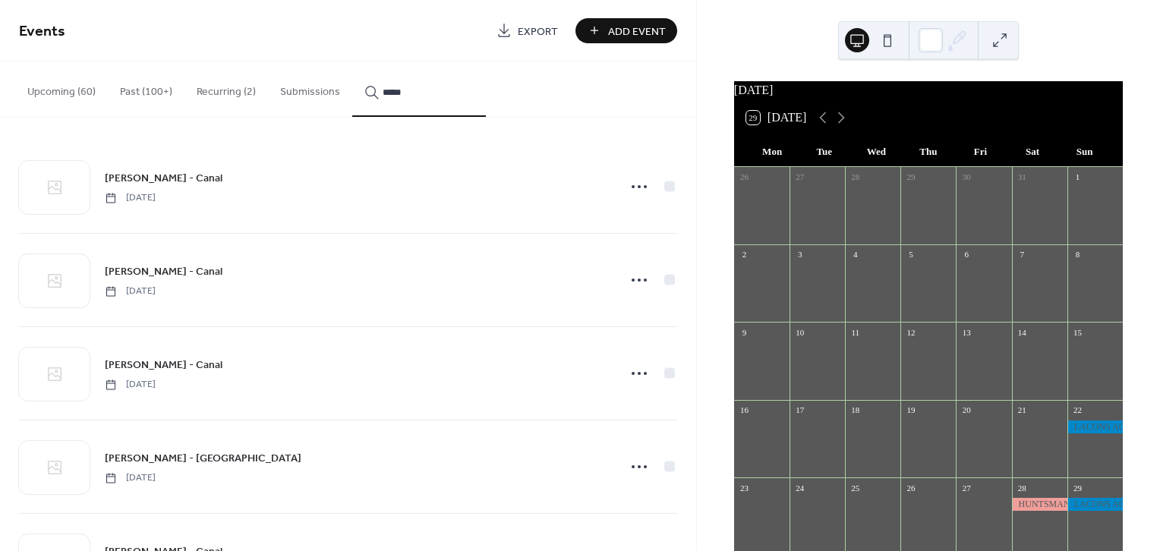
type input "*****"
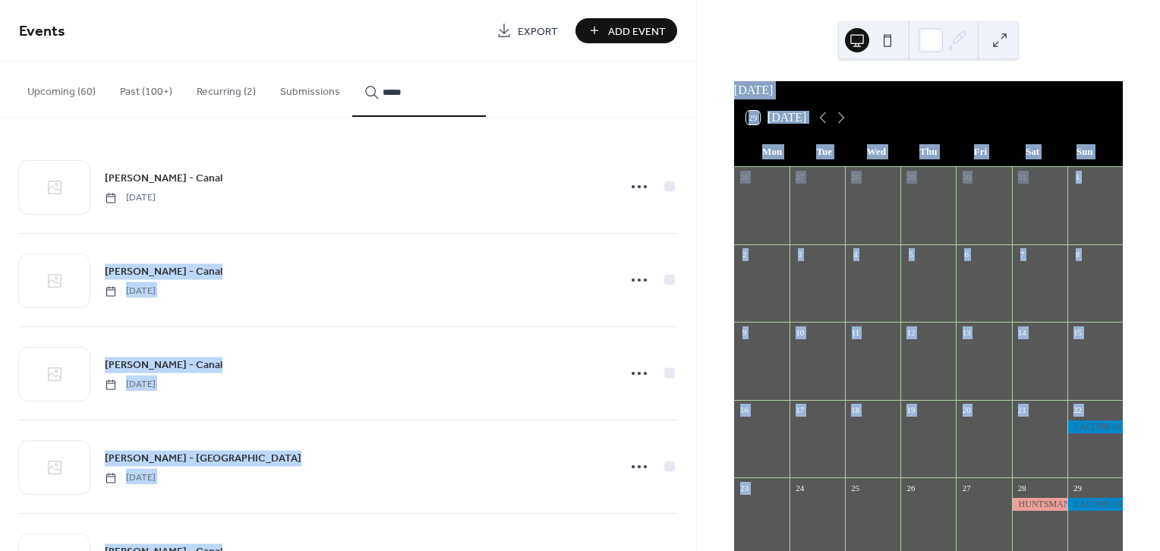
scroll to position [127, 0]
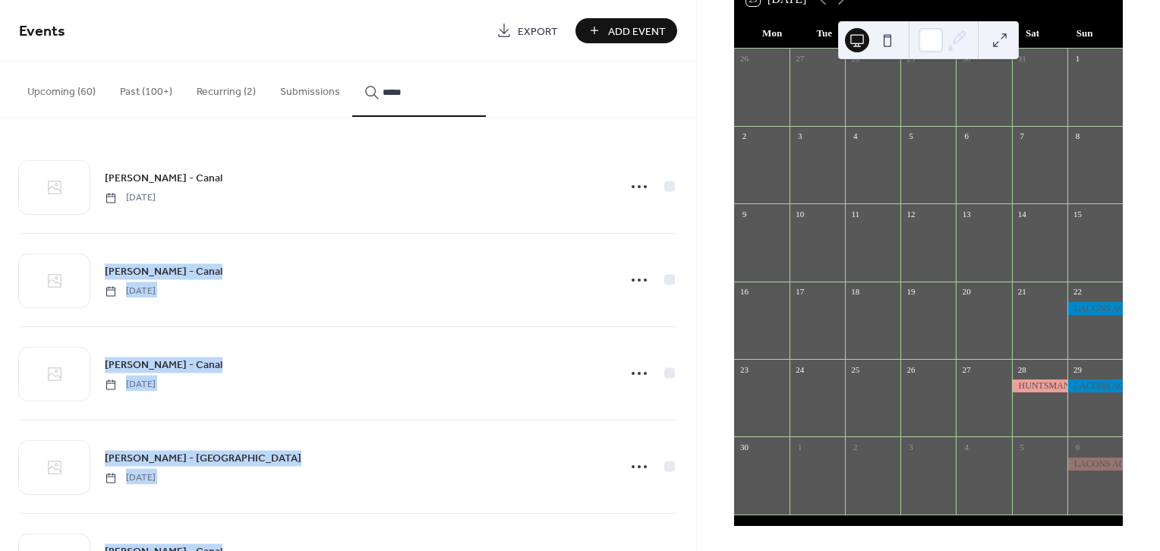
drag, startPoint x: 690, startPoint y: 126, endPoint x: 692, endPoint y: 335, distance: 208.7
click at [691, 550] on html "Events Export Add Event Upcoming (60) Past (100+) Recurring (2) Submissions ***…" at bounding box center [580, 275] width 1160 height 551
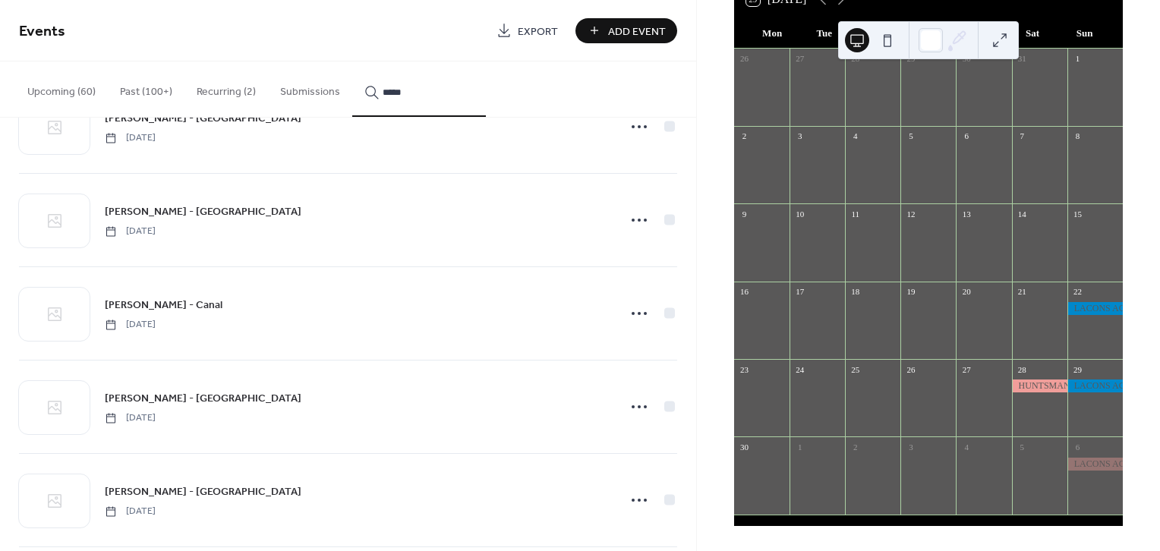
scroll to position [2129, 0]
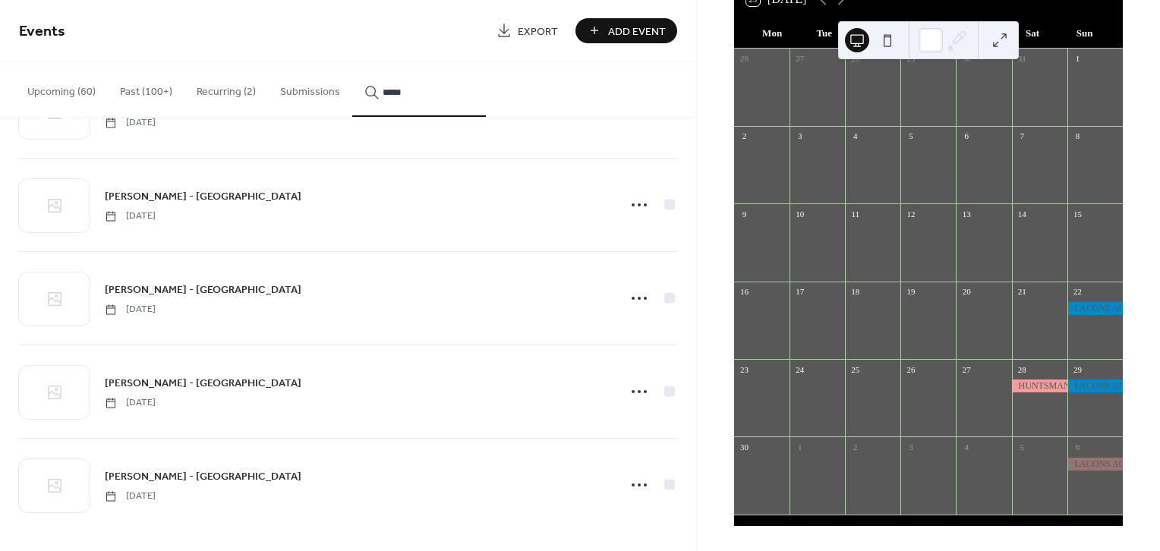
click at [636, 475] on icon at bounding box center [639, 485] width 24 height 24
click at [616, 386] on div "Edit" at bounding box center [607, 390] width 88 height 22
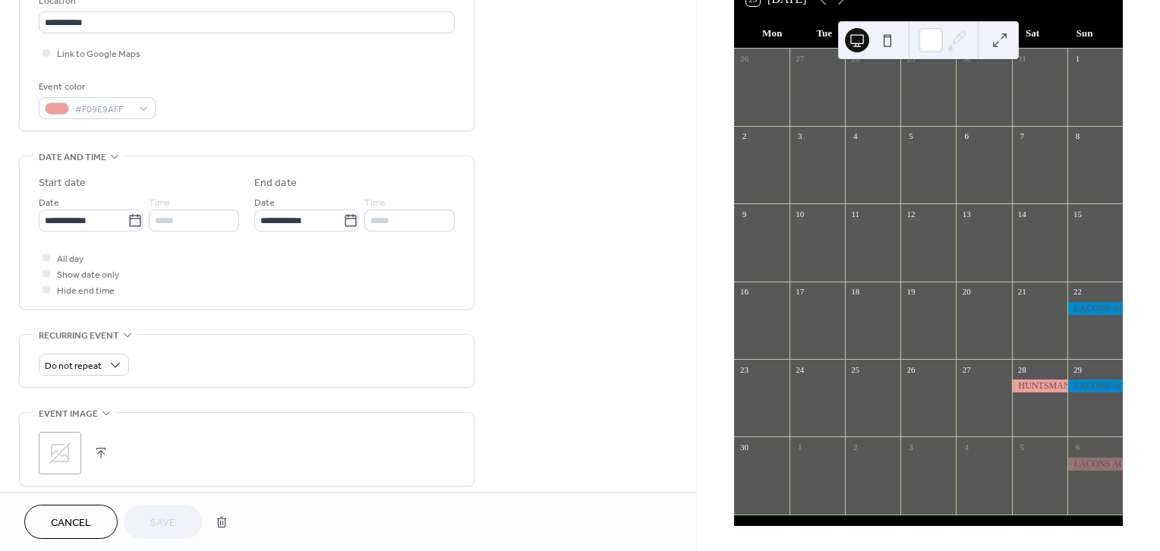
scroll to position [327, 0]
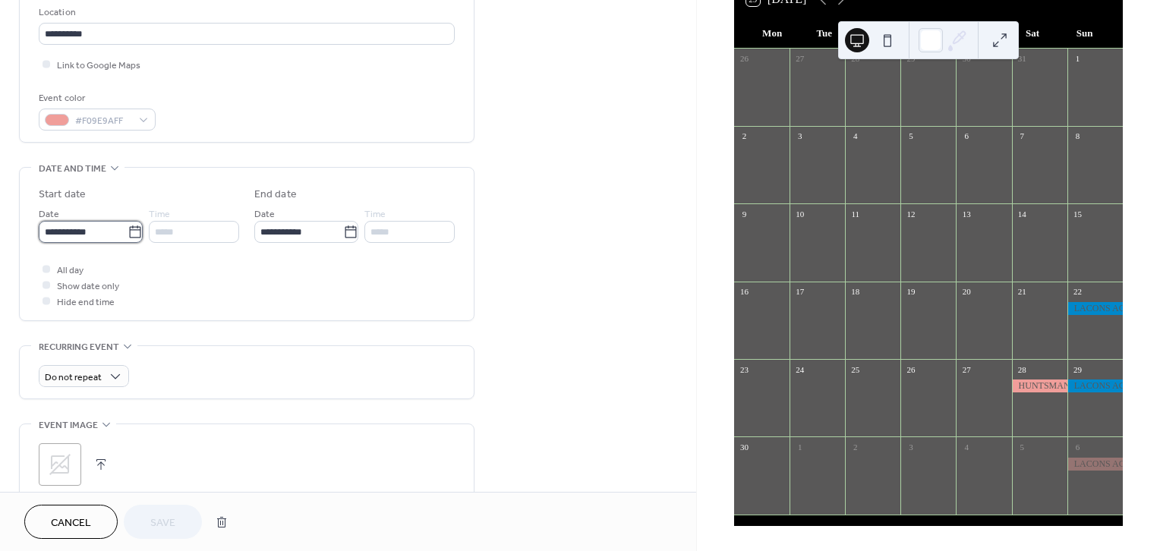
click at [109, 228] on input "**********" at bounding box center [83, 232] width 89 height 22
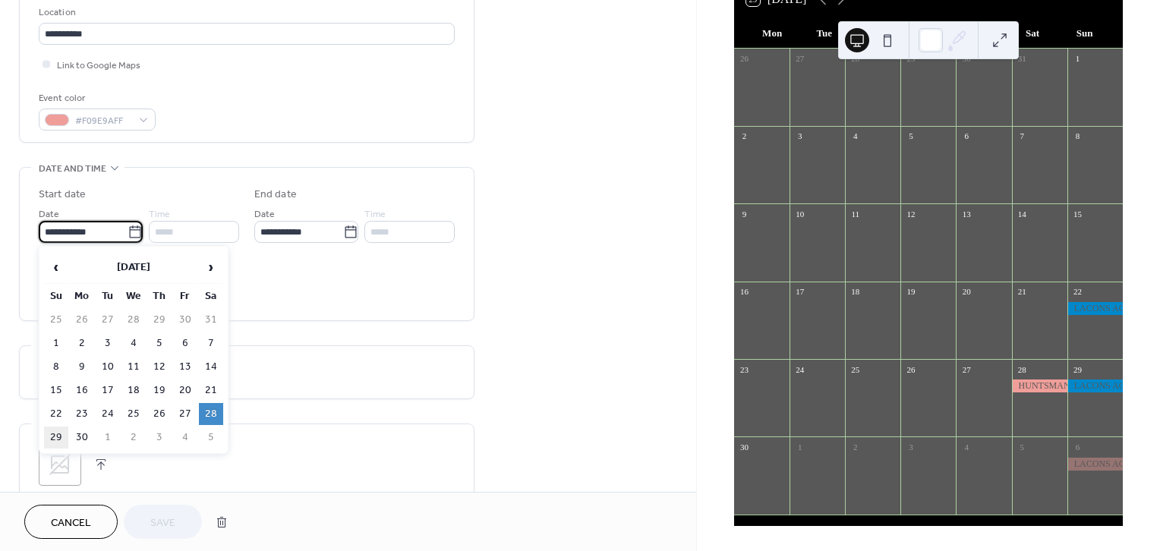
click at [54, 428] on td "29" at bounding box center [56, 438] width 24 height 22
type input "**********"
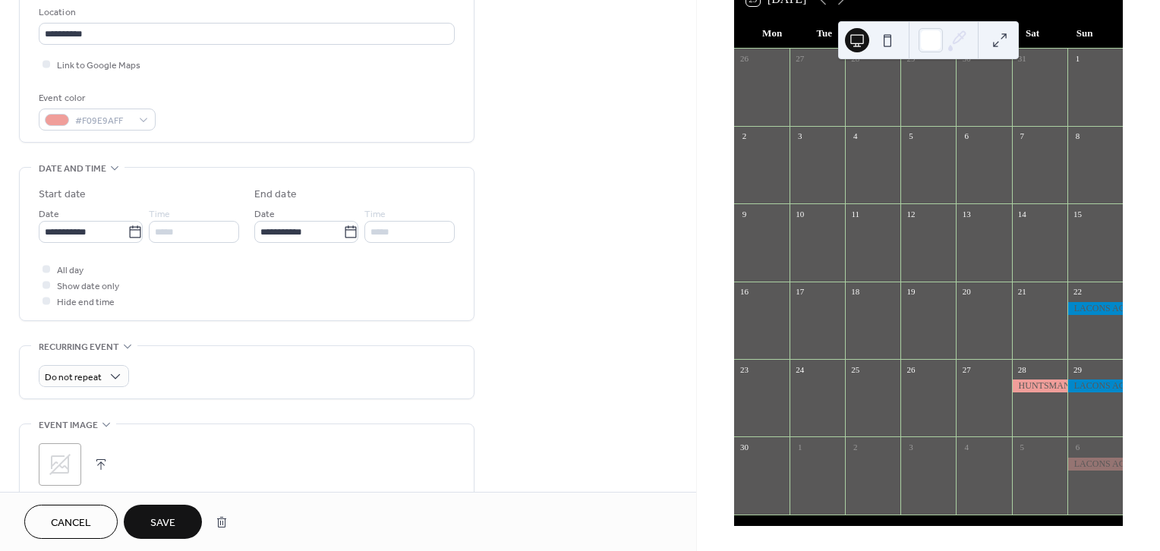
click at [176, 527] on button "Save" at bounding box center [163, 522] width 78 height 34
